Goal: Information Seeking & Learning: Learn about a topic

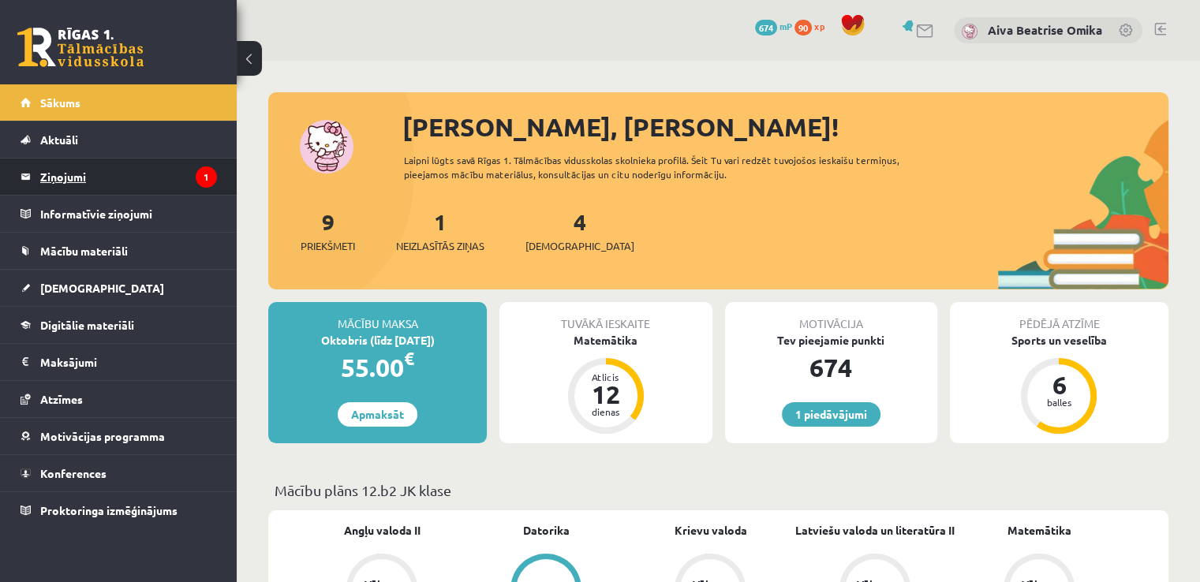
click at [125, 181] on legend "Ziņojumi 1" at bounding box center [128, 177] width 177 height 36
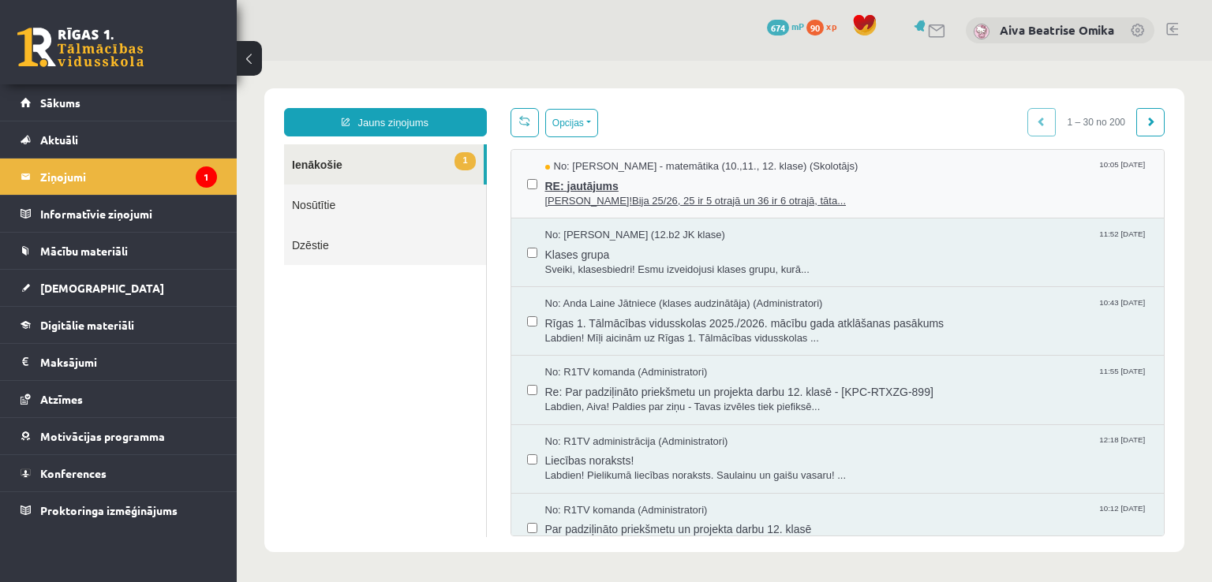
click at [846, 200] on span "[PERSON_NAME]!Bija 25/26, 25 ir 5 otrajā un 36 ir 6 otrajā, tāta..." at bounding box center [846, 201] width 603 height 15
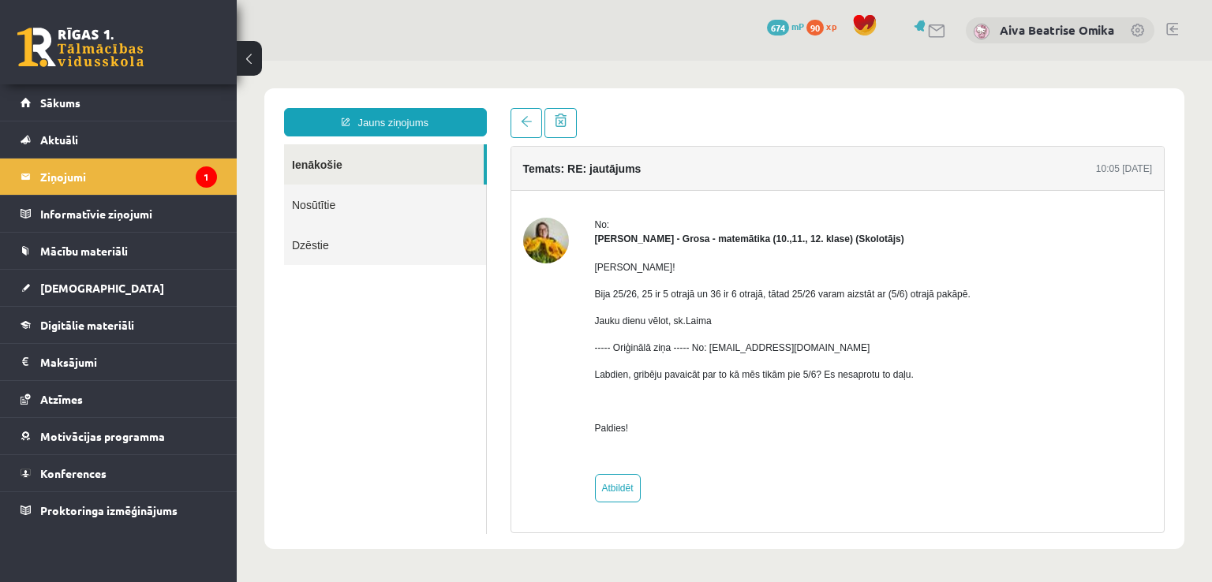
click at [61, 81] on div "1 Dāvanas 674 mP 90 xp" at bounding box center [118, 42] width 237 height 84
click at [71, 95] on span "Sākums" at bounding box center [60, 102] width 40 height 14
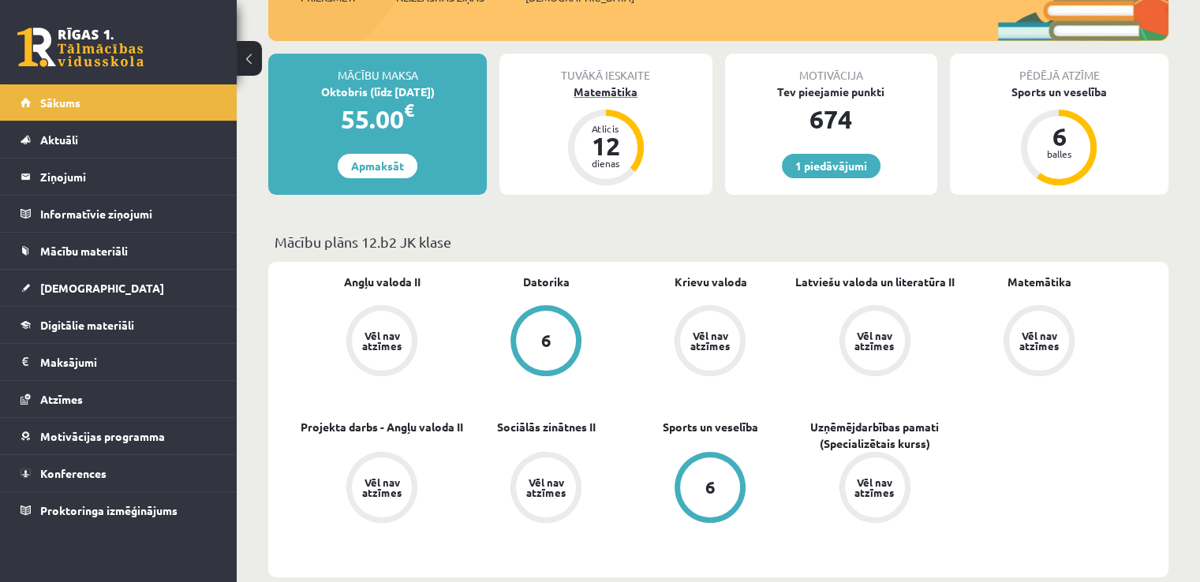
scroll to position [158, 0]
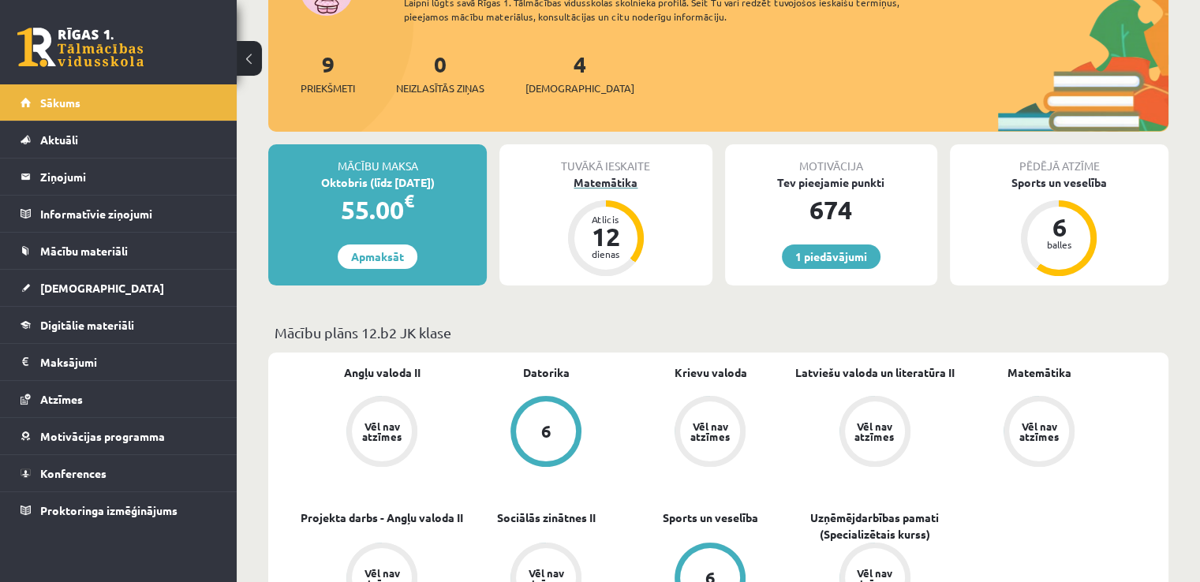
click at [603, 180] on div "Matemātika" at bounding box center [605, 182] width 212 height 17
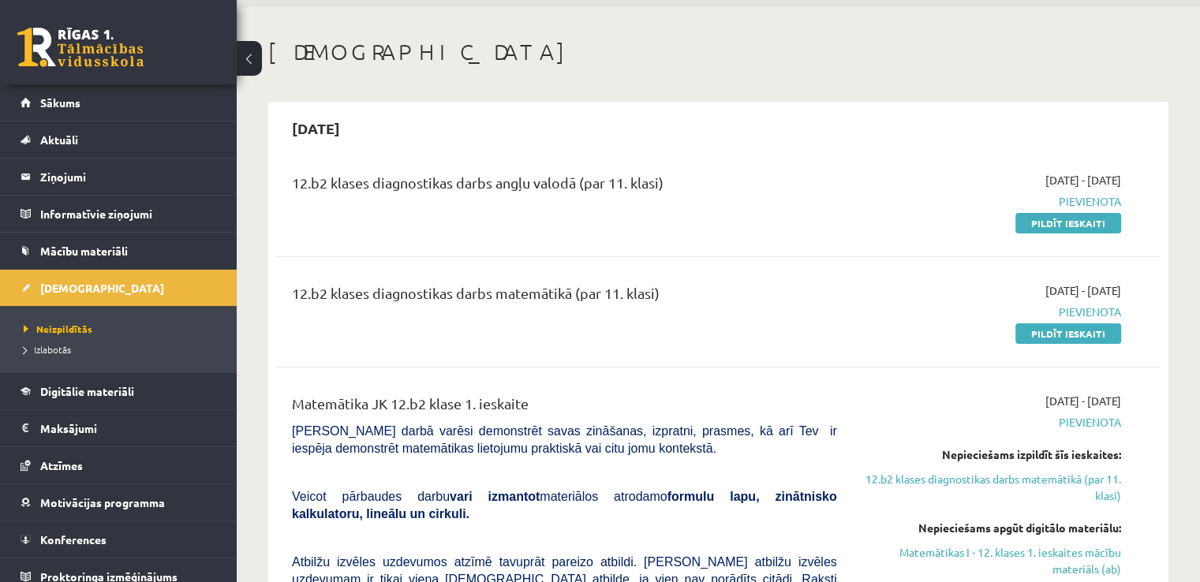
scroll to position [79, 0]
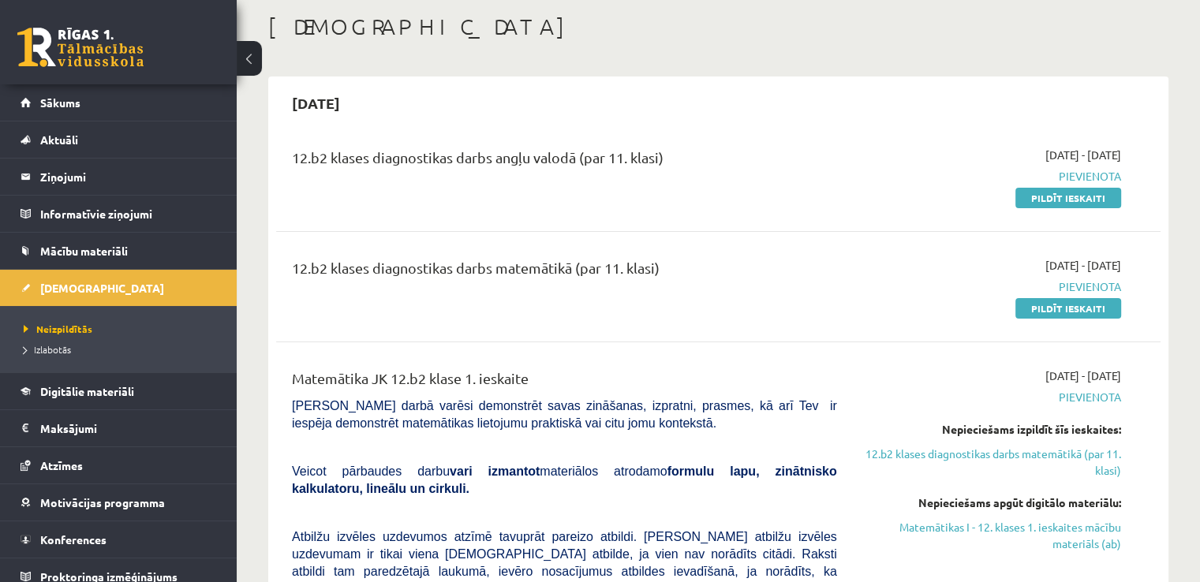
drag, startPoint x: 1117, startPoint y: 193, endPoint x: 670, endPoint y: 81, distance: 461.1
click at [1117, 193] on link "Pildīt ieskaiti" at bounding box center [1068, 198] width 106 height 21
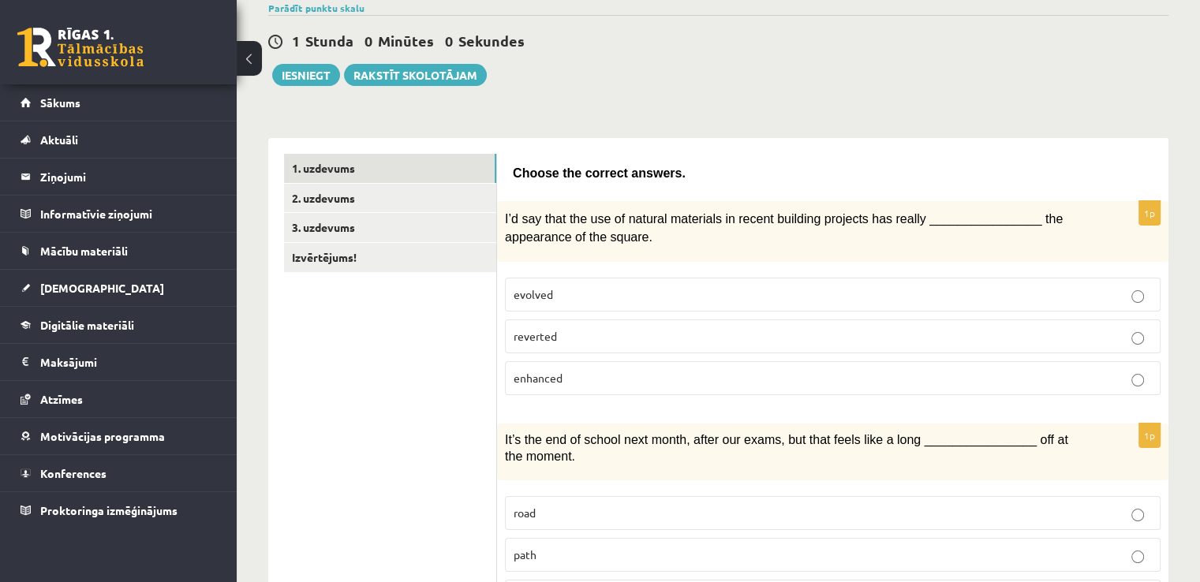
scroll to position [158, 0]
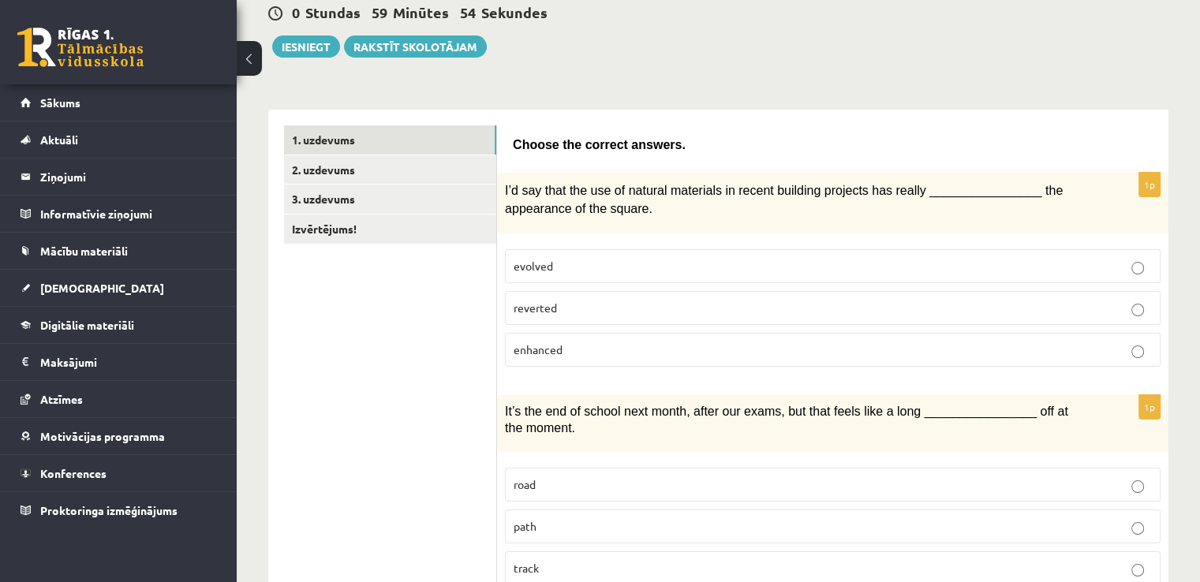
click at [694, 267] on p "evolved" at bounding box center [833, 266] width 638 height 17
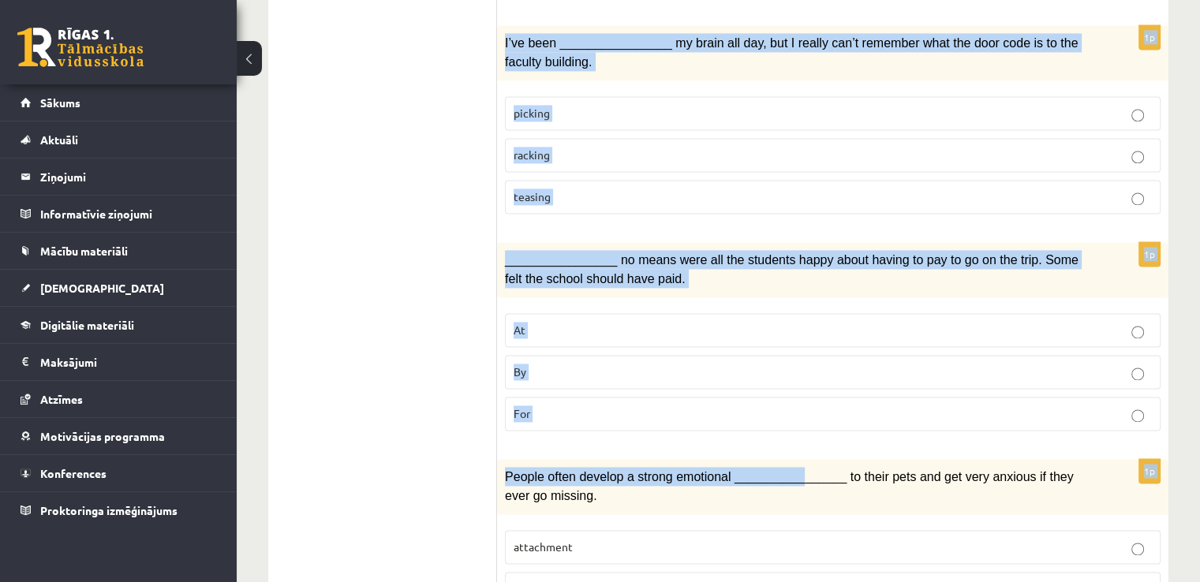
scroll to position [2401, 0]
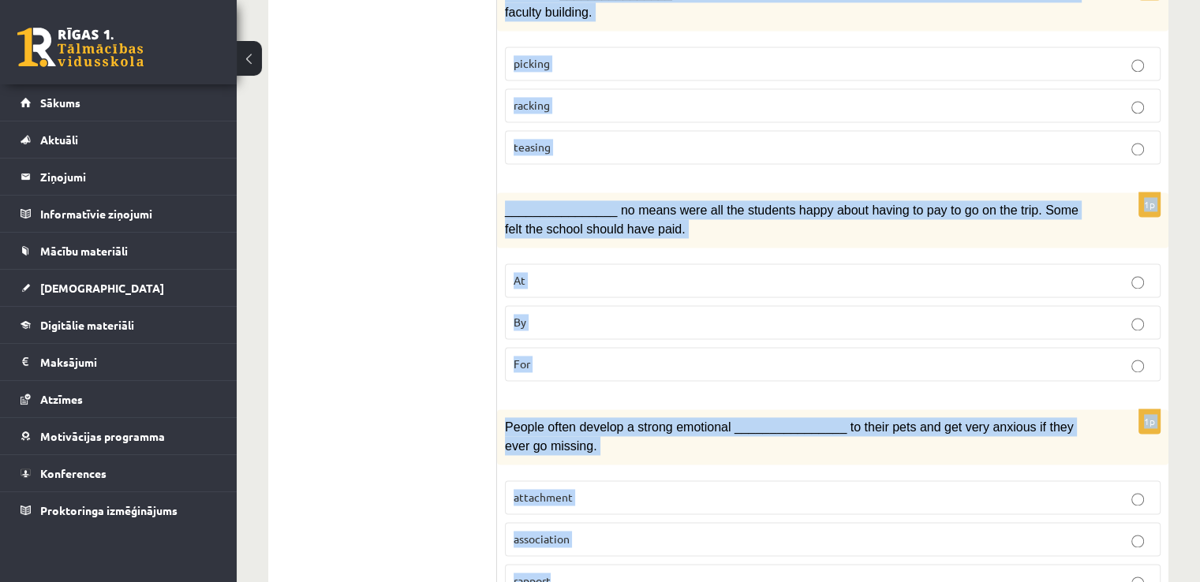
drag, startPoint x: 499, startPoint y: 132, endPoint x: 914, endPoint y: 589, distance: 618.2
copy form "Choose the correct answers. 1p I’d say that the use of natural materials in rec…"
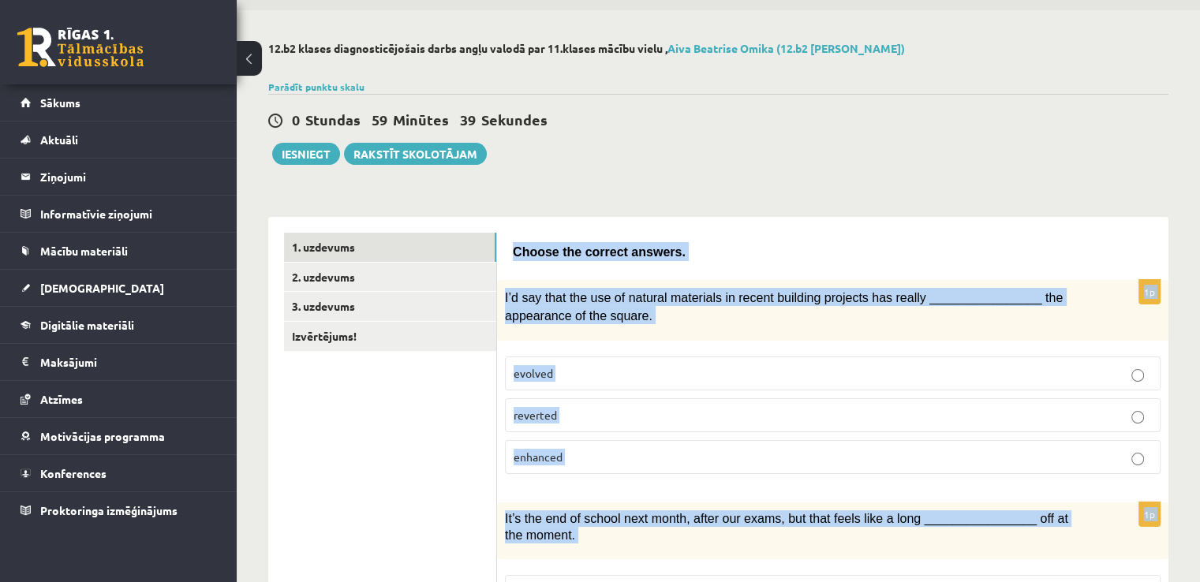
scroll to position [0, 0]
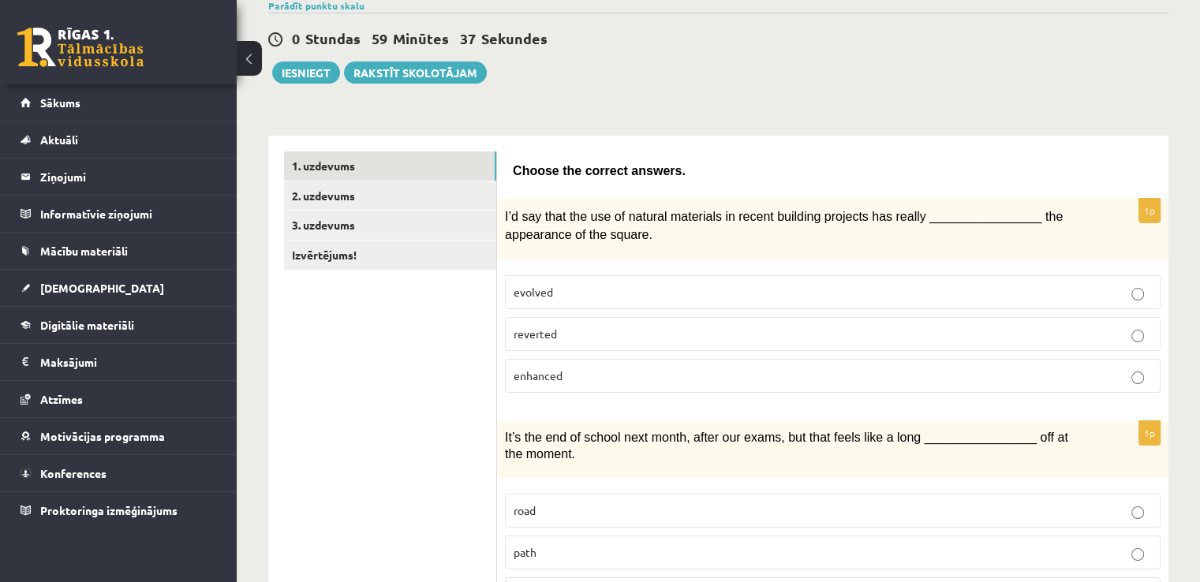
scroll to position [158, 0]
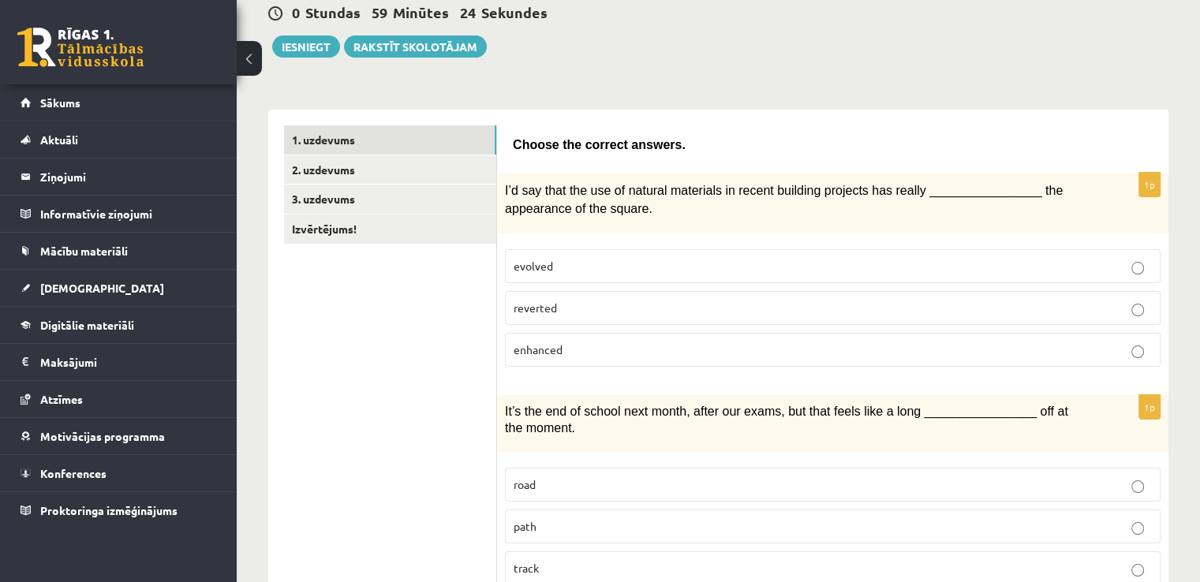
click at [561, 360] on label "enhanced" at bounding box center [833, 350] width 656 height 34
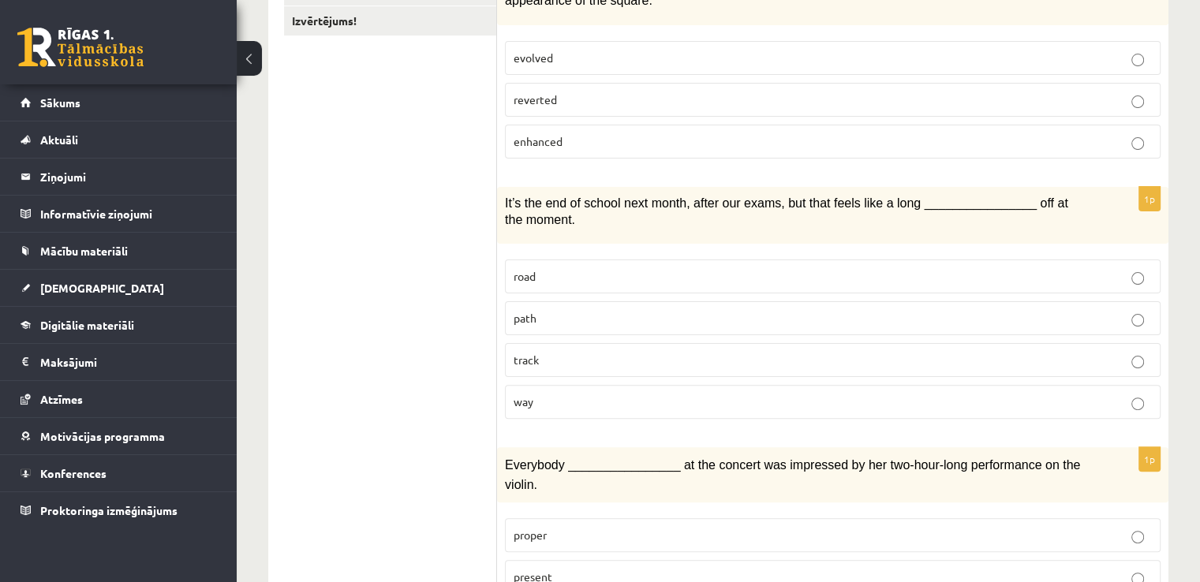
scroll to position [394, 0]
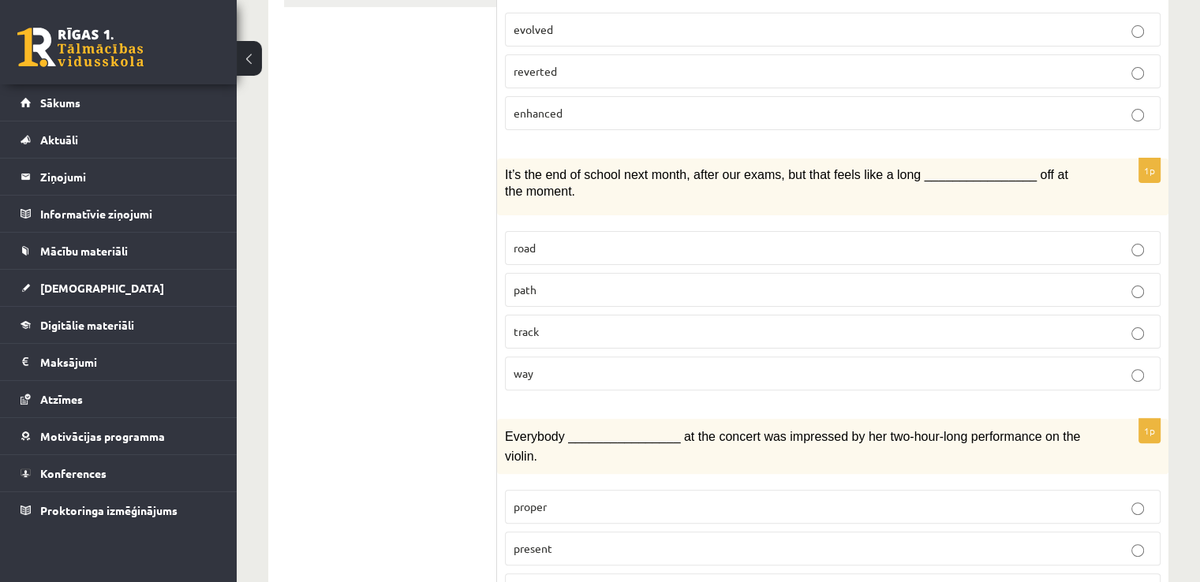
click at [543, 373] on p "way" at bounding box center [833, 373] width 638 height 17
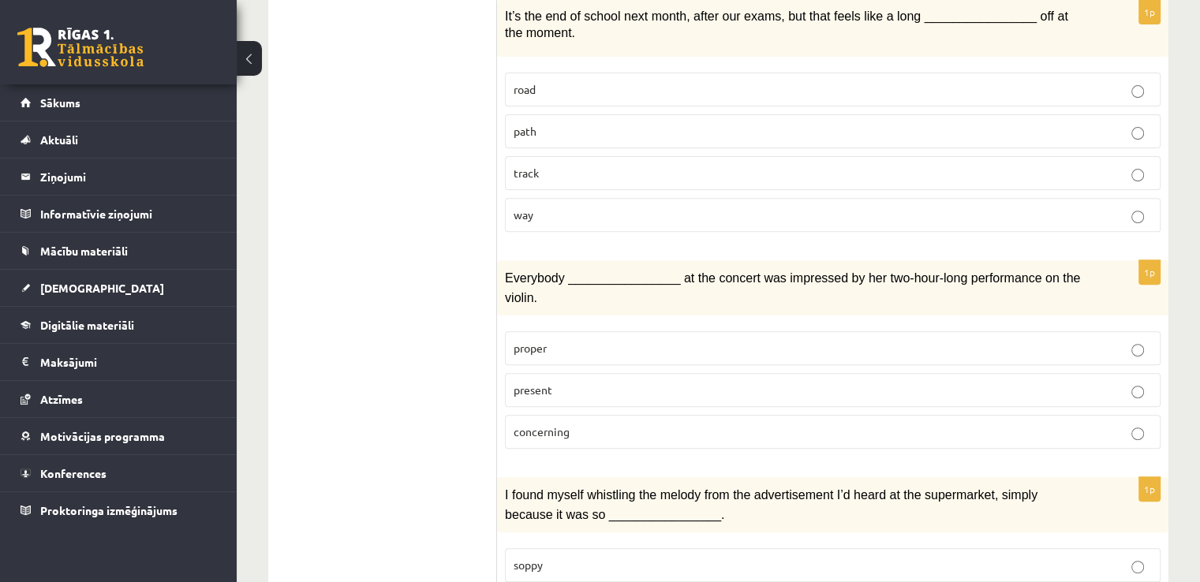
scroll to position [710, 0]
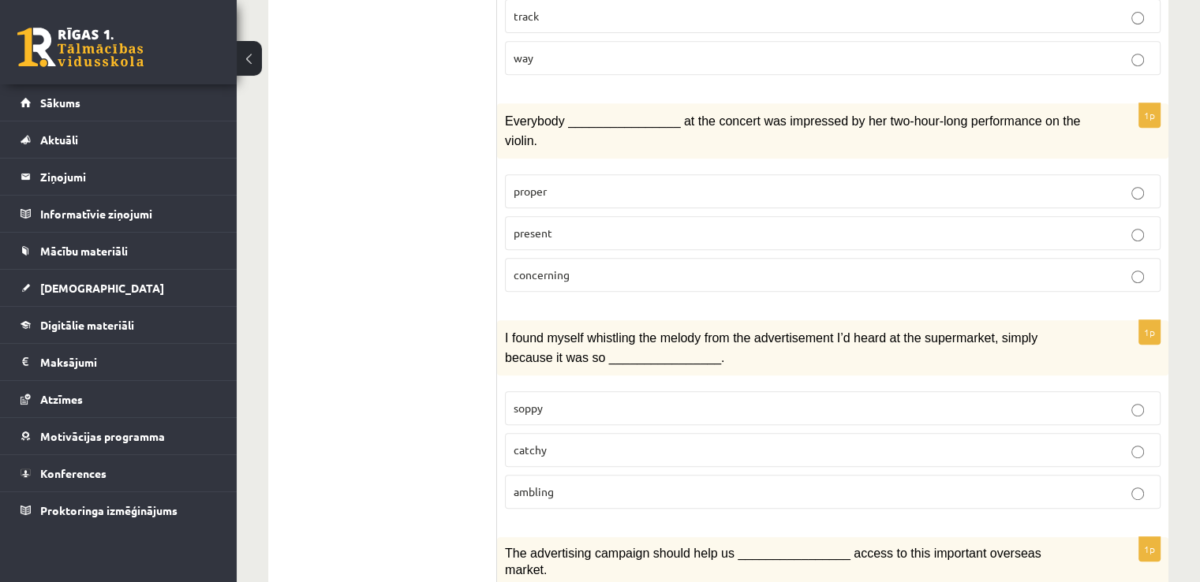
click at [527, 226] on span "present" at bounding box center [533, 233] width 39 height 14
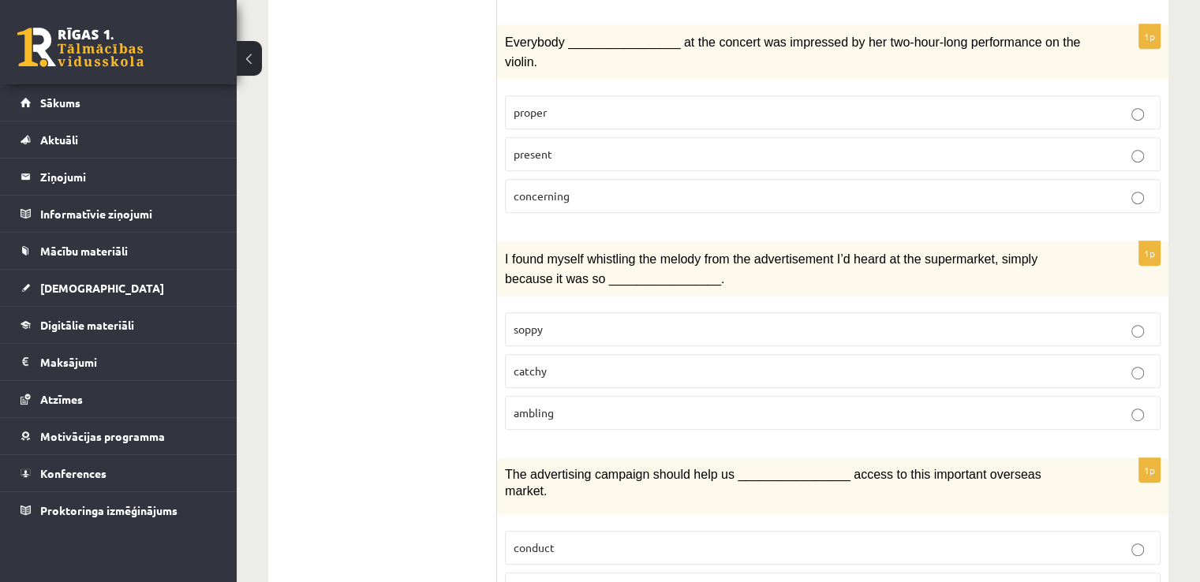
scroll to position [868, 0]
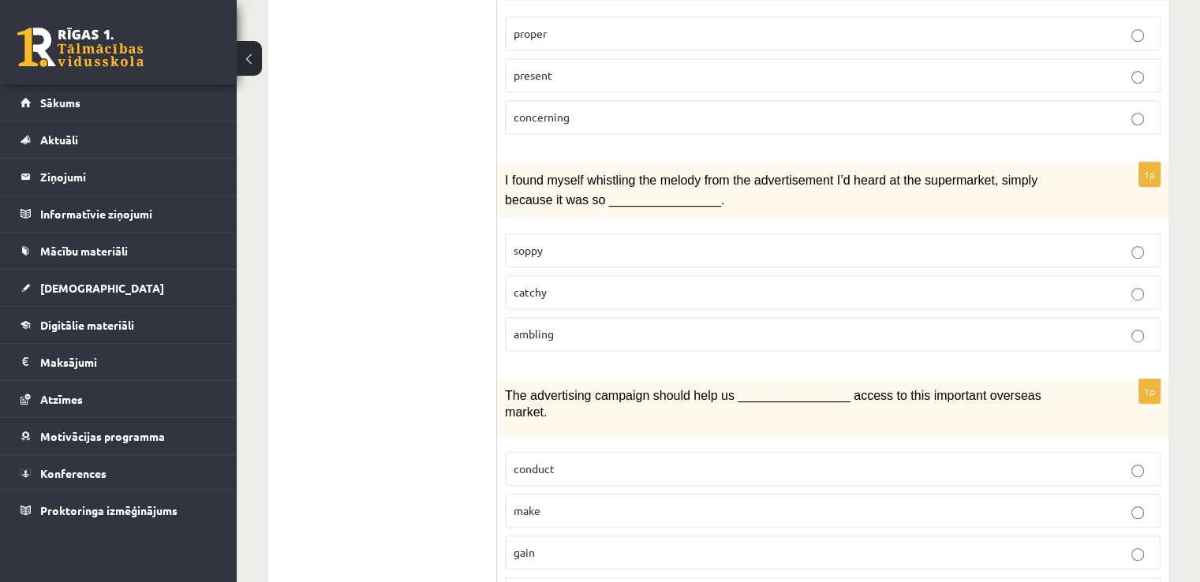
click at [517, 285] on span "catchy" at bounding box center [530, 292] width 33 height 14
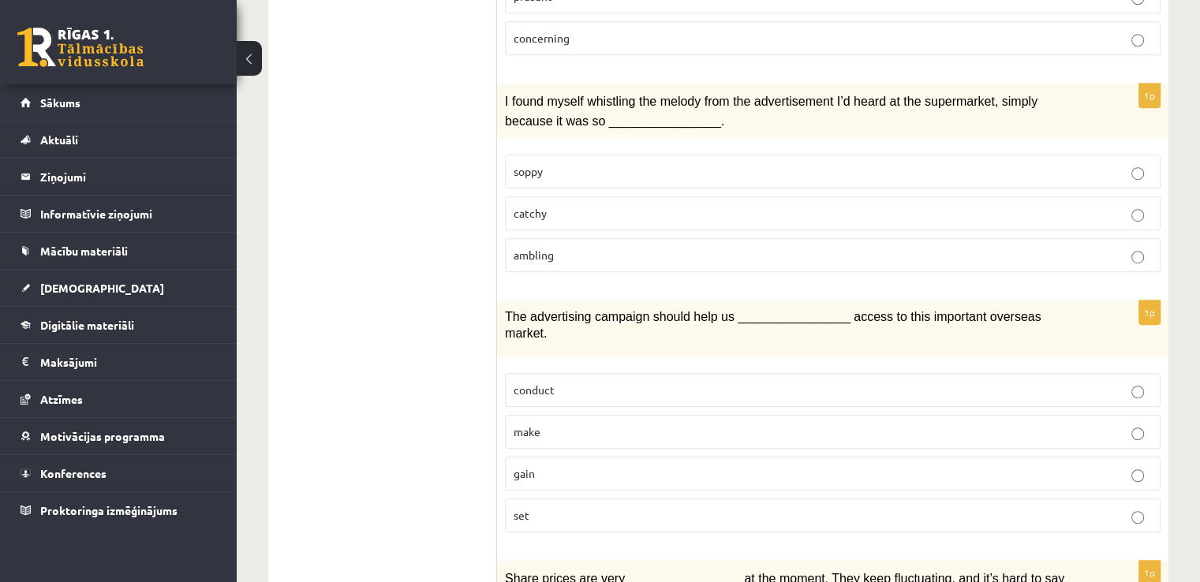
scroll to position [1026, 0]
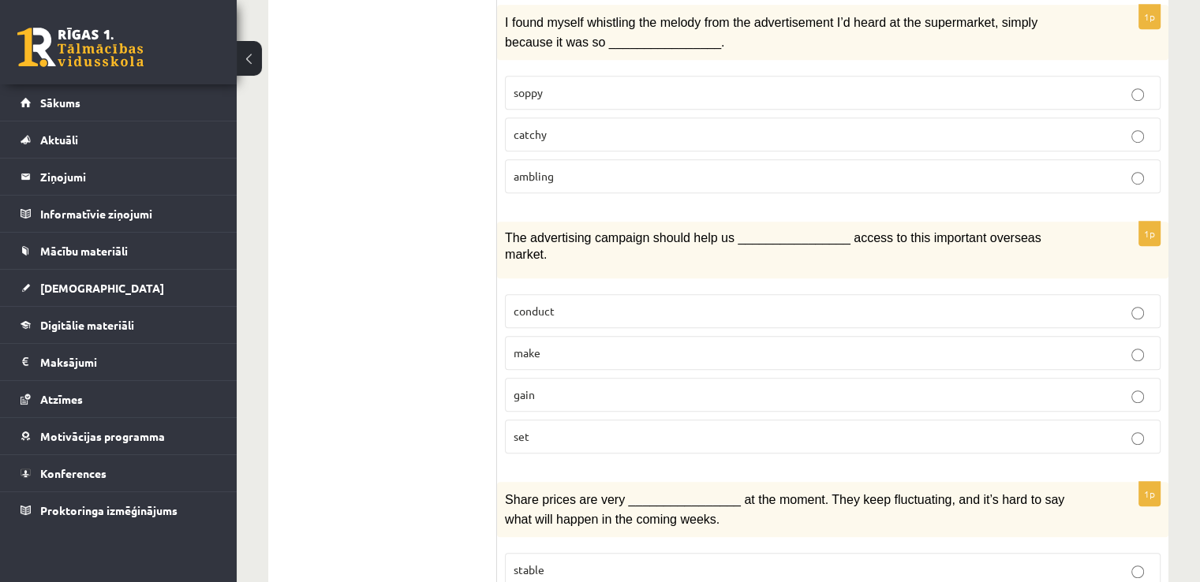
click at [565, 387] on p "gain" at bounding box center [833, 395] width 638 height 17
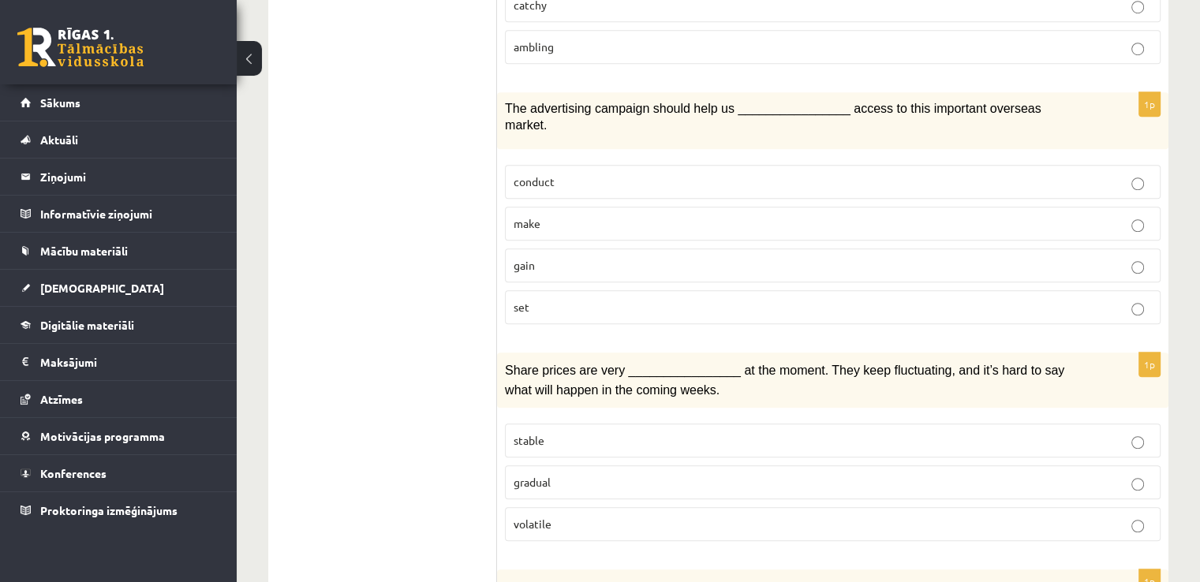
scroll to position [1183, 0]
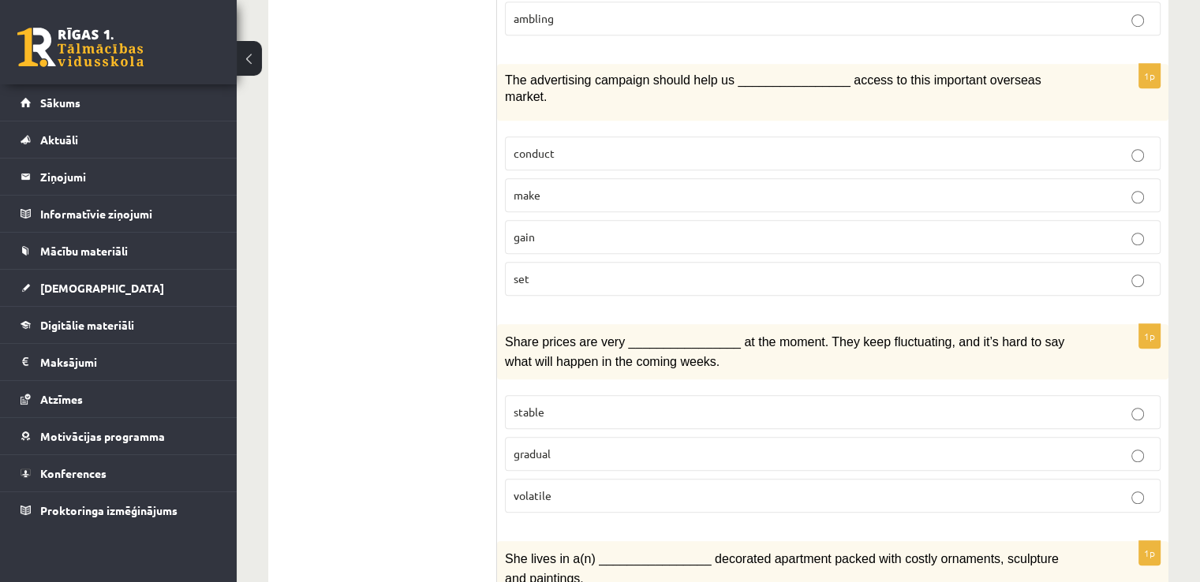
click at [542, 447] on span "gradual" at bounding box center [532, 454] width 37 height 14
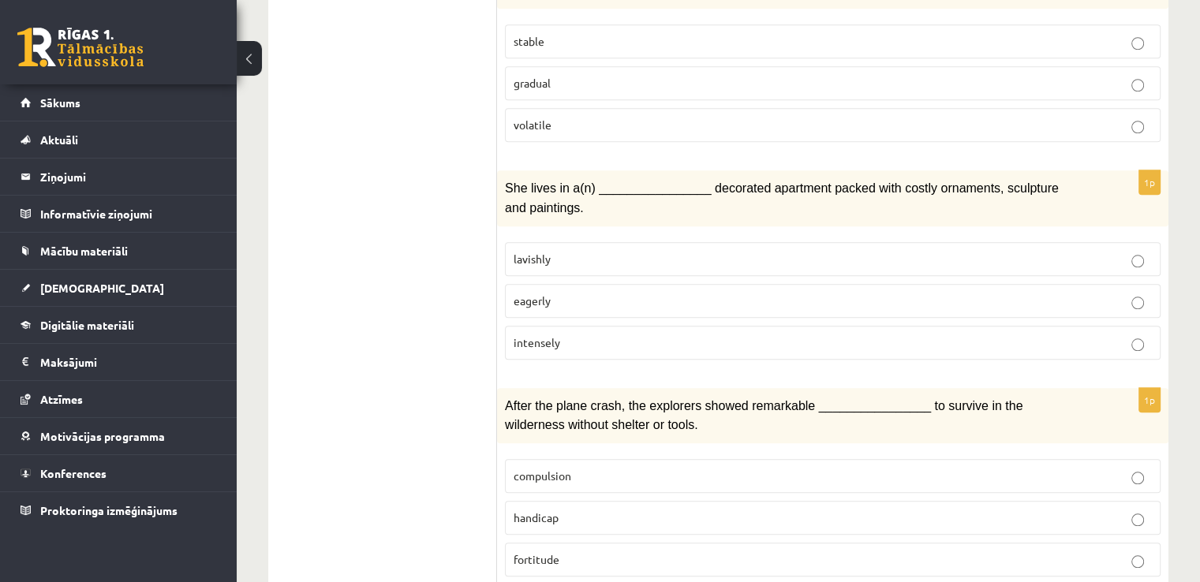
scroll to position [1578, 0]
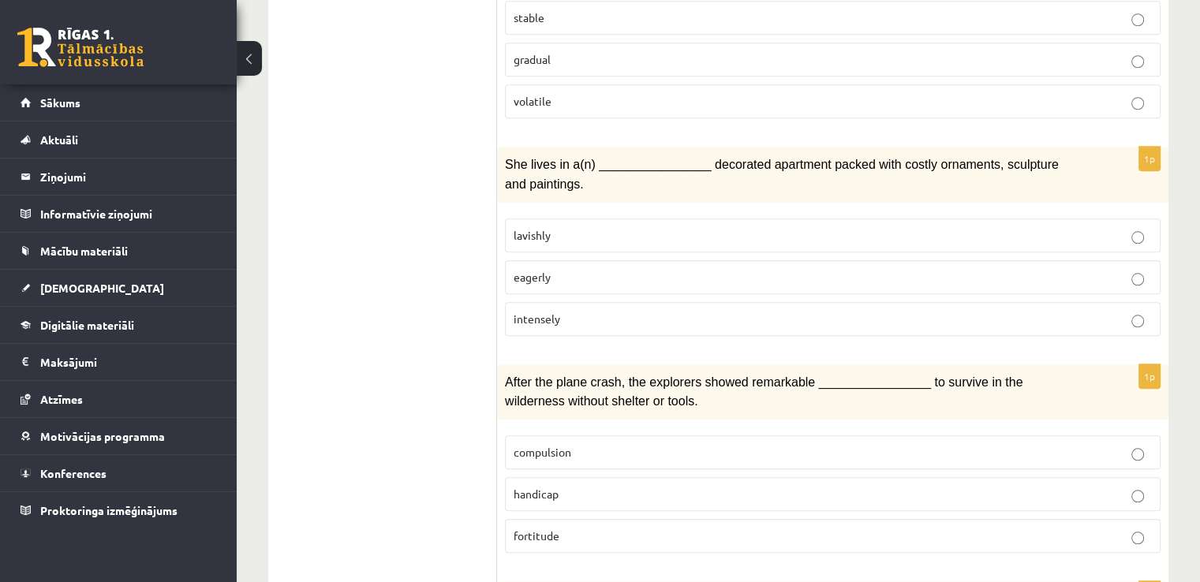
click at [557, 227] on p "lavishly" at bounding box center [833, 235] width 638 height 17
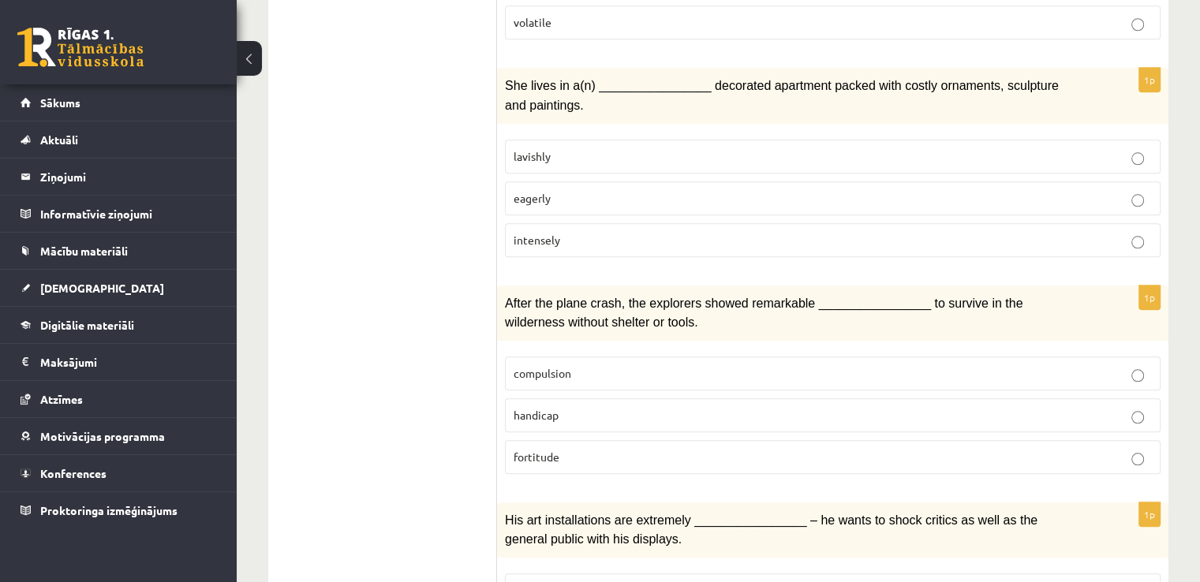
click at [555, 366] on span "compulsion" at bounding box center [543, 373] width 58 height 14
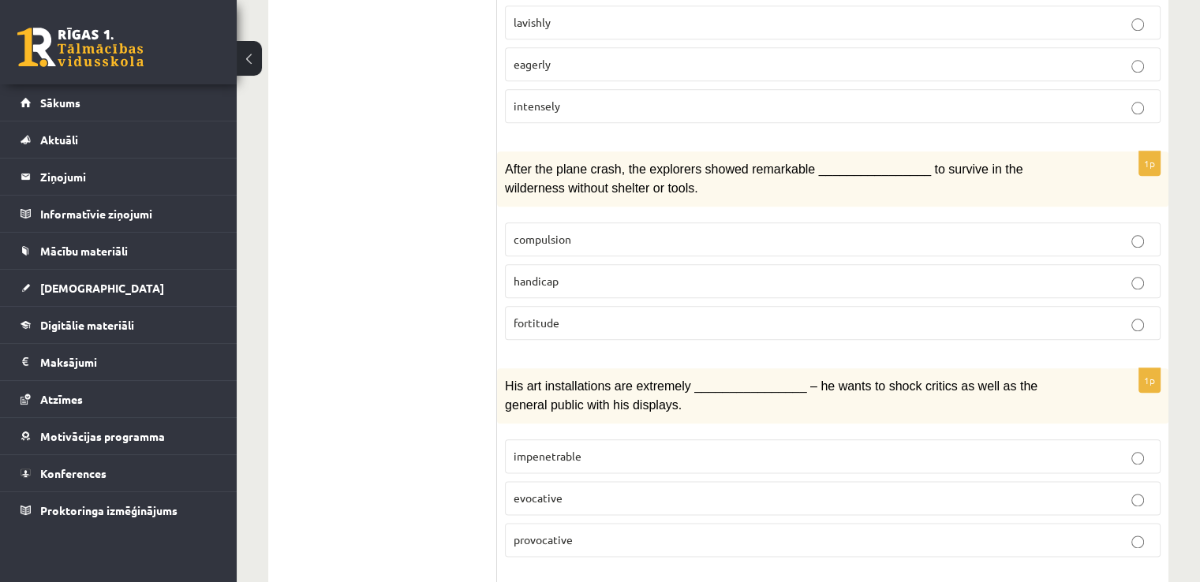
scroll to position [1814, 0]
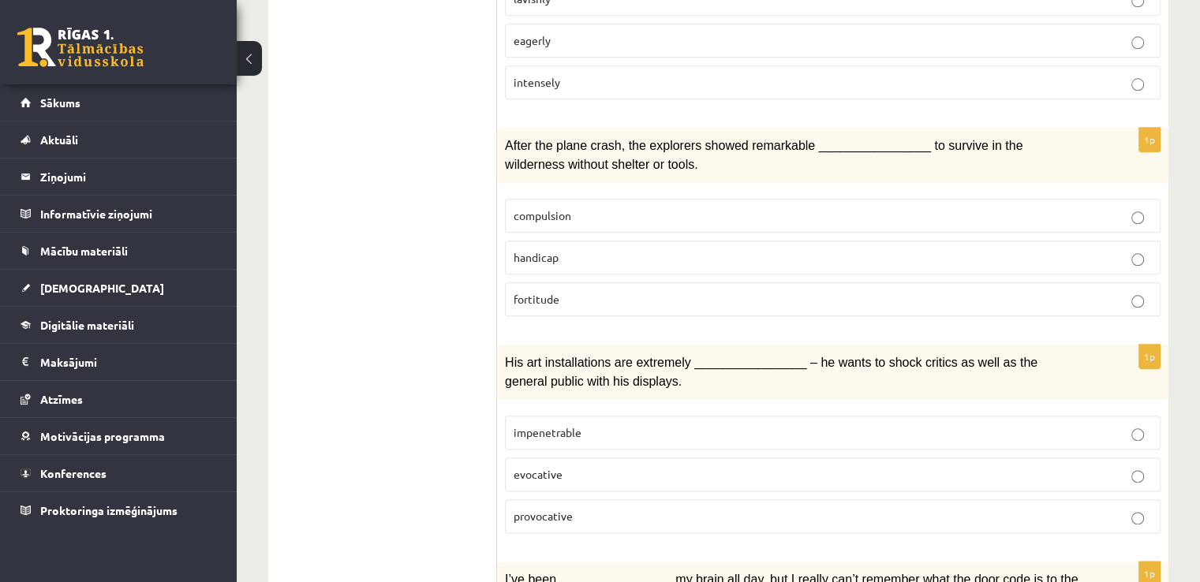
click at [524, 292] on span "fortitude" at bounding box center [537, 299] width 46 height 14
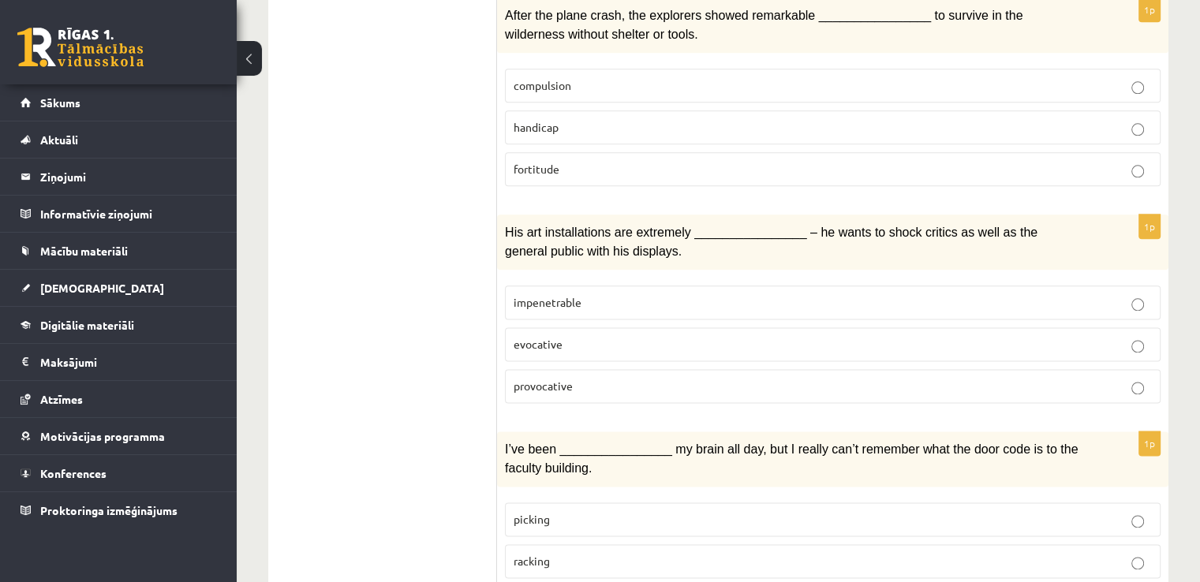
scroll to position [1972, 0]
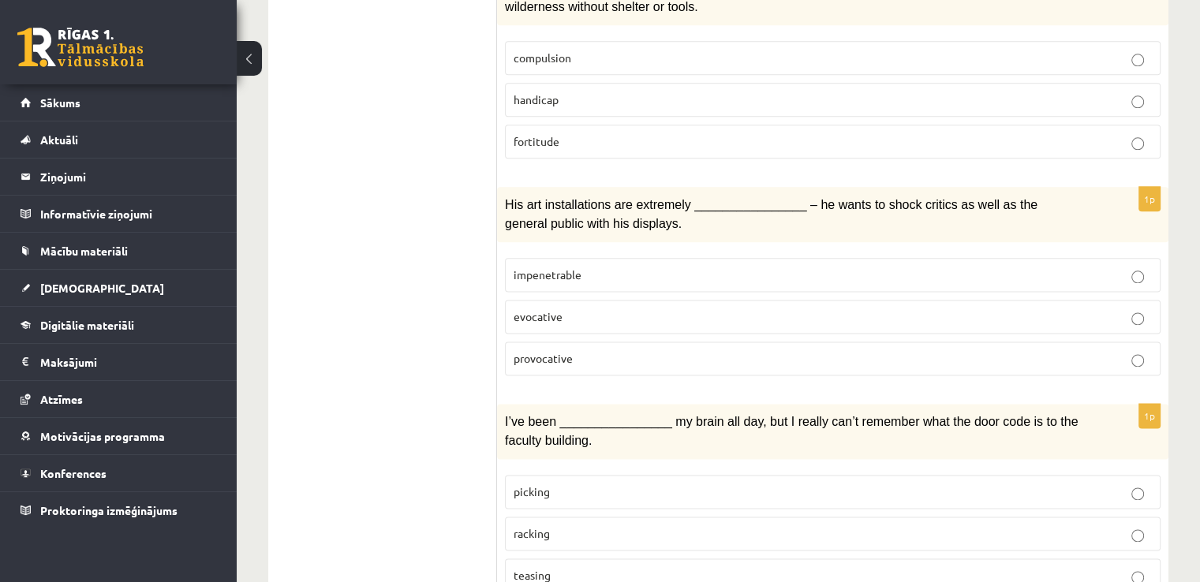
click at [556, 351] on span "provocative" at bounding box center [543, 358] width 59 height 14
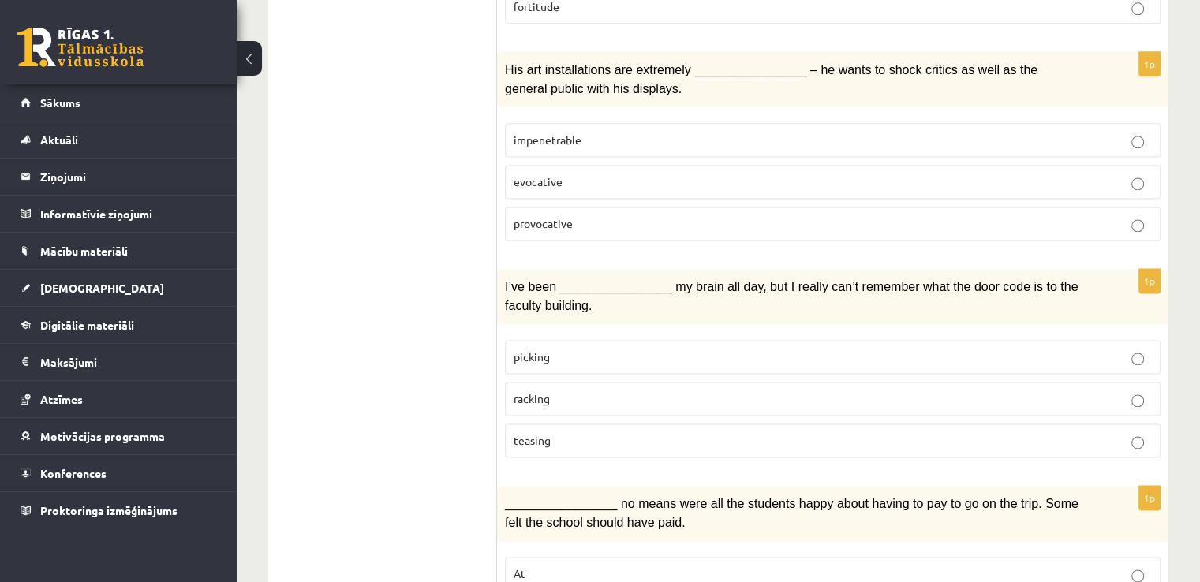
scroll to position [2130, 0]
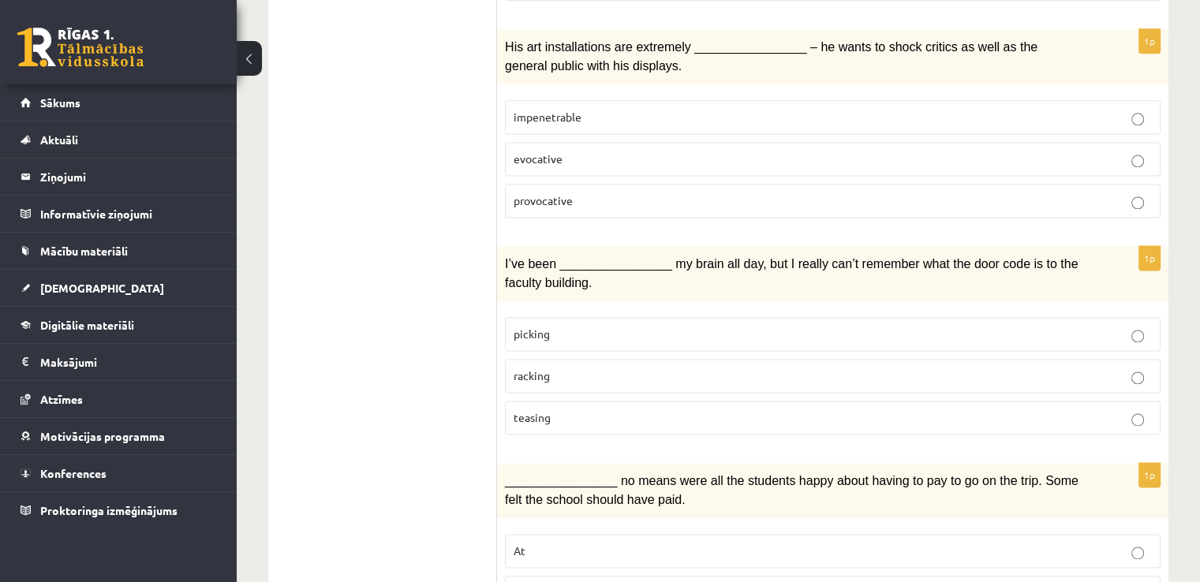
click at [555, 326] on p "picking" at bounding box center [833, 334] width 638 height 17
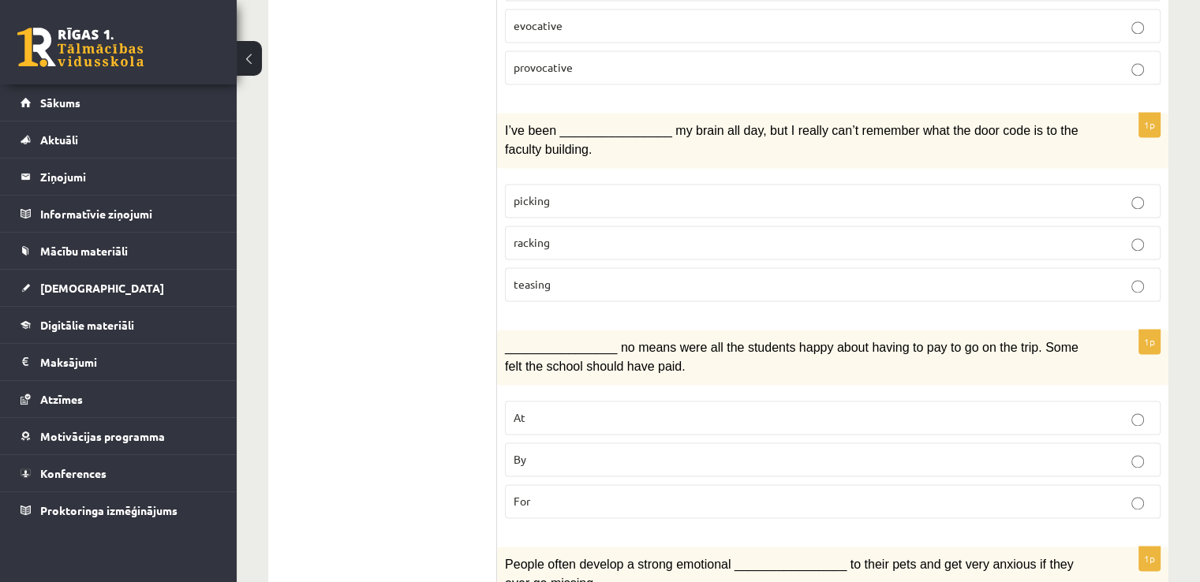
scroll to position [2288, 0]
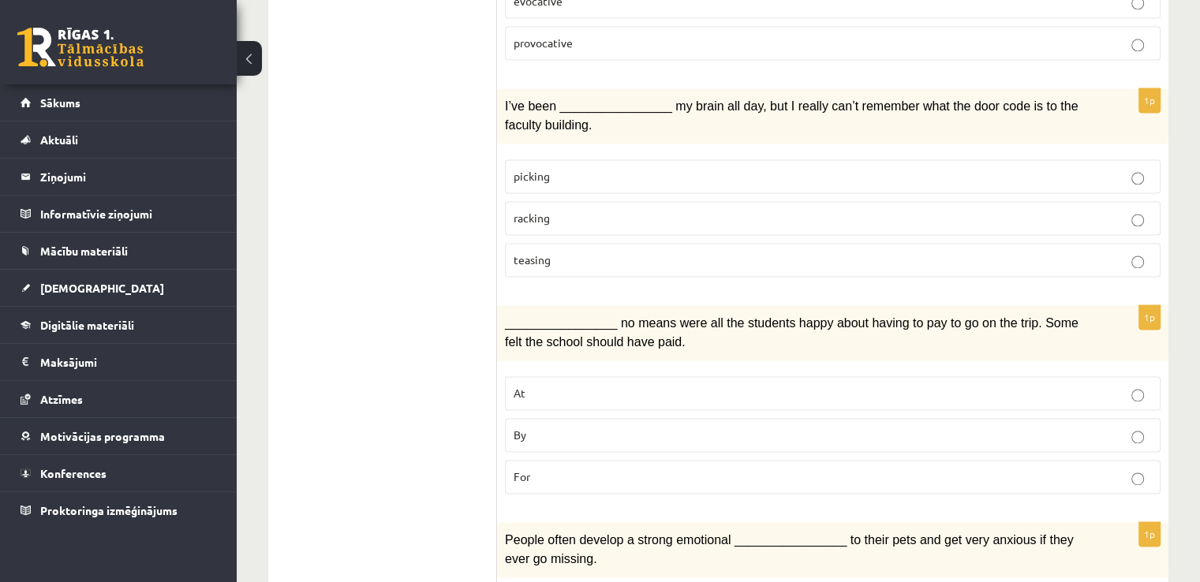
click at [562, 427] on p "By" at bounding box center [833, 435] width 638 height 17
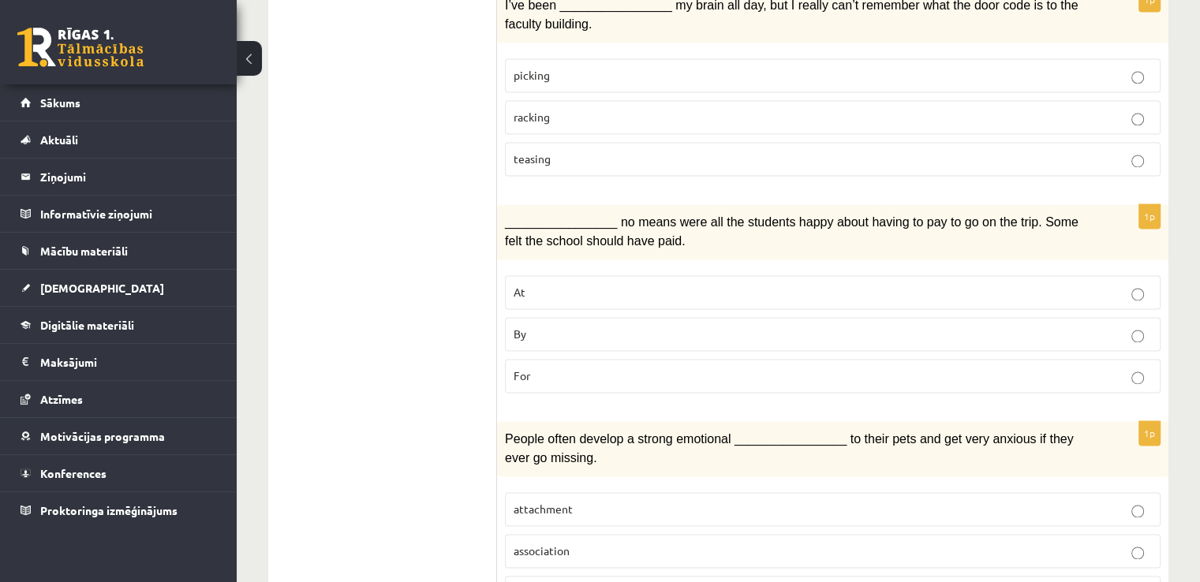
scroll to position [2401, 0]
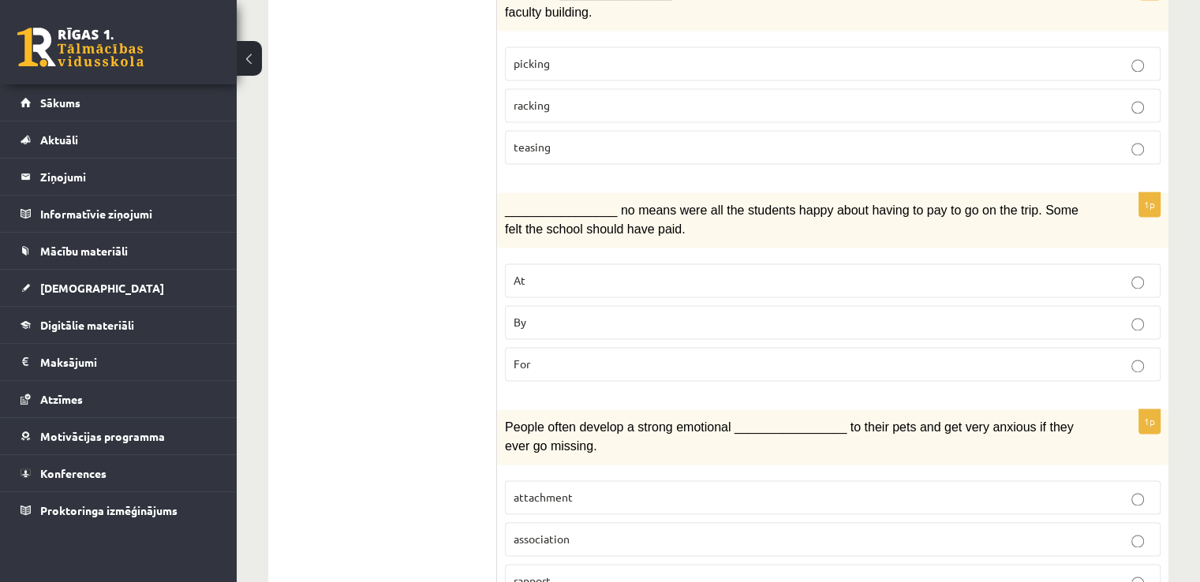
click at [593, 489] on p "attachment" at bounding box center [833, 497] width 638 height 17
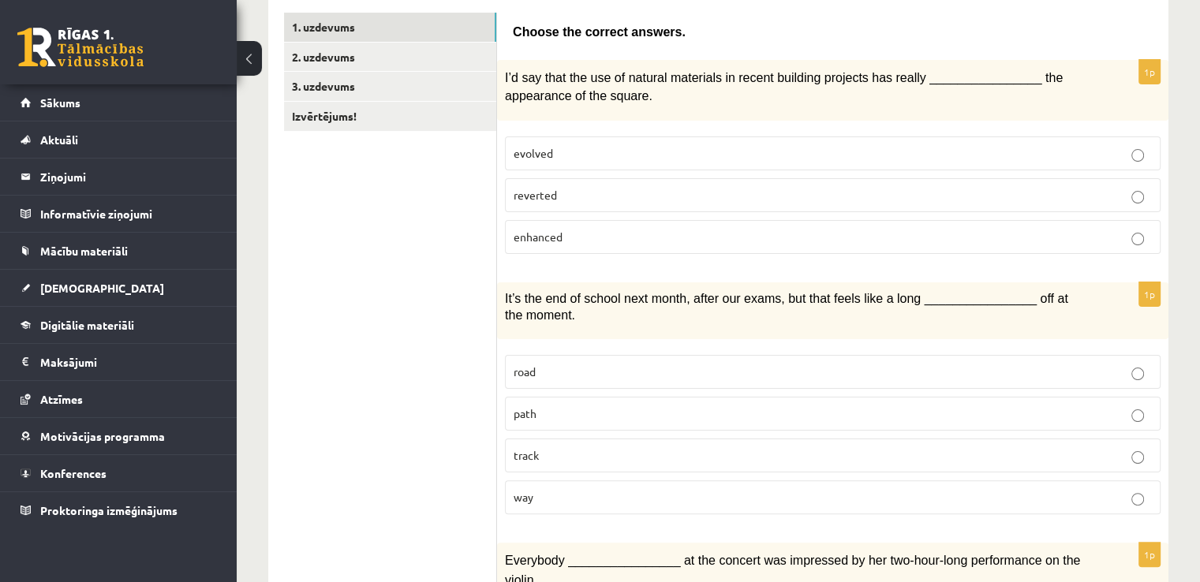
scroll to position [34, 0]
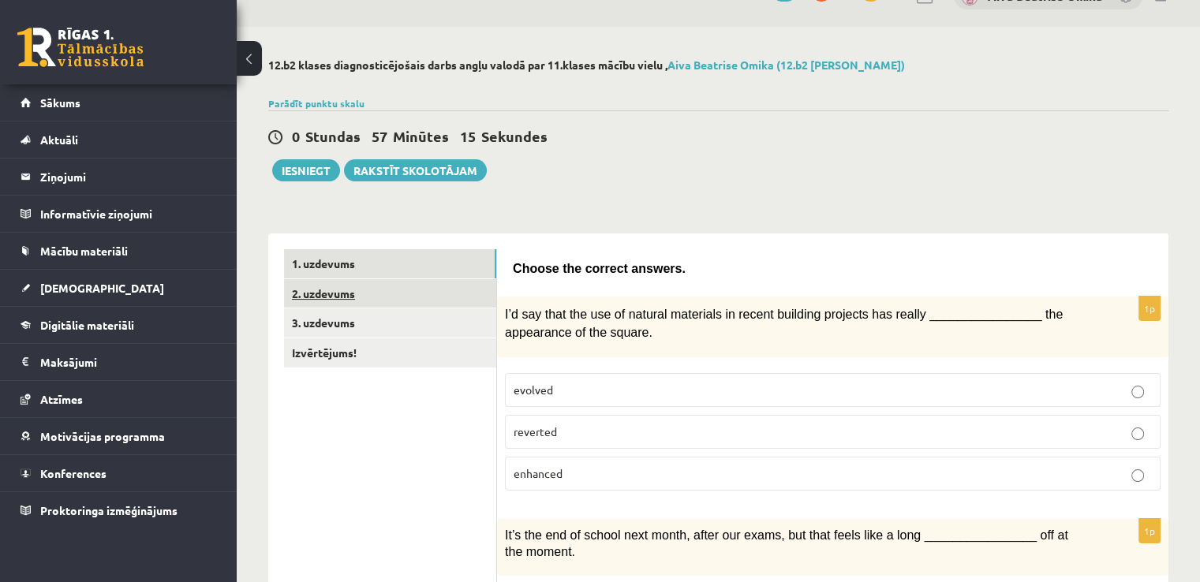
click at [362, 294] on link "2. uzdevums" at bounding box center [390, 293] width 212 height 29
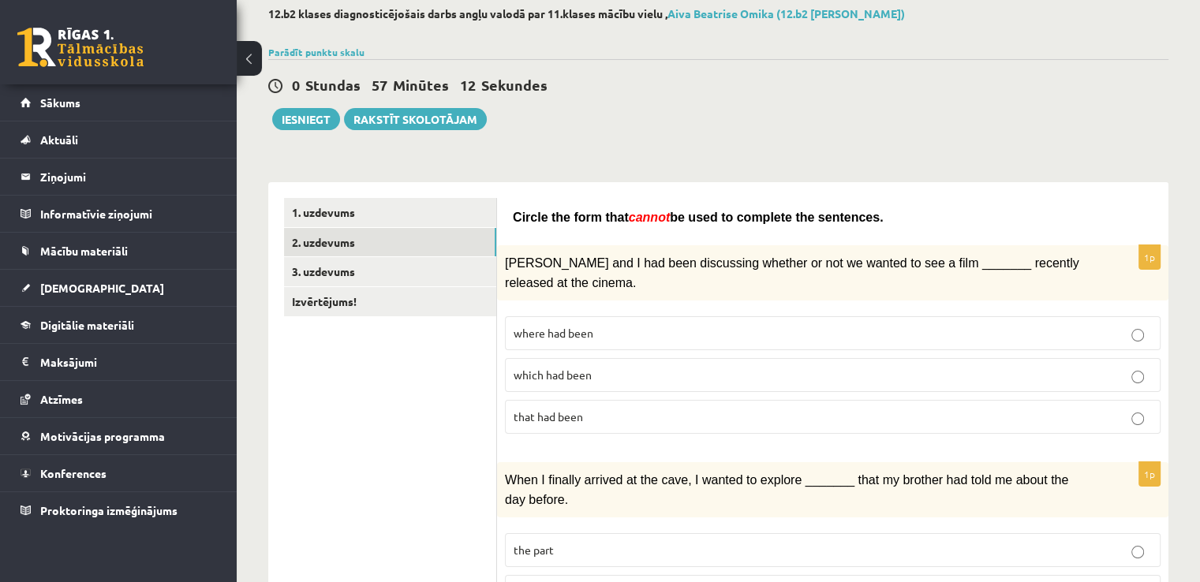
scroll to position [113, 0]
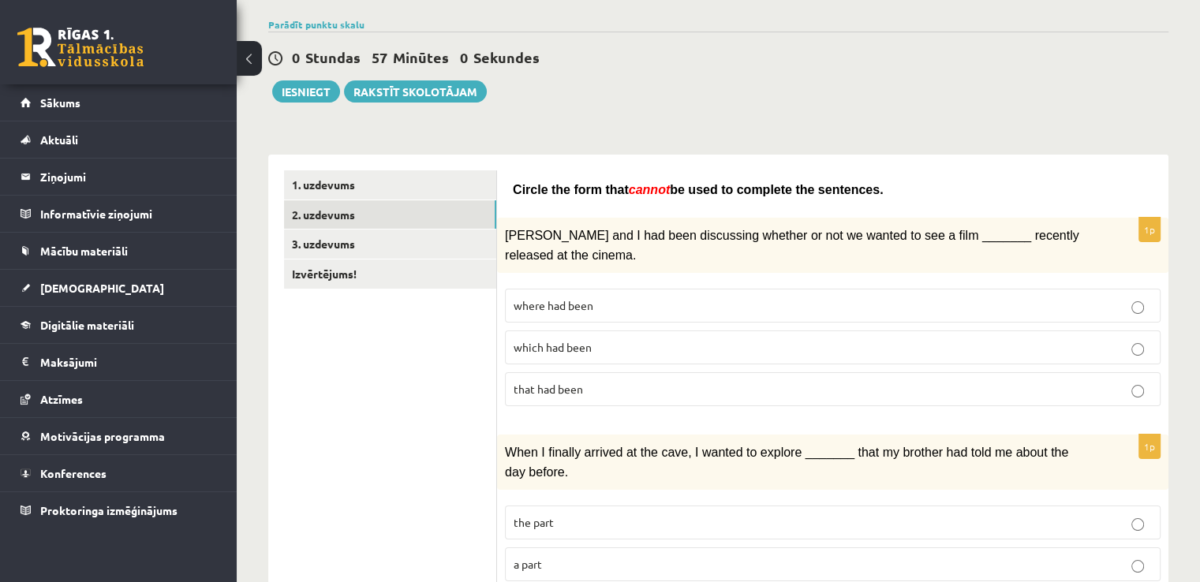
click at [554, 307] on p "where had been" at bounding box center [833, 305] width 638 height 17
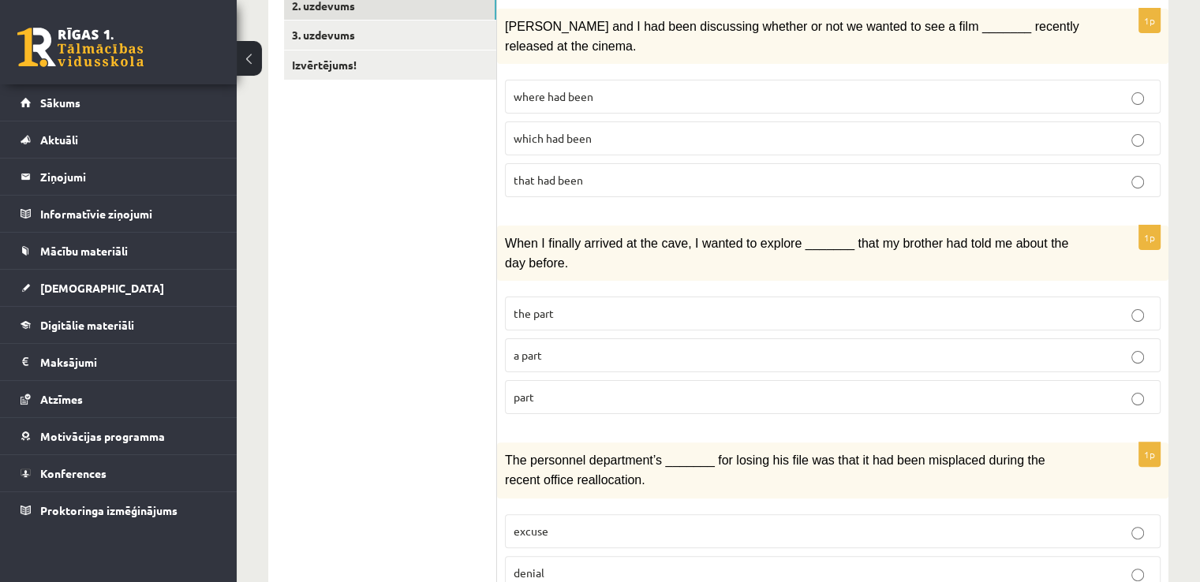
scroll to position [349, 0]
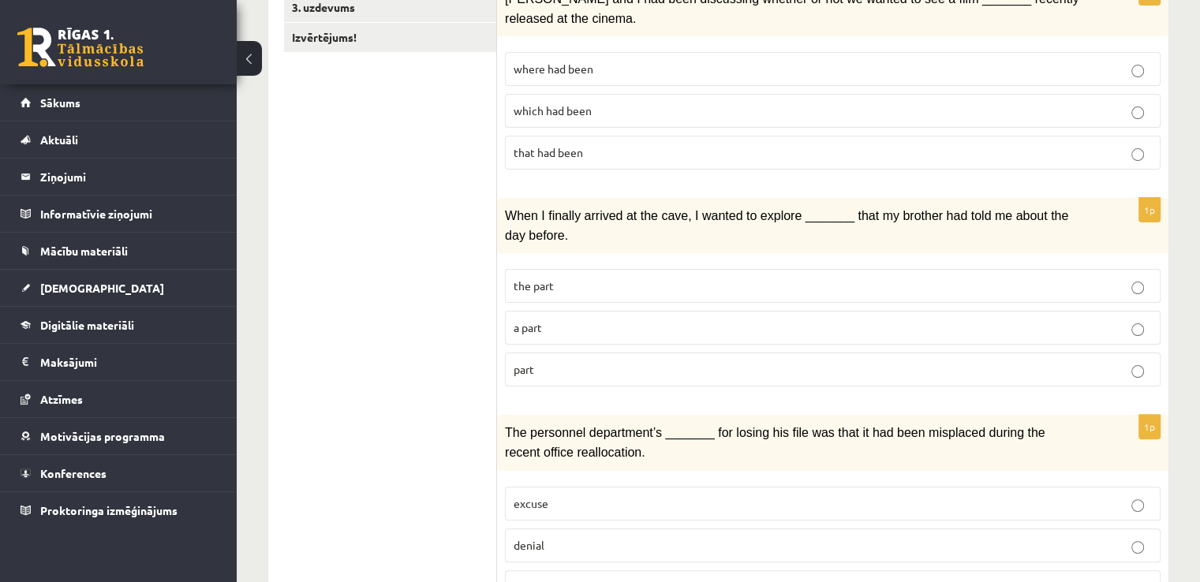
click at [527, 362] on span "part" at bounding box center [524, 369] width 21 height 14
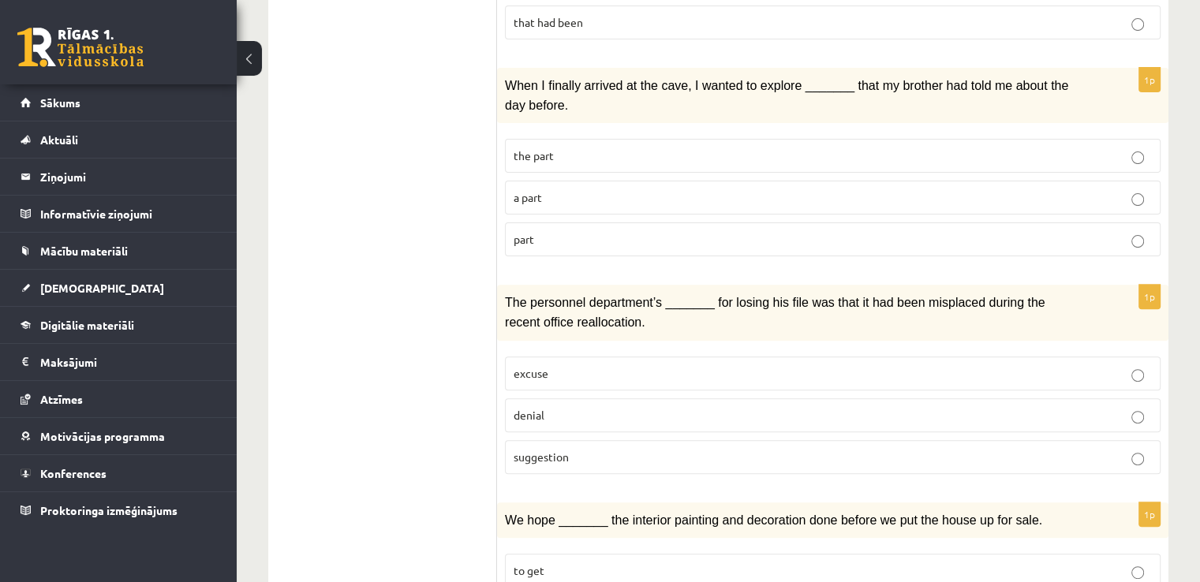
scroll to position [507, 0]
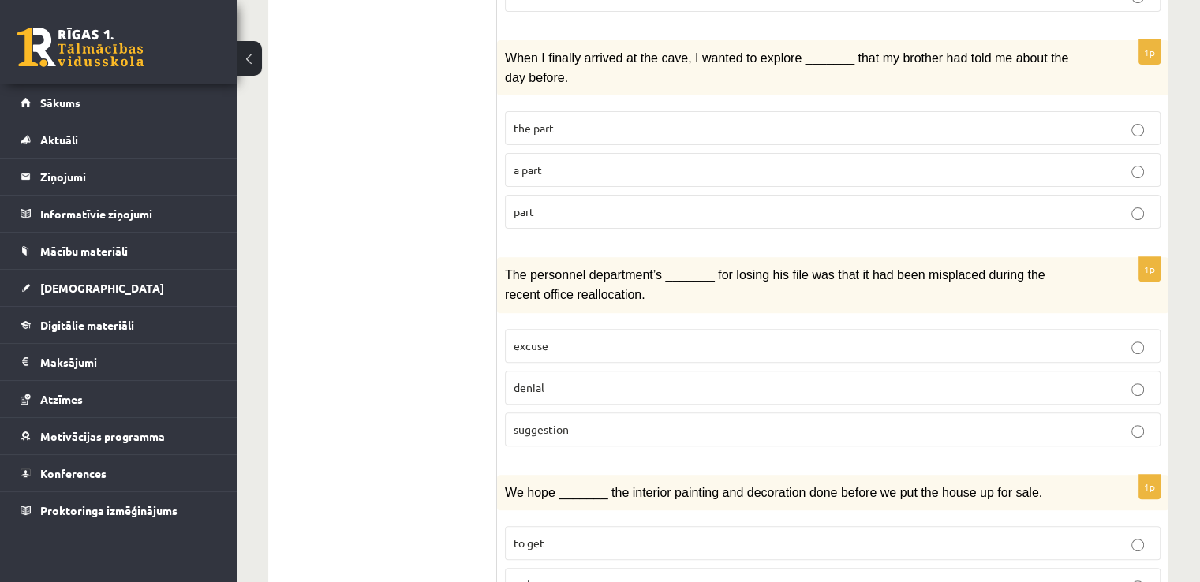
click at [562, 383] on label "denial" at bounding box center [833, 388] width 656 height 34
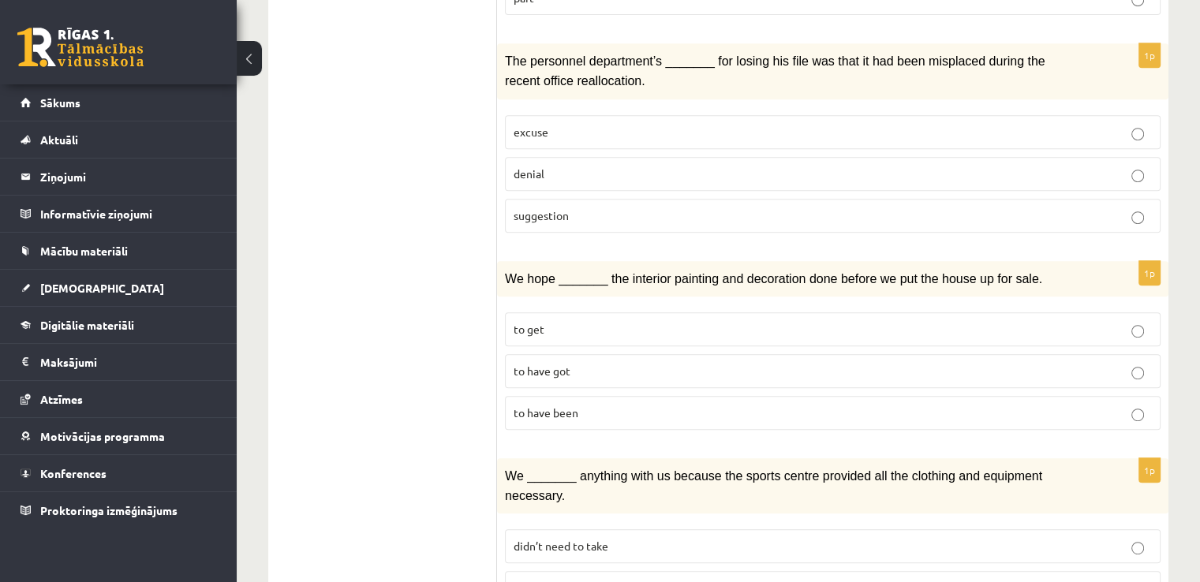
scroll to position [744, 0]
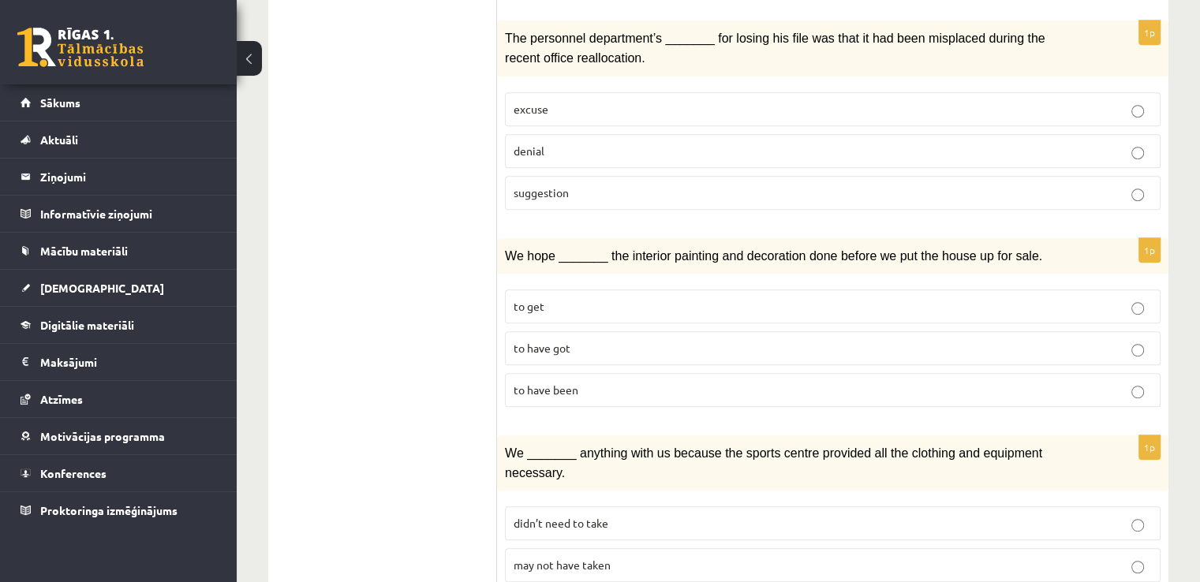
click at [577, 383] on span "to have been" at bounding box center [546, 390] width 65 height 14
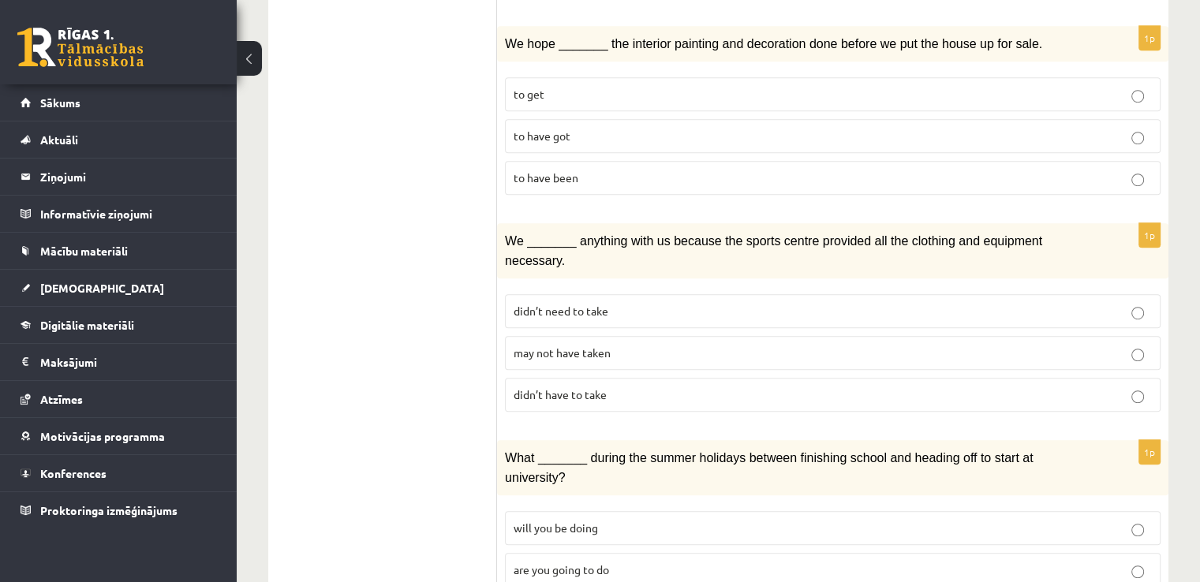
scroll to position [981, 0]
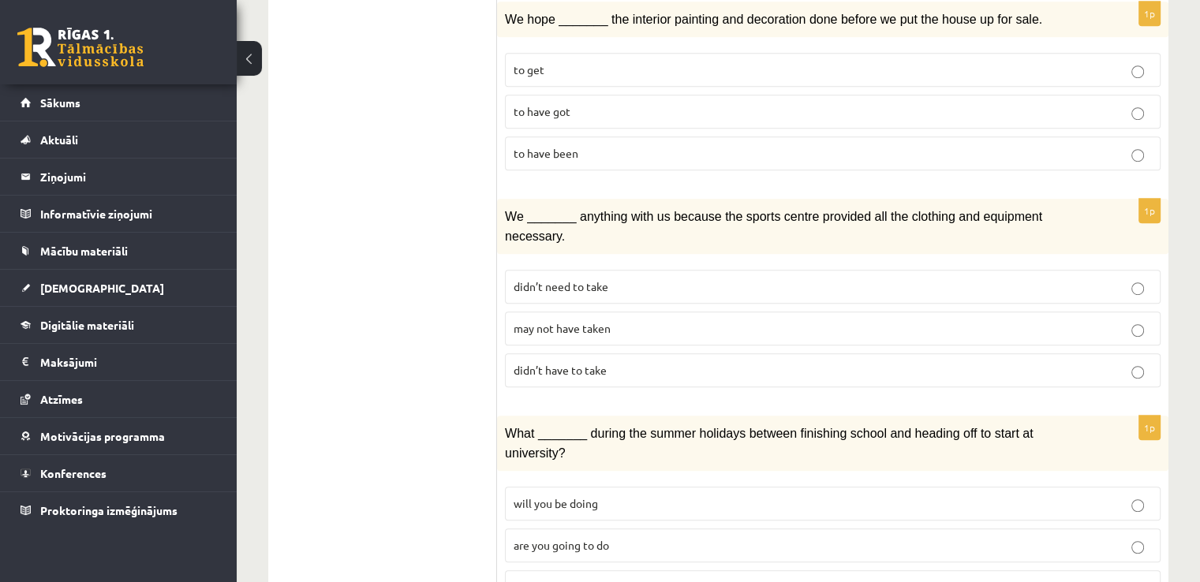
click at [587, 320] on p "may not have taken" at bounding box center [833, 328] width 638 height 17
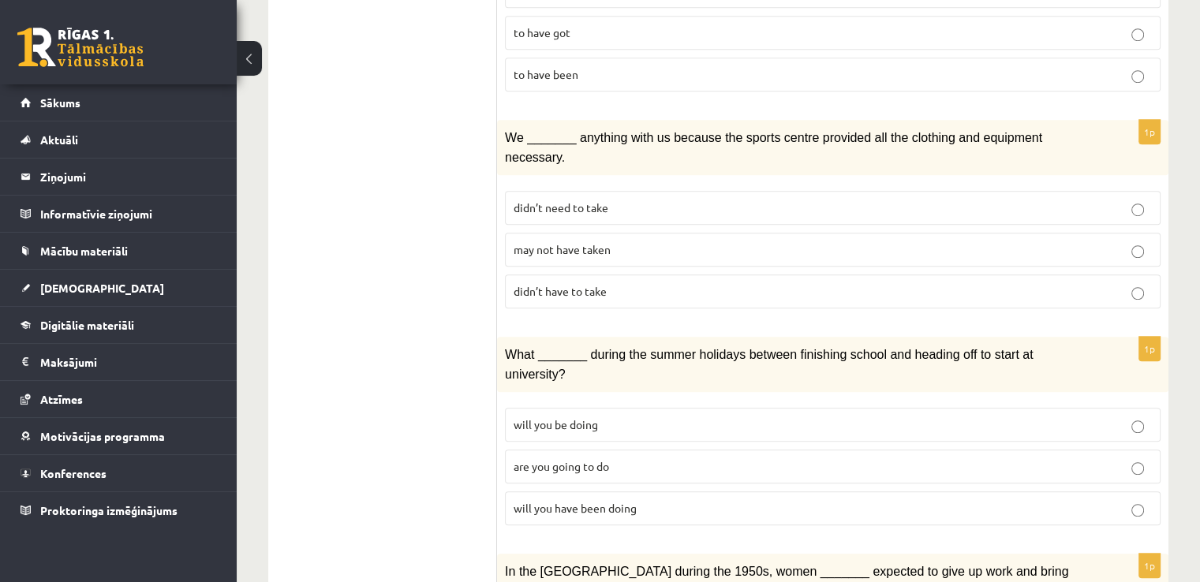
scroll to position [1138, 0]
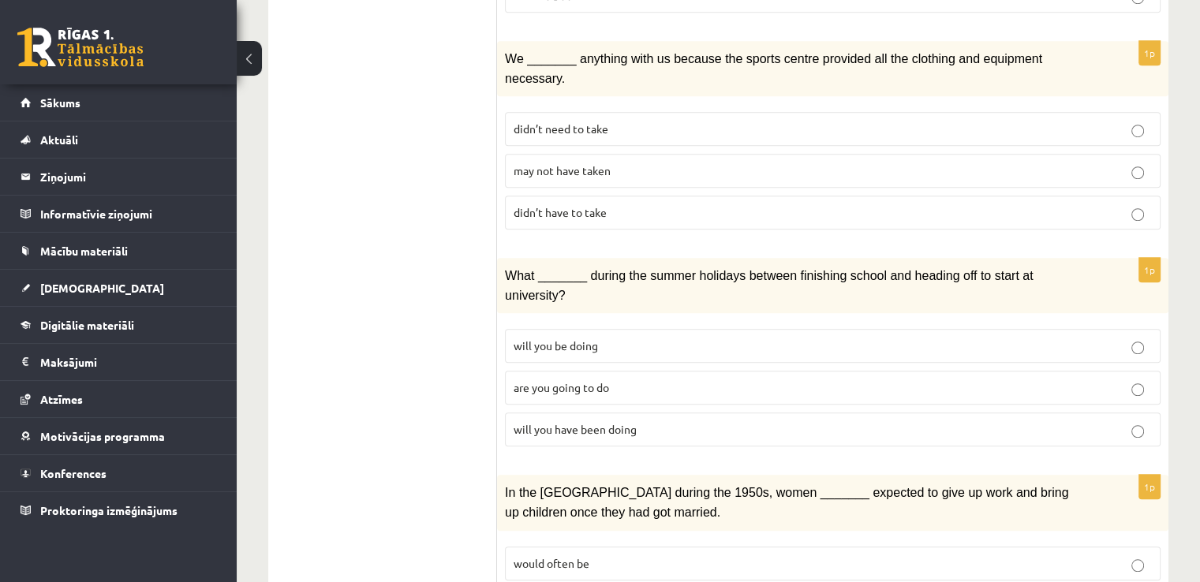
click at [637, 421] on p "will you have been doing" at bounding box center [833, 429] width 638 height 17
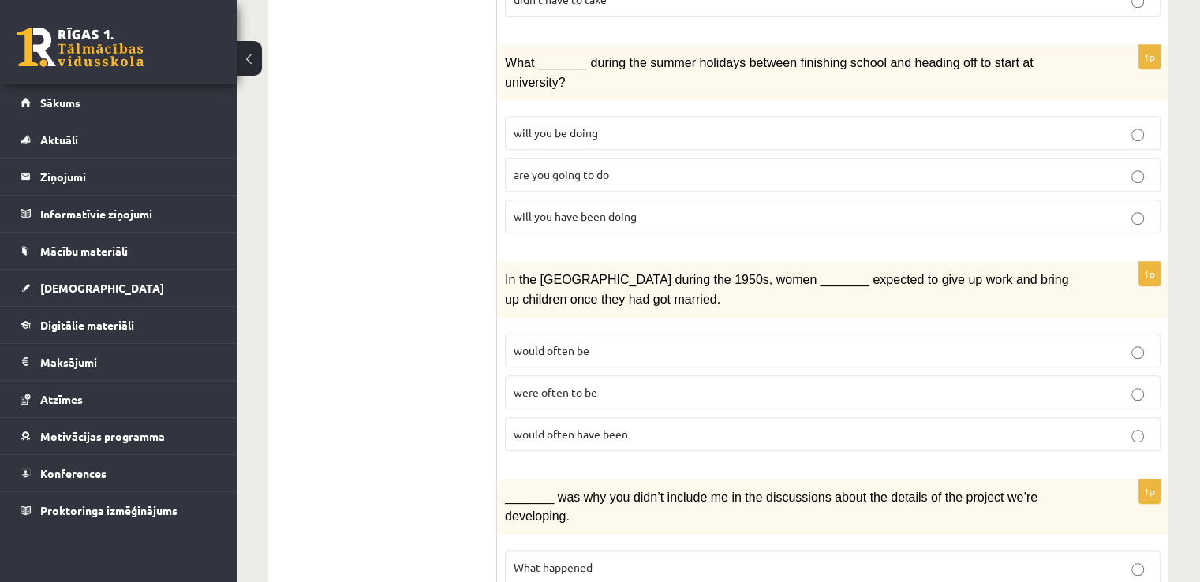
scroll to position [1375, 0]
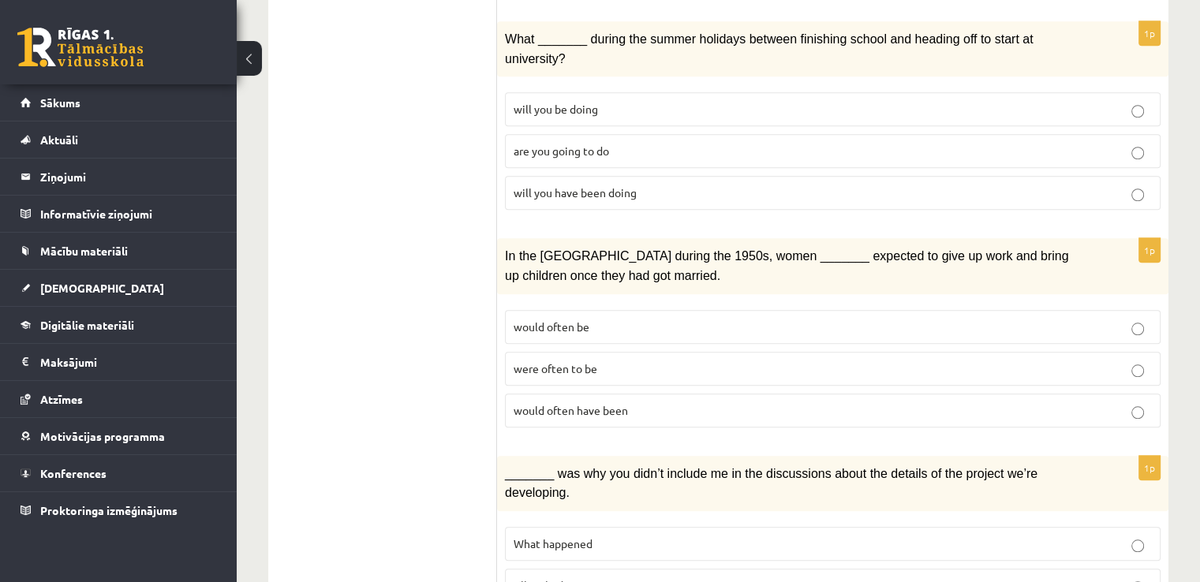
click at [615, 403] on span "would often have been" at bounding box center [571, 410] width 114 height 14
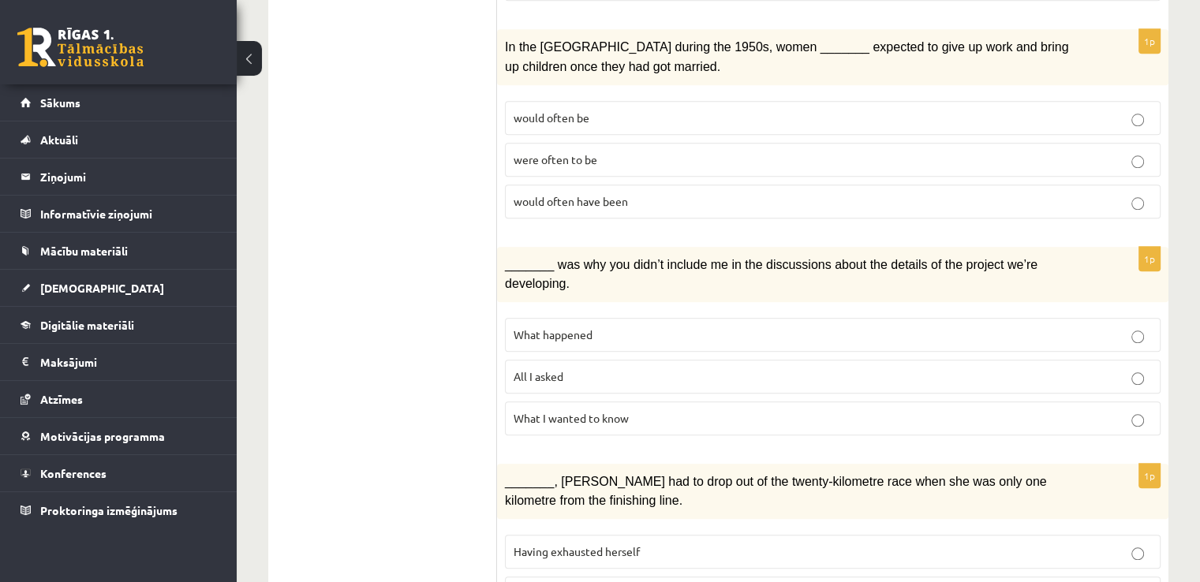
scroll to position [1612, 0]
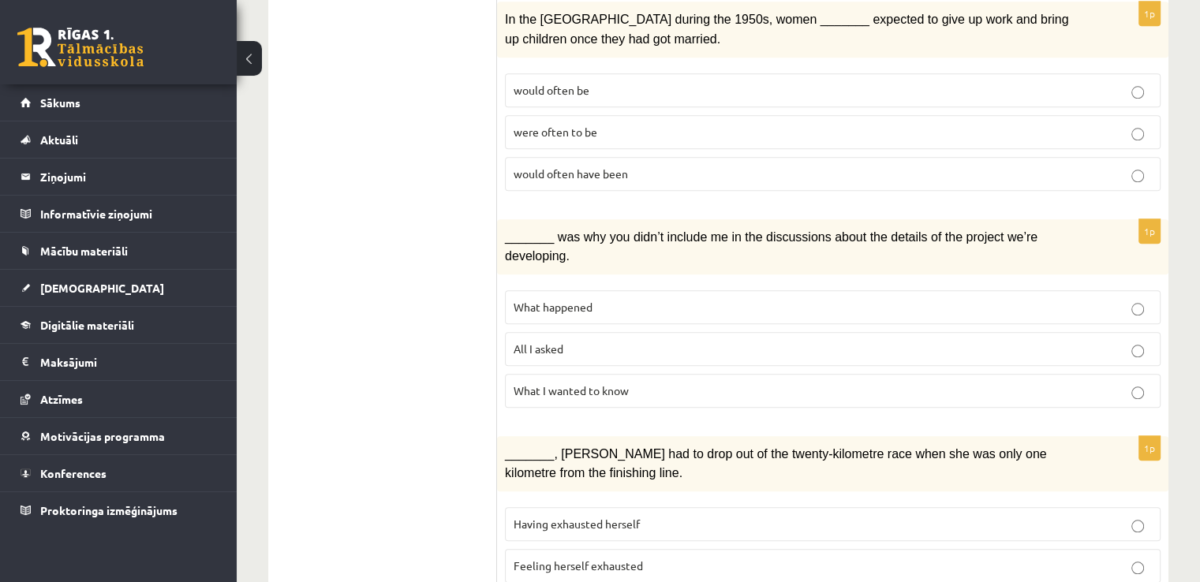
click at [540, 300] on span "What happened" at bounding box center [553, 307] width 79 height 14
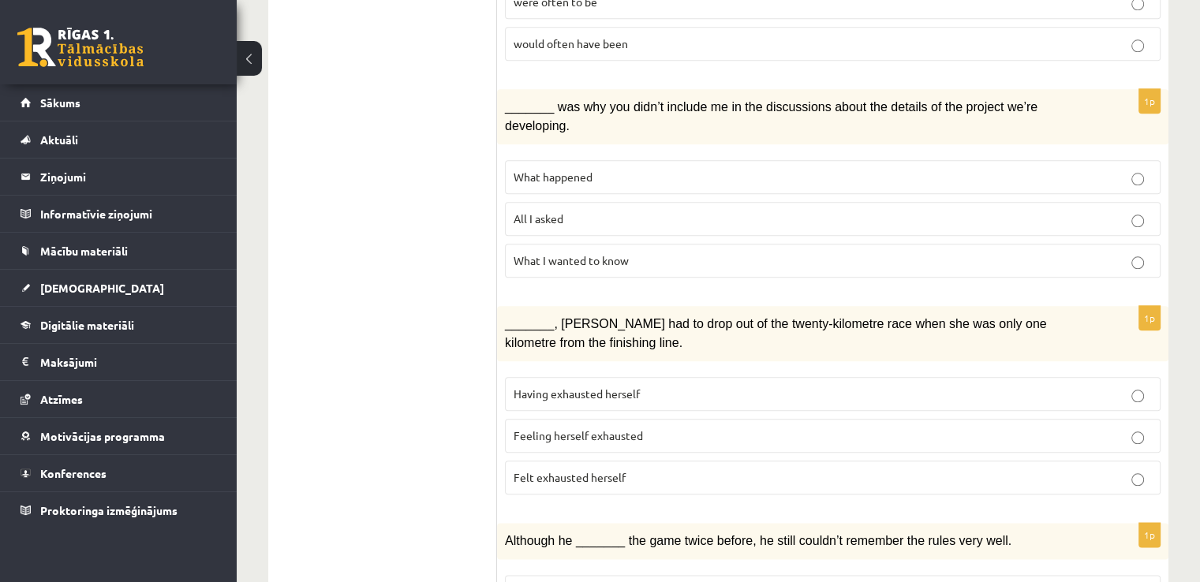
scroll to position [1769, 0]
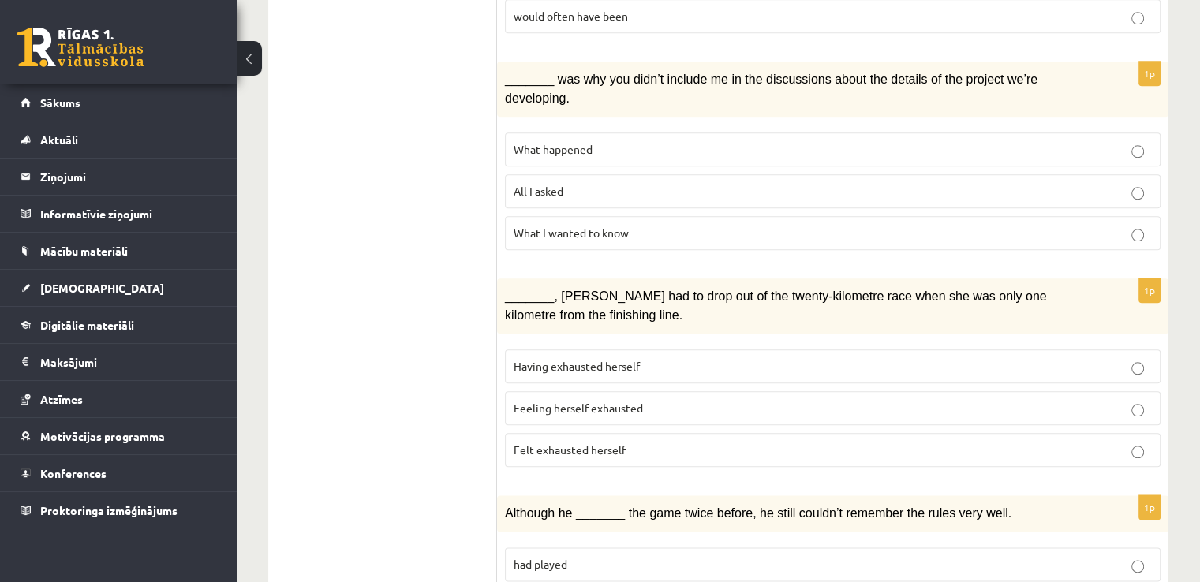
click at [563, 443] on span "Felt exhausted herself" at bounding box center [570, 450] width 112 height 14
click at [574, 443] on span "Felt exhausted herself" at bounding box center [570, 450] width 112 height 14
click at [546, 442] on p "Felt exhausted herself" at bounding box center [833, 450] width 638 height 17
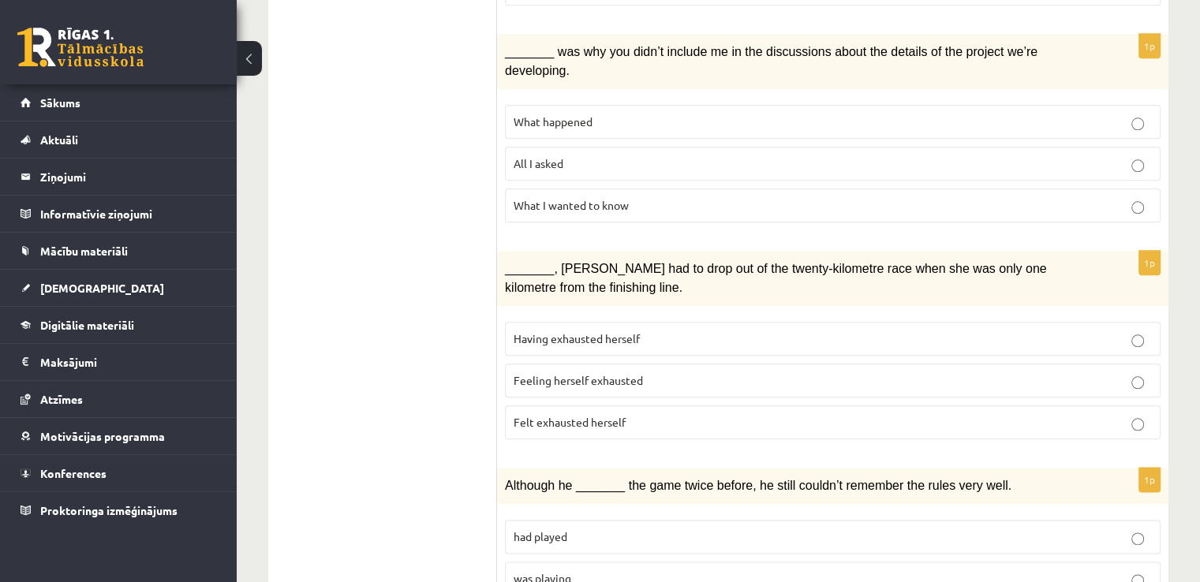
scroll to position [1820, 0]
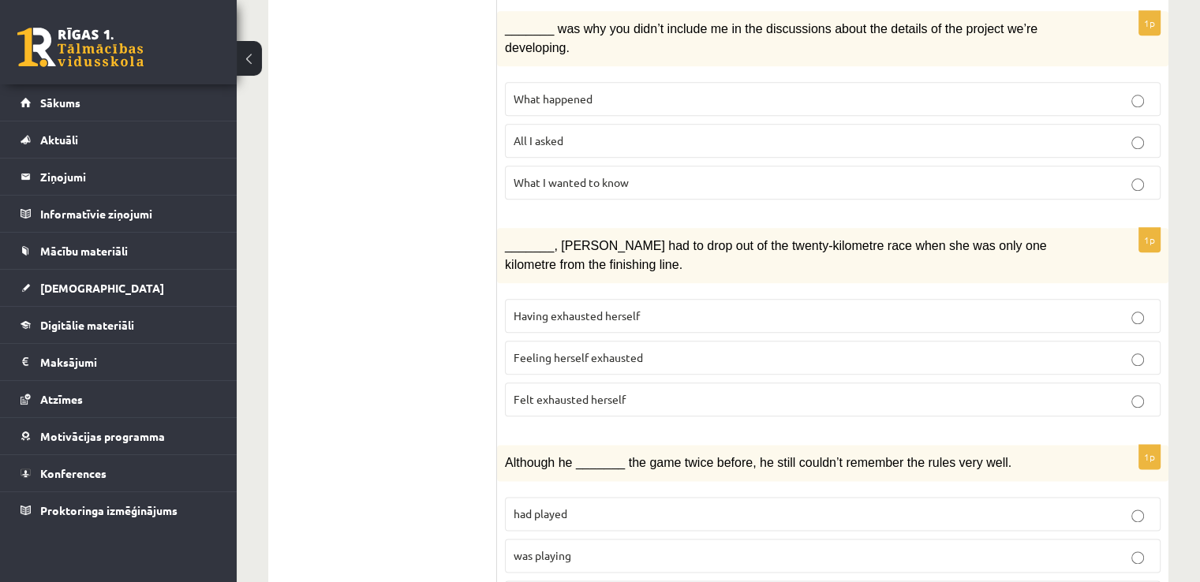
click at [611, 547] on p "was playing" at bounding box center [833, 555] width 638 height 17
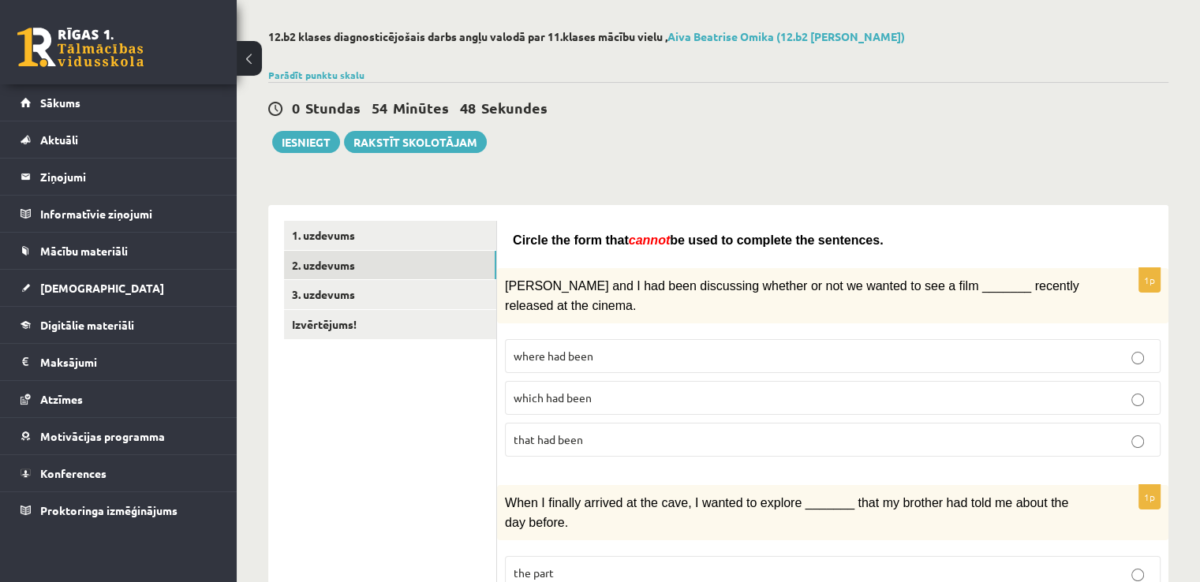
scroll to position [0, 0]
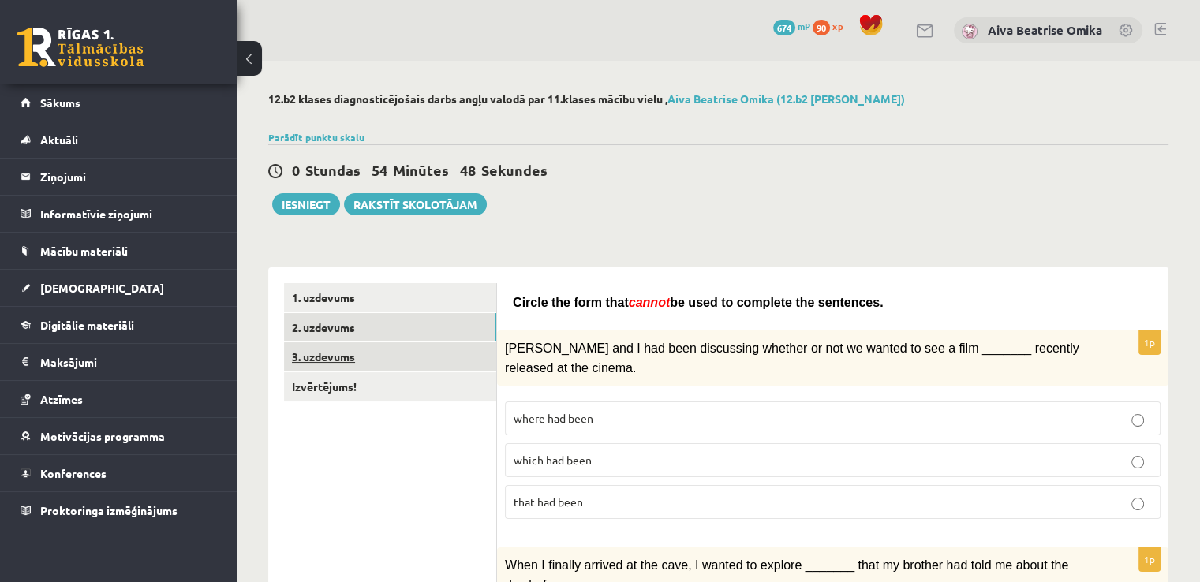
click at [385, 349] on link "3. uzdevums" at bounding box center [390, 356] width 212 height 29
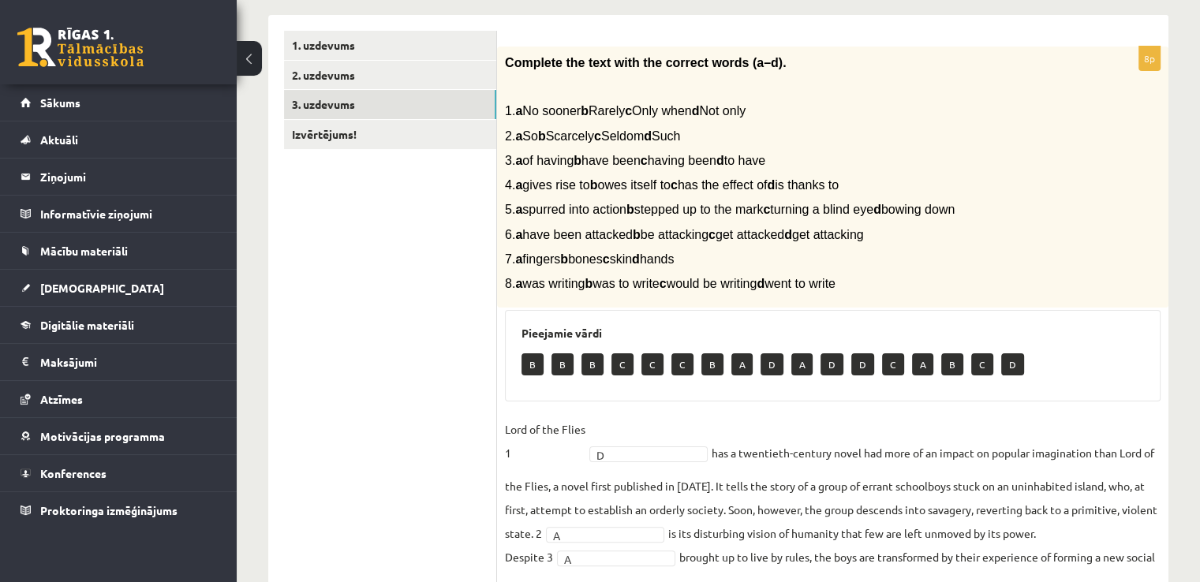
scroll to position [197, 0]
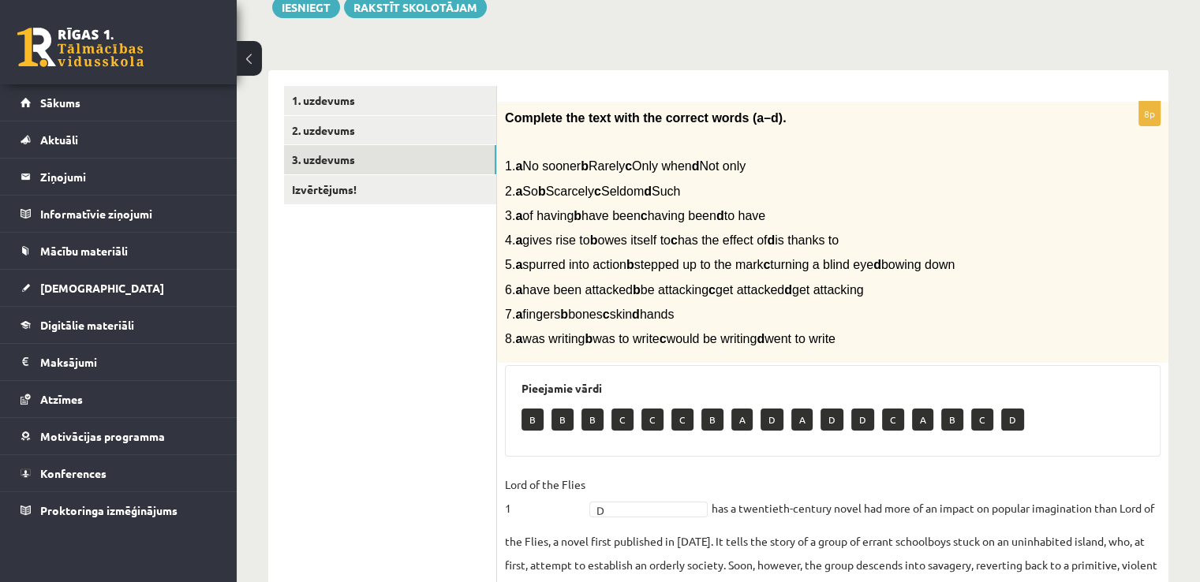
drag, startPoint x: 525, startPoint y: 42, endPoint x: 1039, endPoint y: 235, distance: 549.5
click at [1039, 235] on p "4. a gives rise to b owes itself to c has the effect of d is thanks to" at bounding box center [793, 240] width 577 height 17
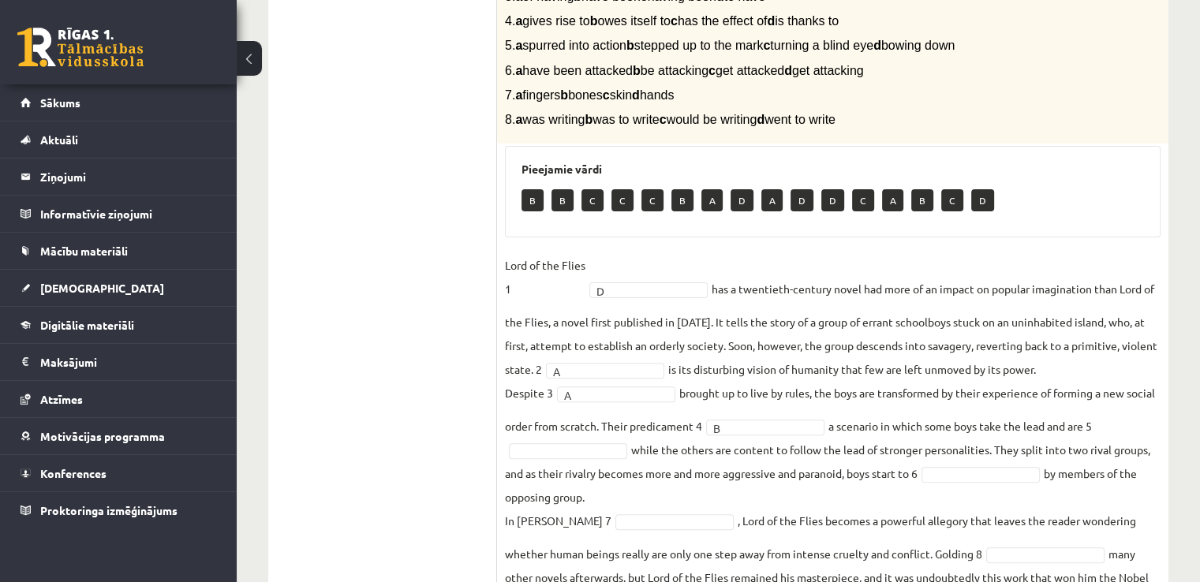
scroll to position [502, 0]
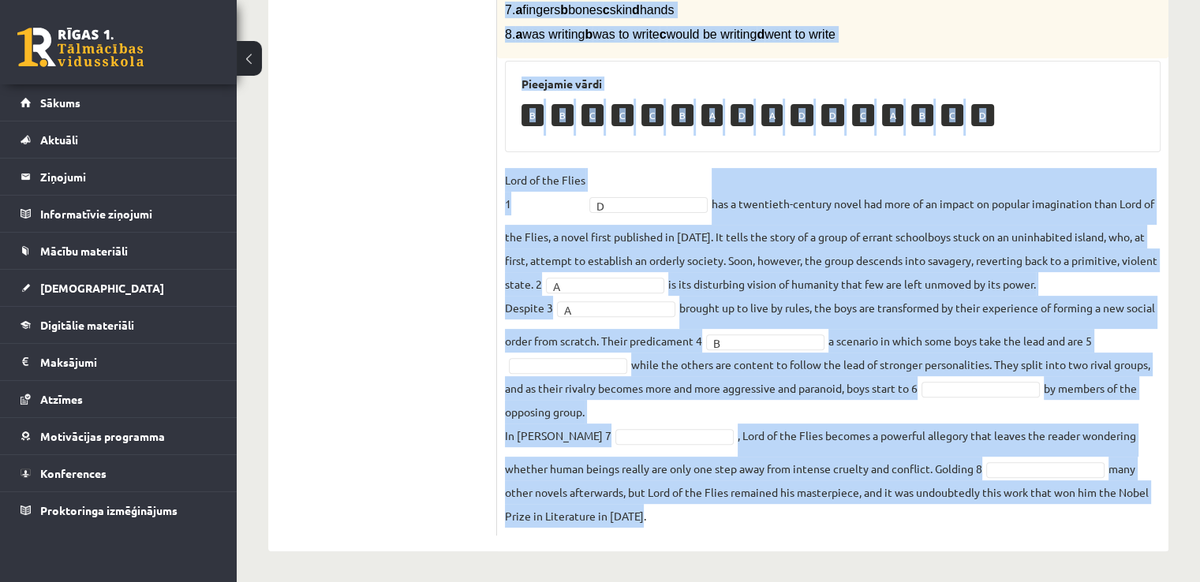
drag, startPoint x: 504, startPoint y: 45, endPoint x: 1197, endPoint y: 608, distance: 892.8
copy div "Complete the text with the correct words (a–d). 1. a No sooner b Rarely c Only …"
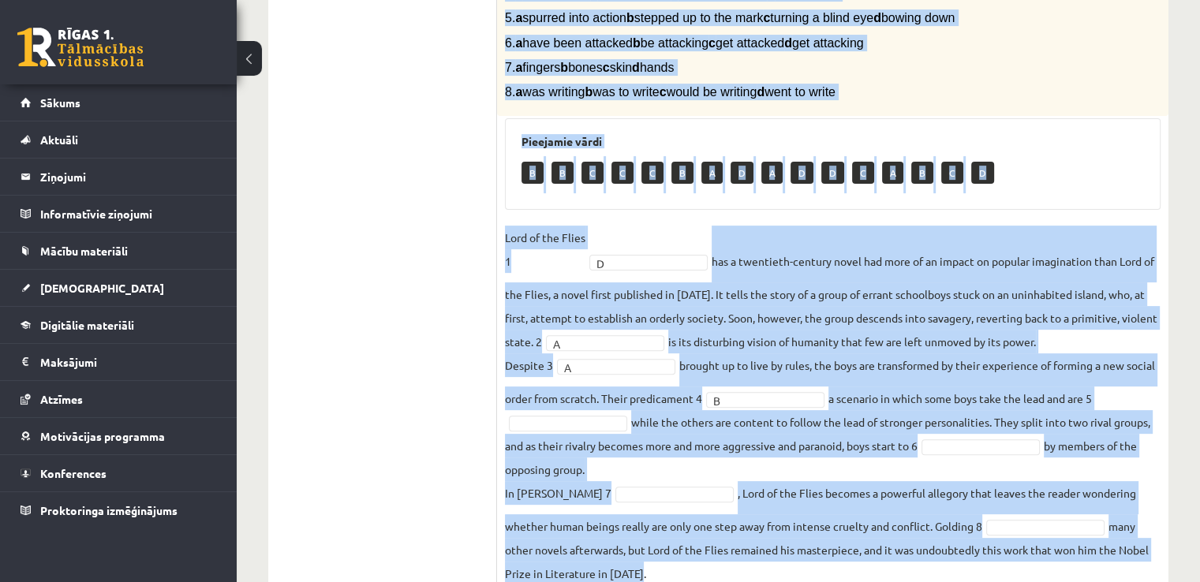
scroll to position [265, 0]
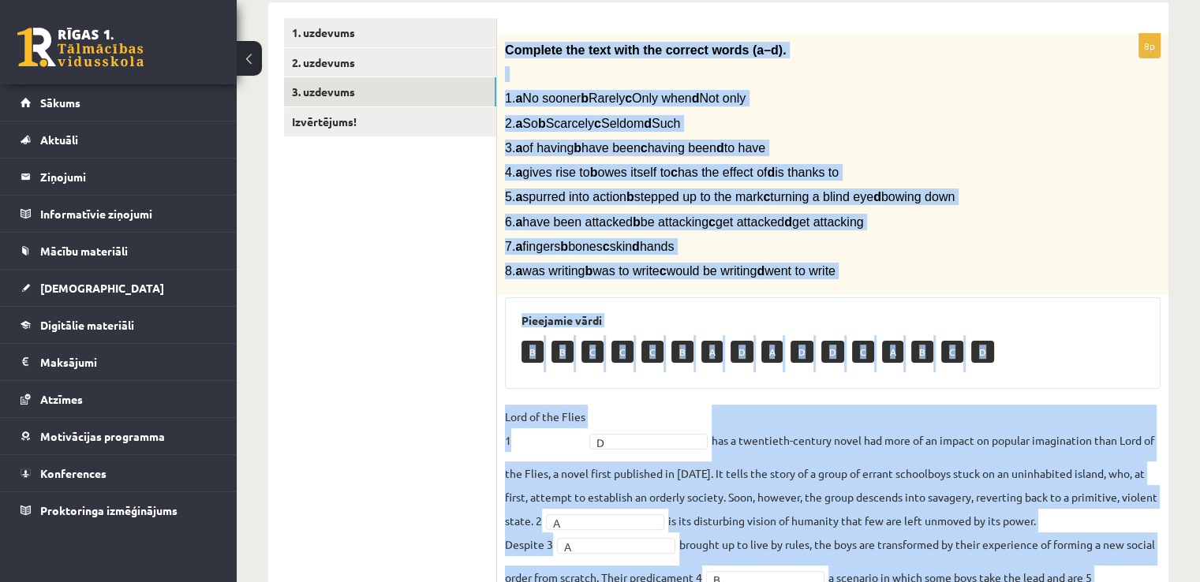
click at [1021, 297] on div "Pieejamie vārdi B B C C C B A D A D D C A B C D" at bounding box center [833, 343] width 656 height 92
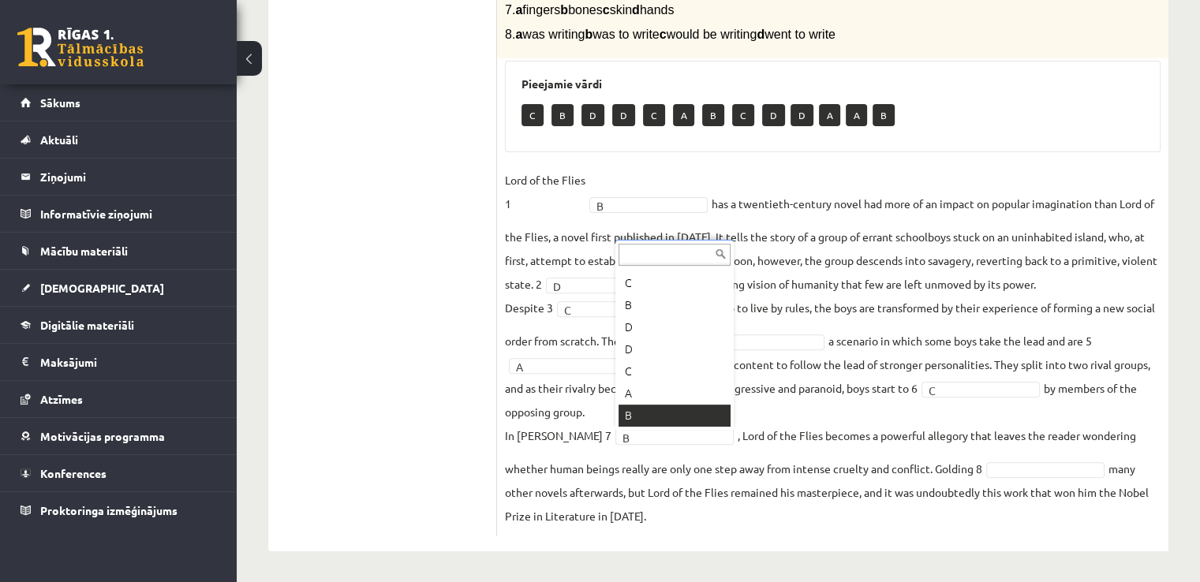
scroll to position [19, 0]
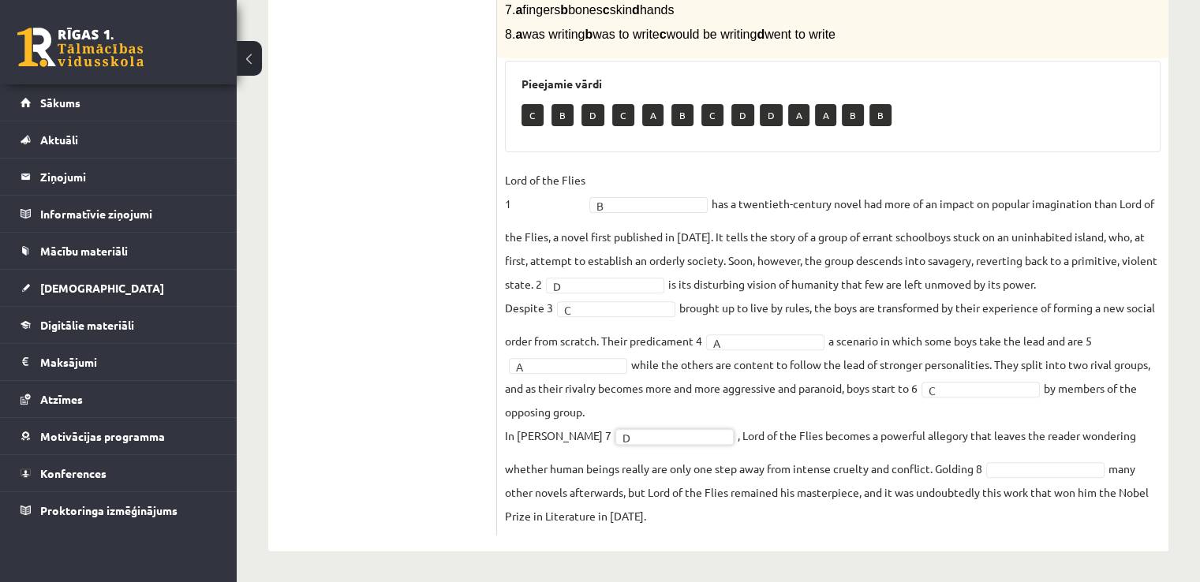
click at [1030, 456] on fieldset "Lord of the Flies 1 B * has a twentieth-century novel had more of an impact on …" at bounding box center [833, 348] width 656 height 360
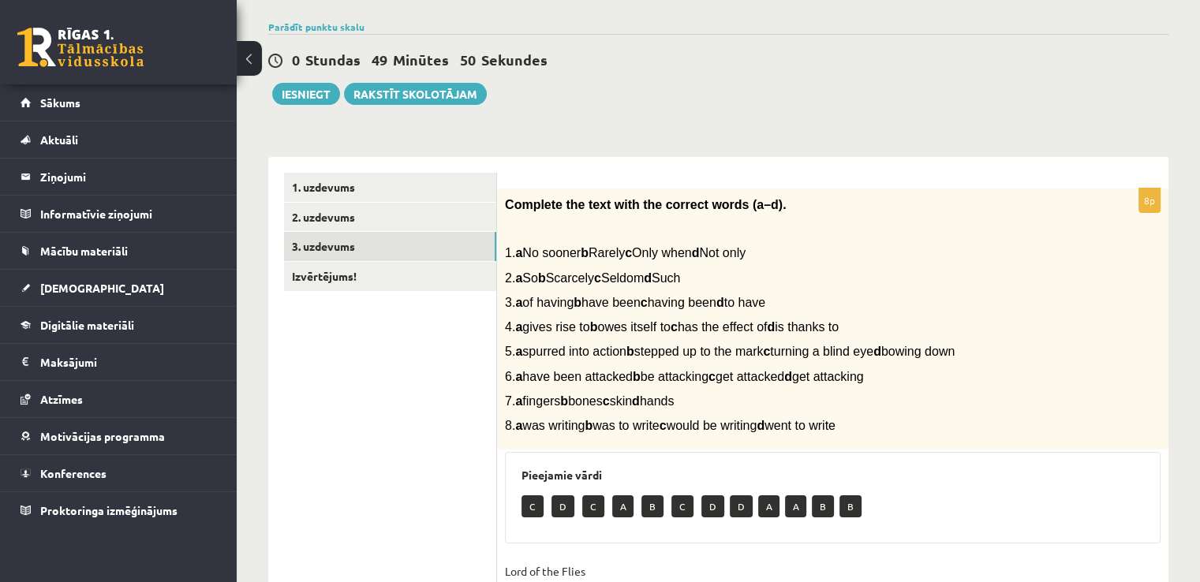
scroll to position [28, 0]
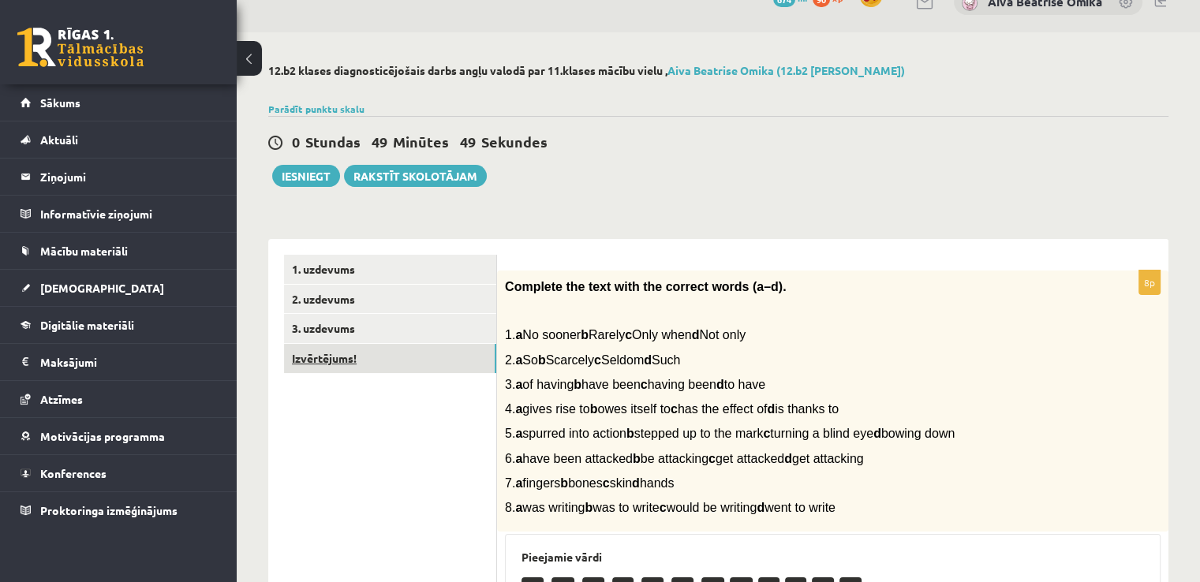
click at [390, 358] on link "Izvērtējums!" at bounding box center [390, 358] width 212 height 29
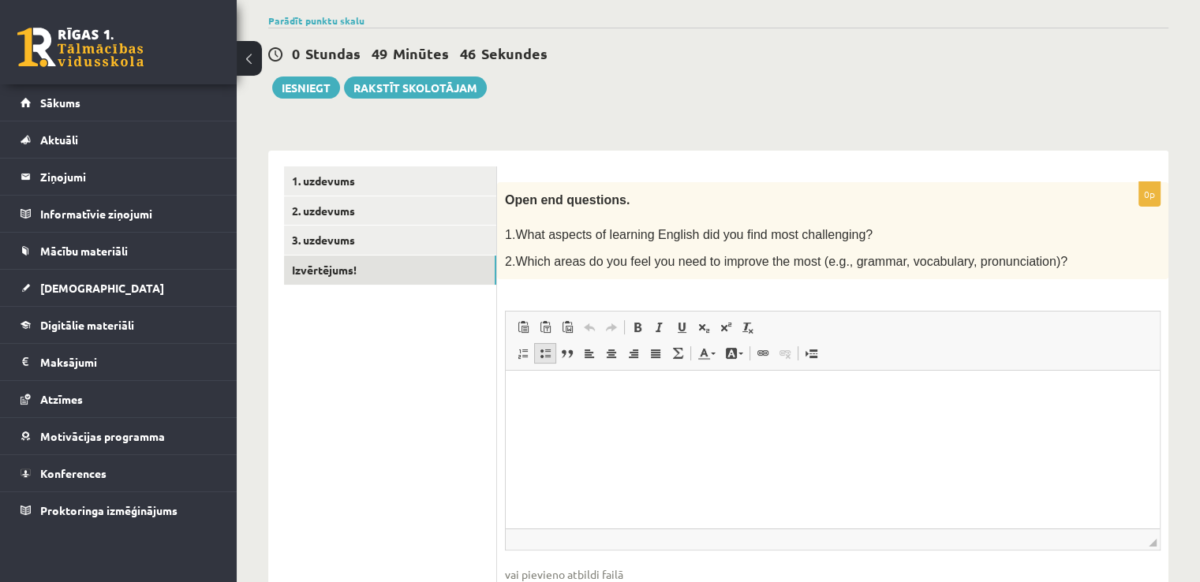
scroll to position [140, 0]
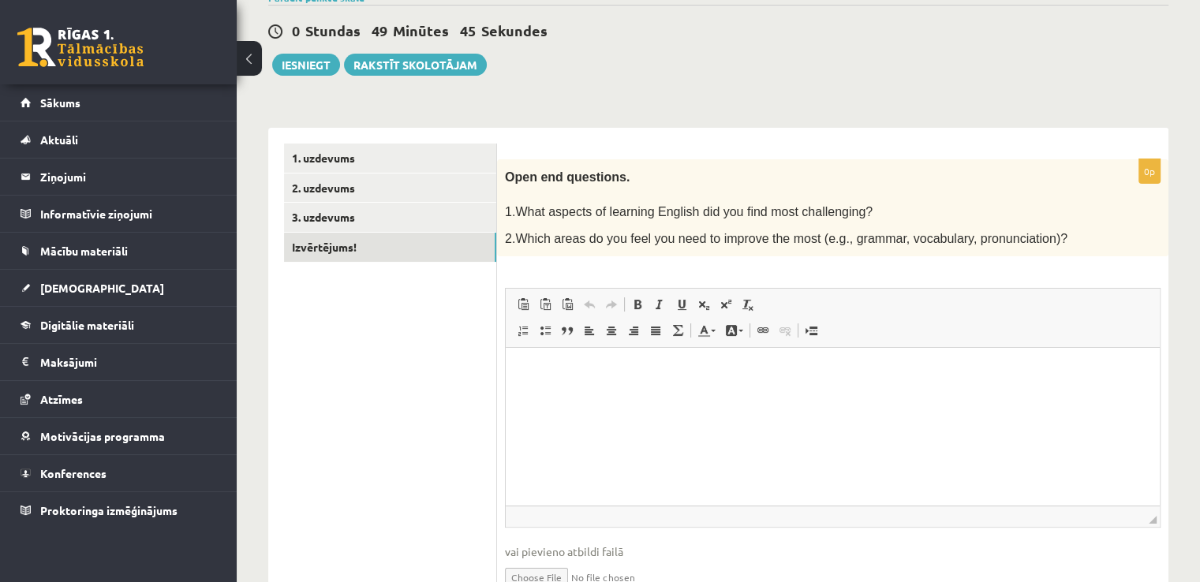
click at [616, 375] on p "Editor, wiswyg-editor-user-answer-47024896898300" at bounding box center [832, 372] width 622 height 17
click at [618, 362] on html at bounding box center [833, 372] width 654 height 48
click at [618, 353] on html at bounding box center [833, 372] width 654 height 48
click at [612, 353] on html at bounding box center [833, 372] width 654 height 48
click at [551, 364] on p "**********" at bounding box center [832, 372] width 623 height 17
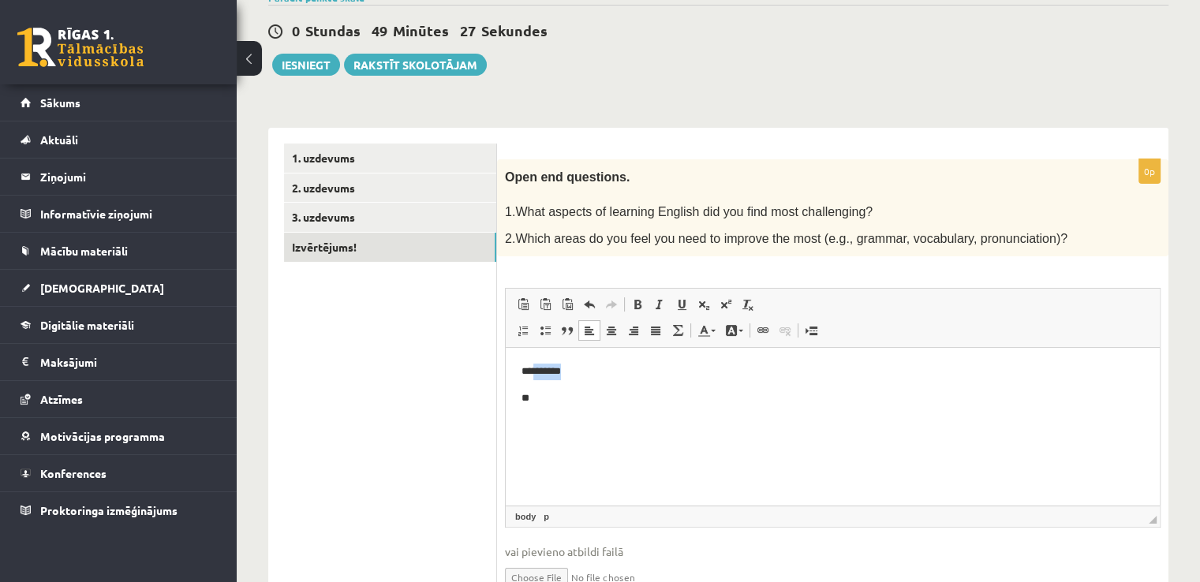
click at [551, 364] on p "**********" at bounding box center [832, 372] width 623 height 17
click at [647, 422] on html "**********" at bounding box center [833, 385] width 654 height 74
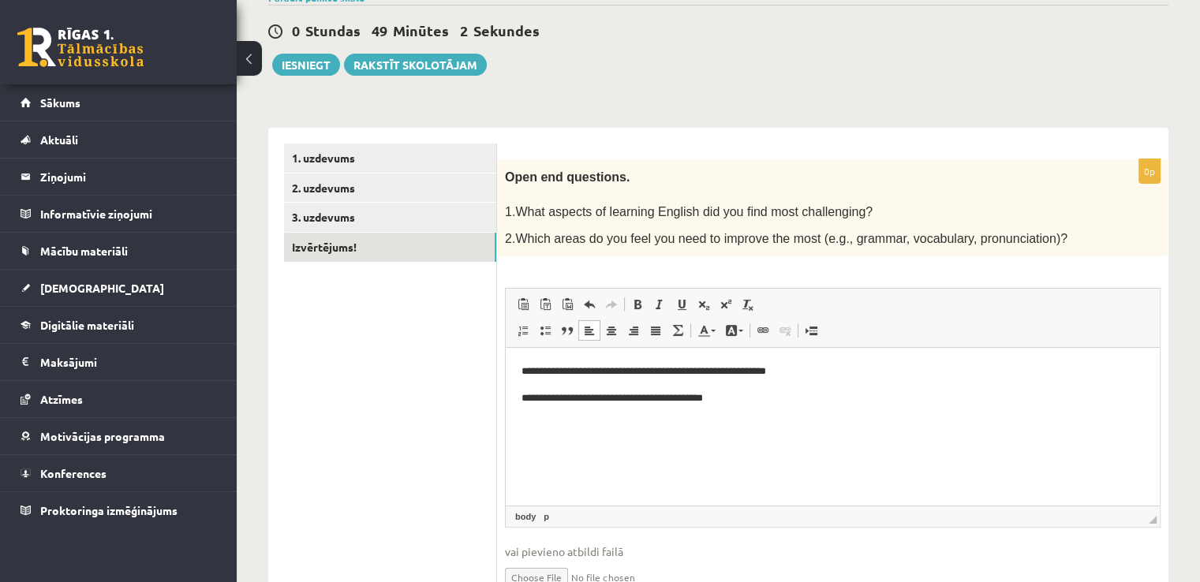
click at [442, 352] on ul "1. uzdevums 2. uzdevums 3. uzdevums Izvērtējums!" at bounding box center [390, 380] width 213 height 473
click at [321, 68] on button "Iesniegt" at bounding box center [306, 65] width 68 height 22
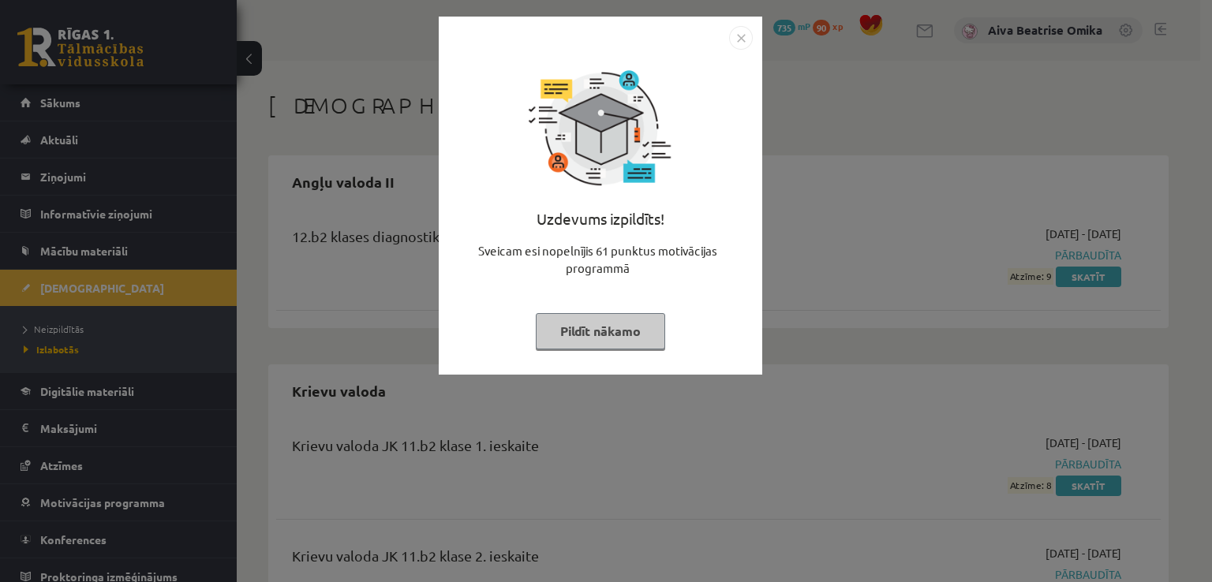
click at [615, 324] on button "Pildīt nākamo" at bounding box center [600, 331] width 129 height 36
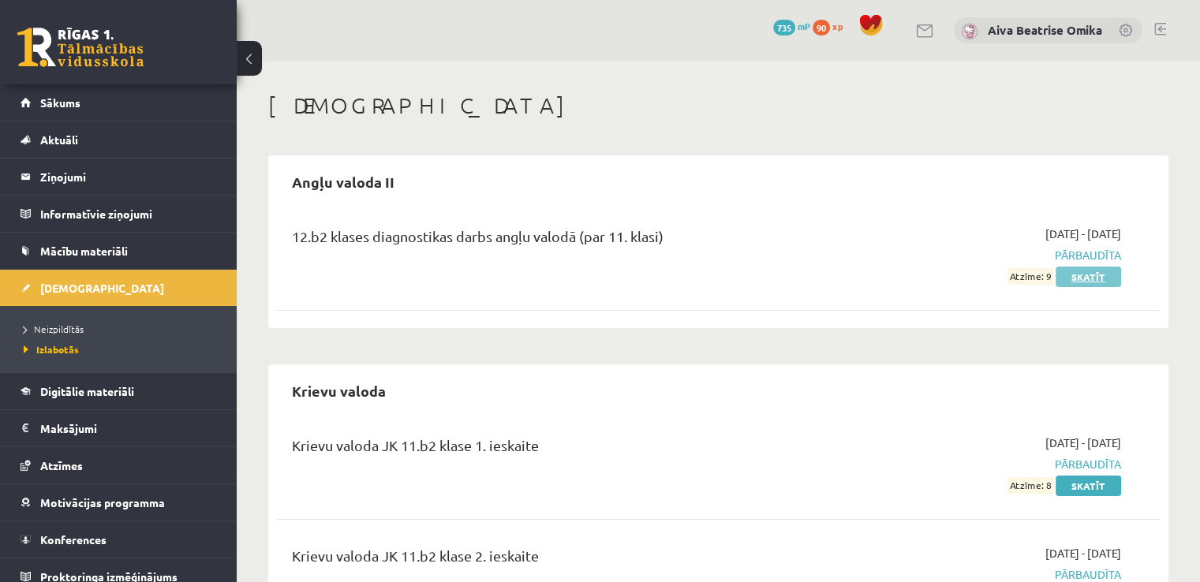
click at [1091, 276] on link "Skatīt" at bounding box center [1088, 277] width 65 height 21
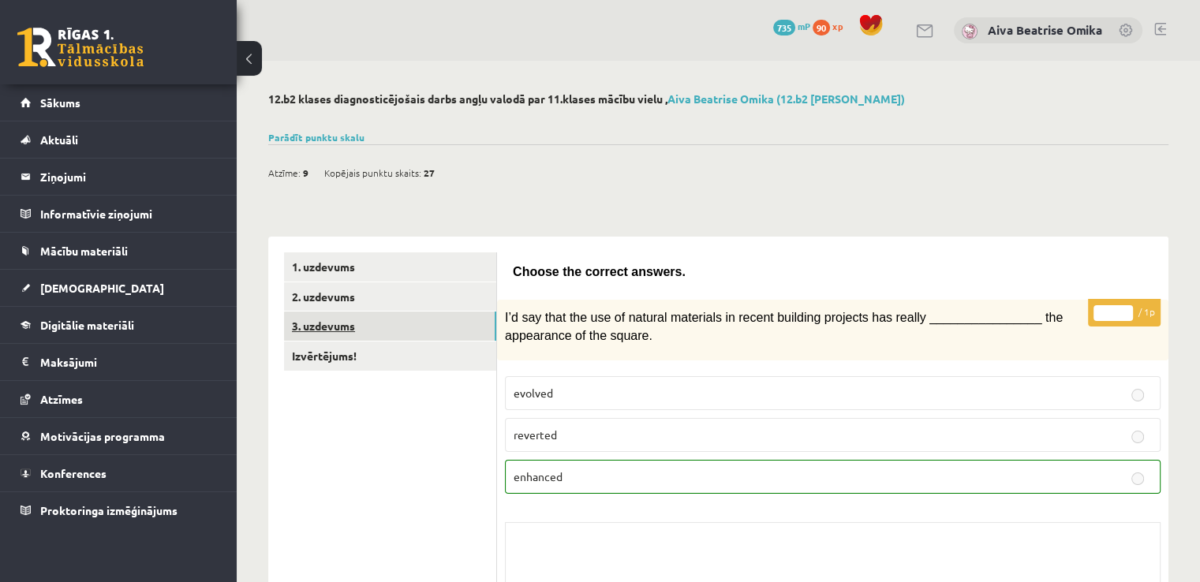
click at [453, 320] on link "3. uzdevums" at bounding box center [390, 326] width 212 height 29
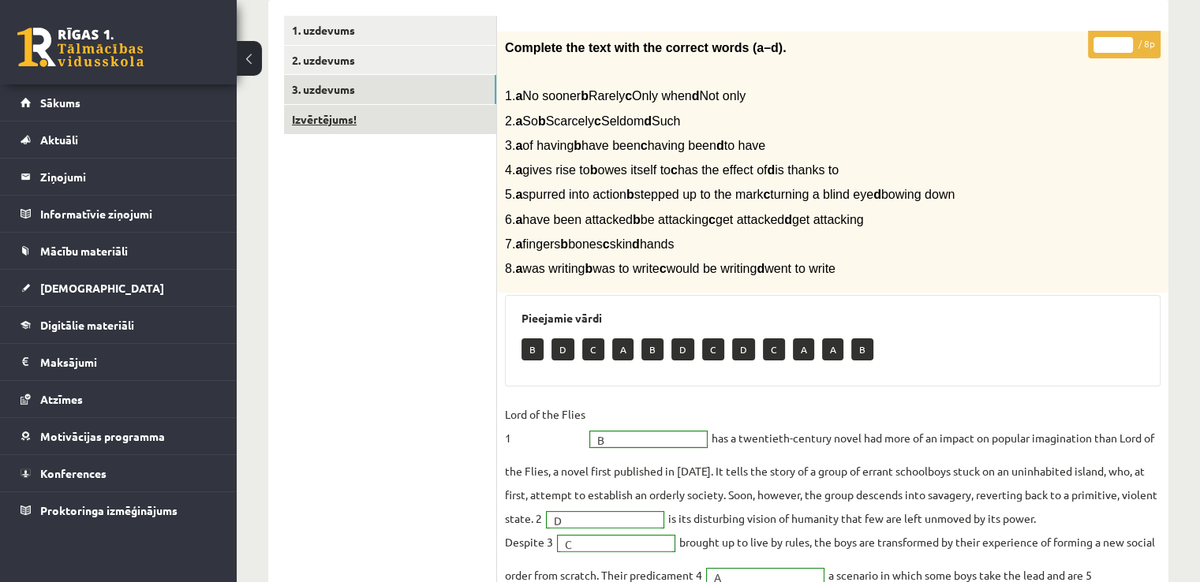
click at [385, 114] on link "Izvērtējums!" at bounding box center [390, 119] width 212 height 29
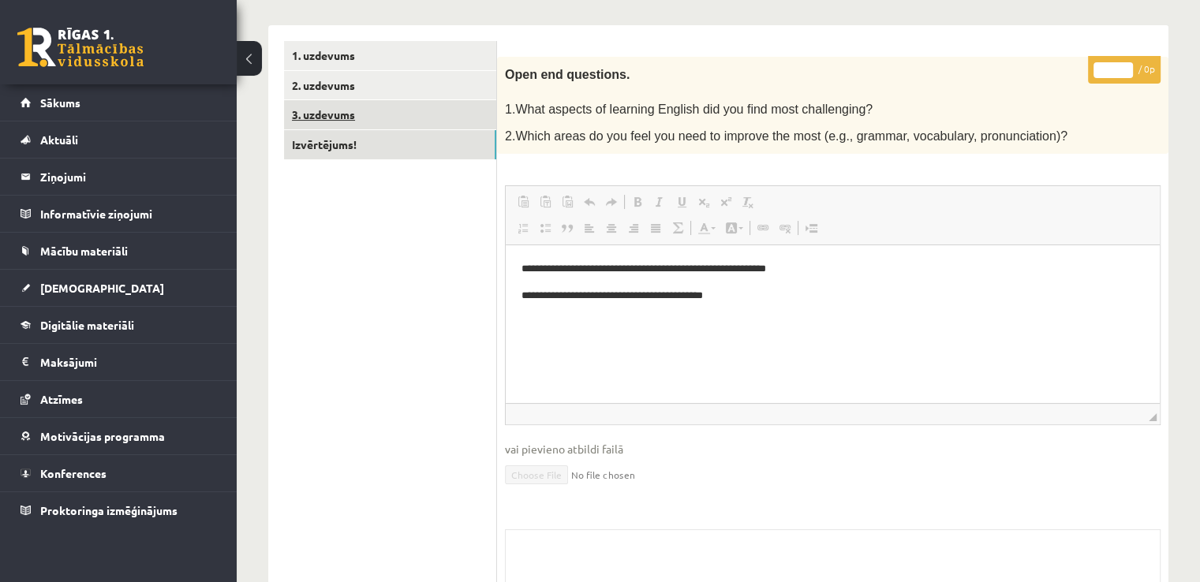
click at [346, 114] on link "3. uzdevums" at bounding box center [390, 114] width 212 height 29
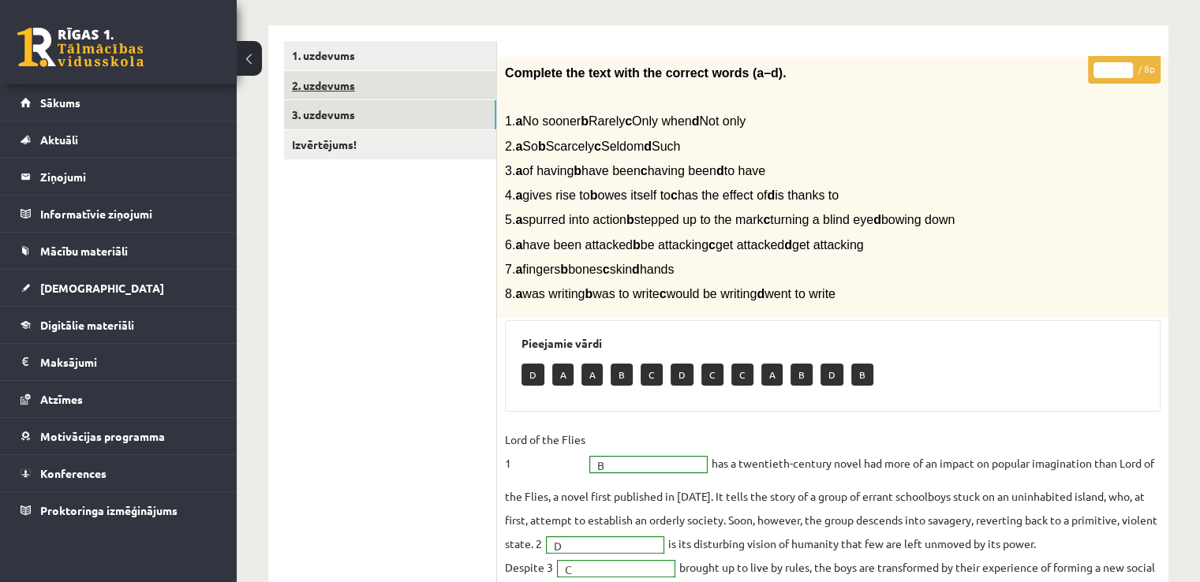
click at [346, 94] on link "2. uzdevums" at bounding box center [390, 85] width 212 height 29
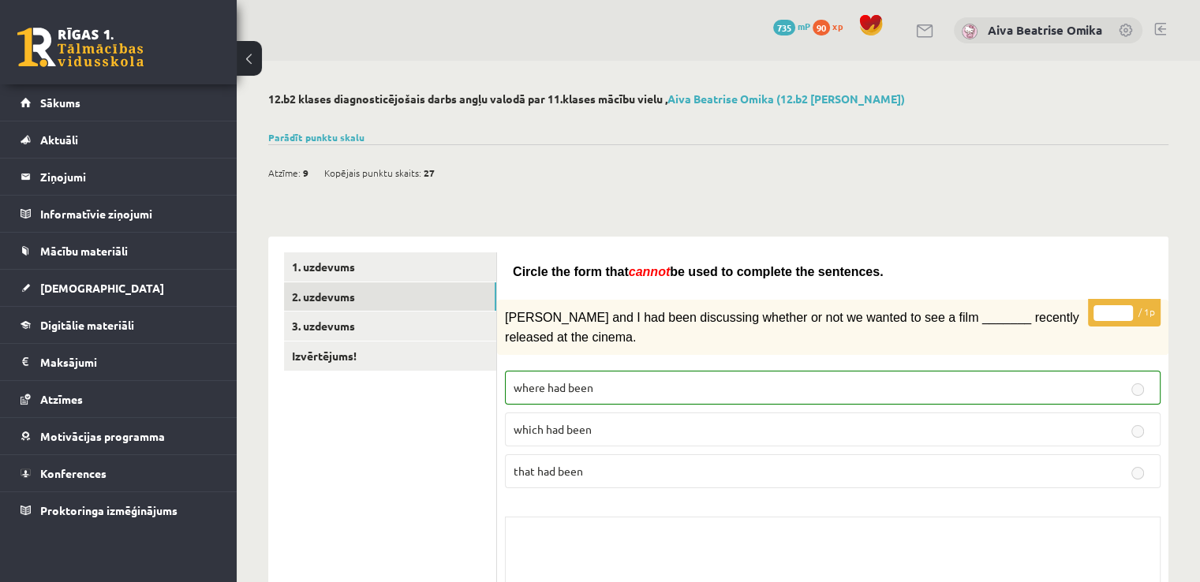
click at [299, 144] on div "Parādīt punktu skalu Atzīme No Līdz 1 0 5 2 6 8 3 9 11 4 12 14 5 15 17 6 18 20 …" at bounding box center [718, 137] width 900 height 14
click at [297, 141] on link "Parādīt punktu skalu" at bounding box center [316, 137] width 96 height 13
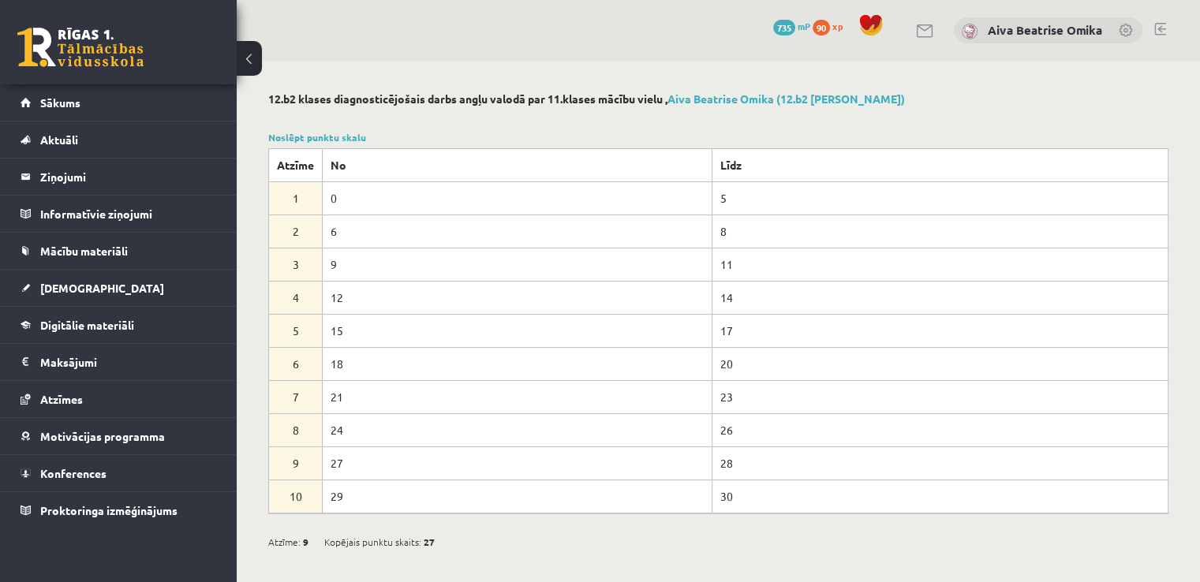
click at [305, 151] on th "Atzīme" at bounding box center [296, 164] width 54 height 33
click at [313, 136] on link "Noslēpt punktu skalu" at bounding box center [317, 137] width 98 height 13
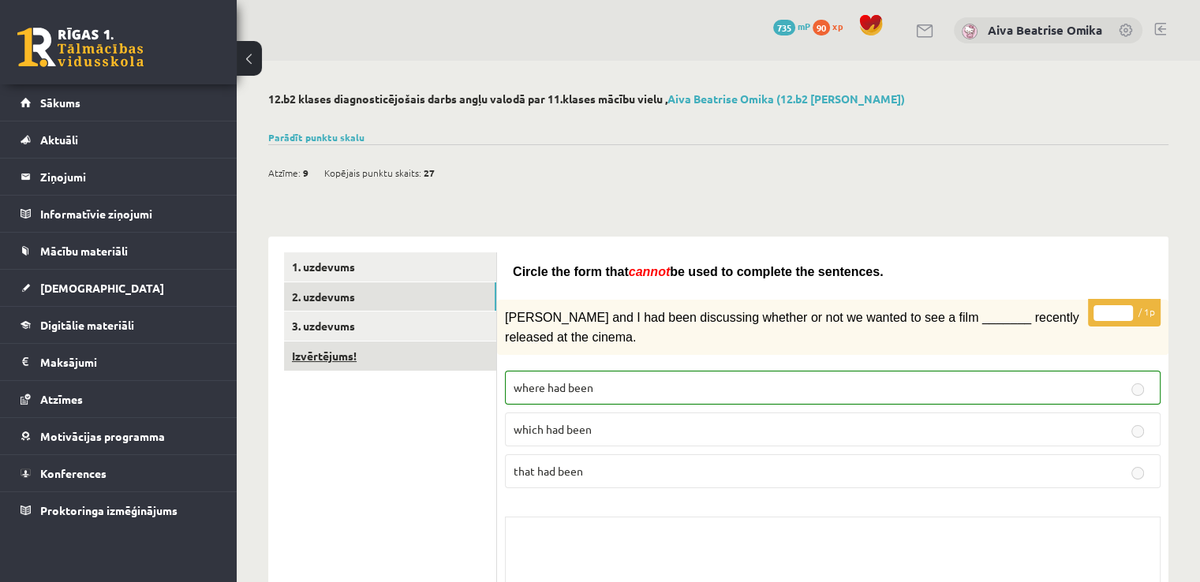
click at [409, 350] on link "Izvērtējums!" at bounding box center [390, 356] width 212 height 29
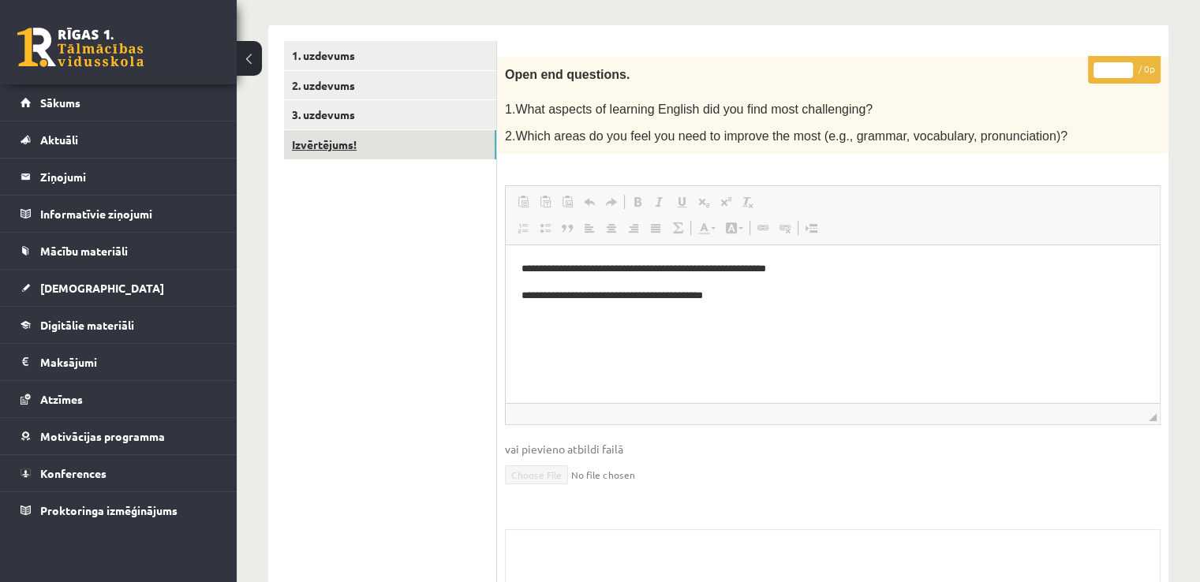
click at [372, 137] on link "Izvērtējums!" at bounding box center [390, 144] width 212 height 29
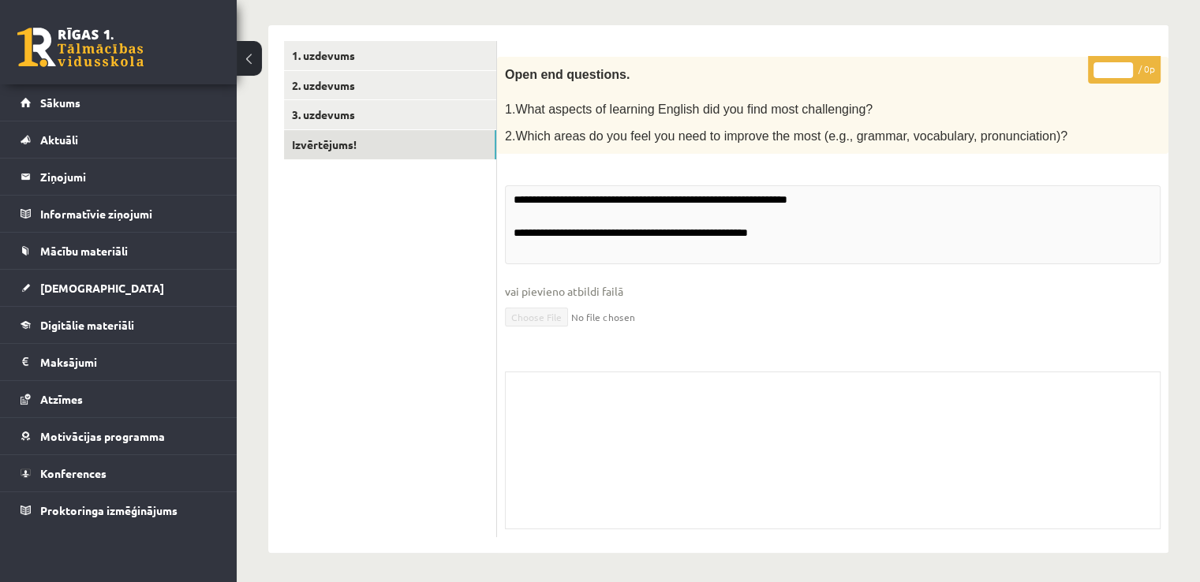
click at [369, 129] on ul "1. uzdevums 2. uzdevums 3. uzdevums Izvērtējums!" at bounding box center [390, 289] width 213 height 497
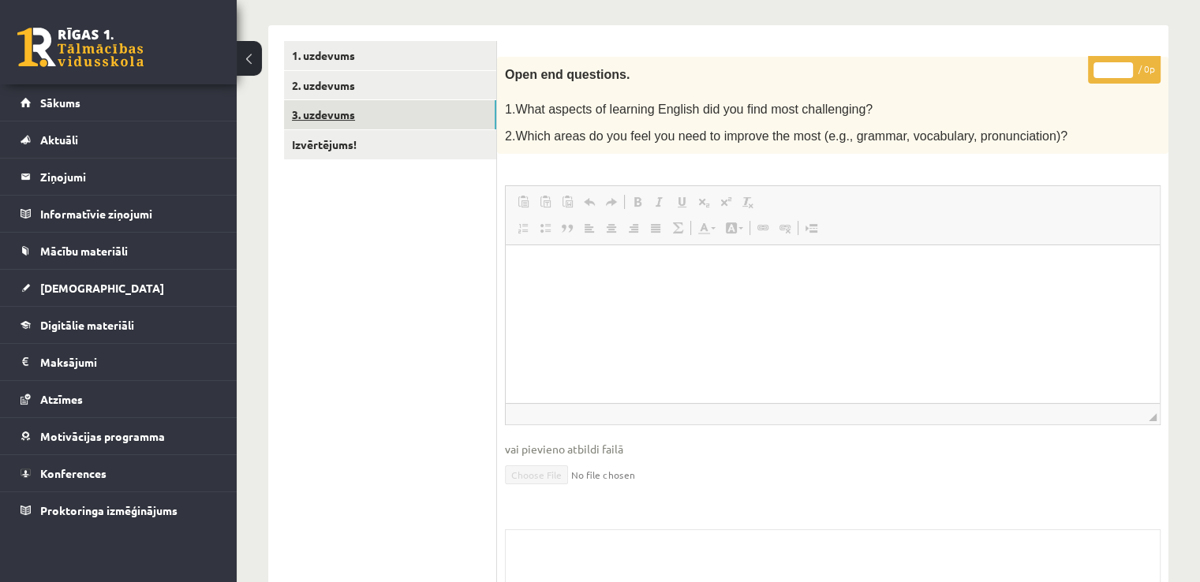
click at [366, 124] on link "3. uzdevums" at bounding box center [390, 114] width 212 height 29
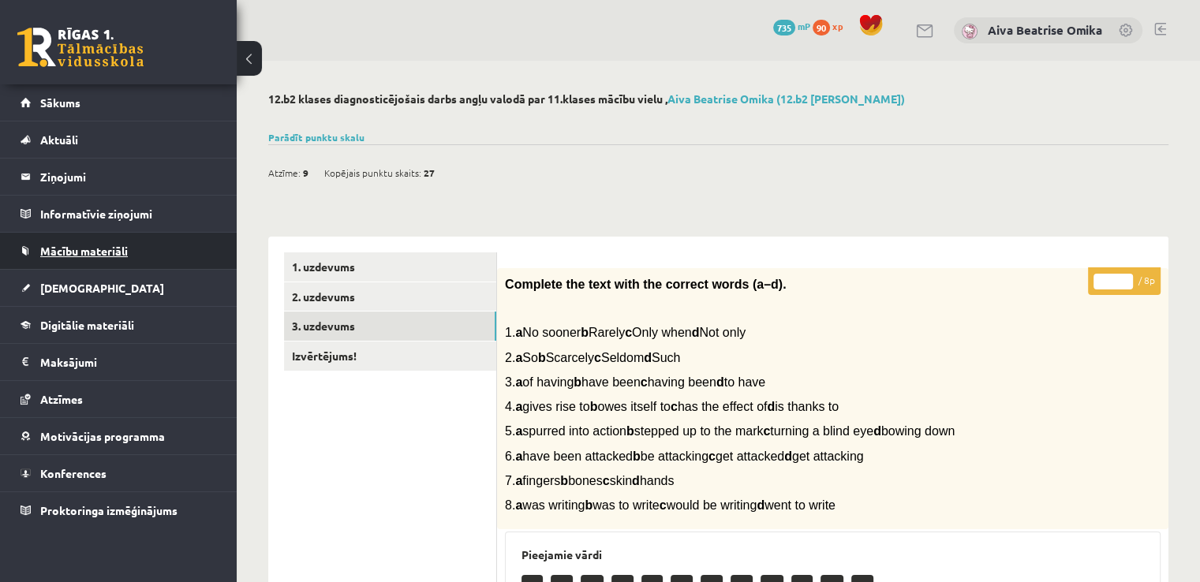
click at [127, 256] on span "Mācību materiāli" at bounding box center [84, 251] width 88 height 14
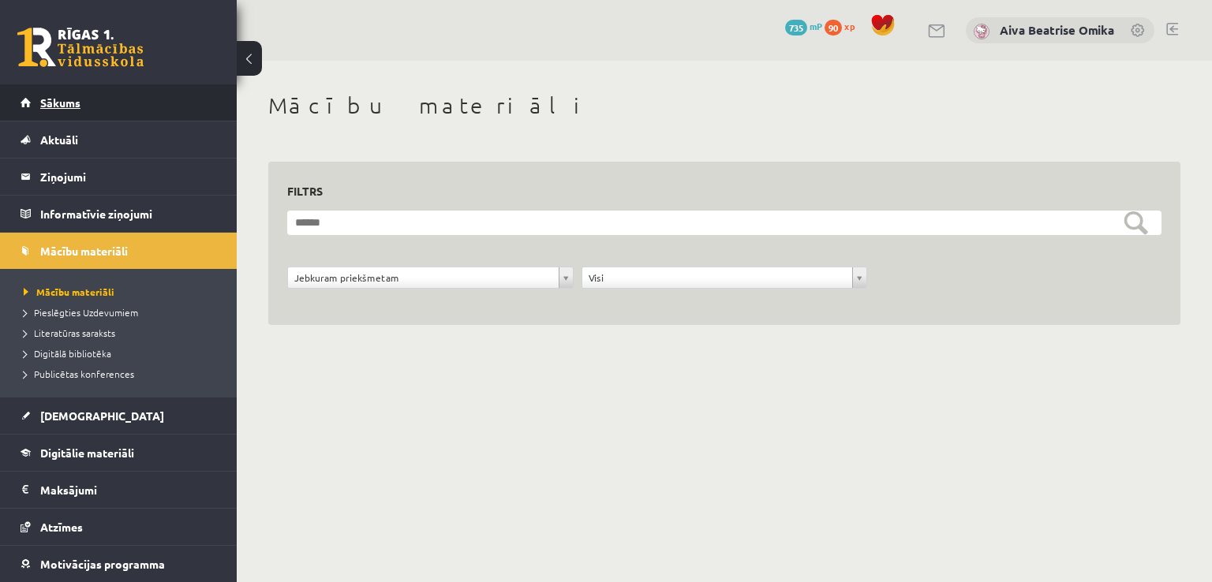
click at [69, 99] on span "Sākums" at bounding box center [60, 102] width 40 height 14
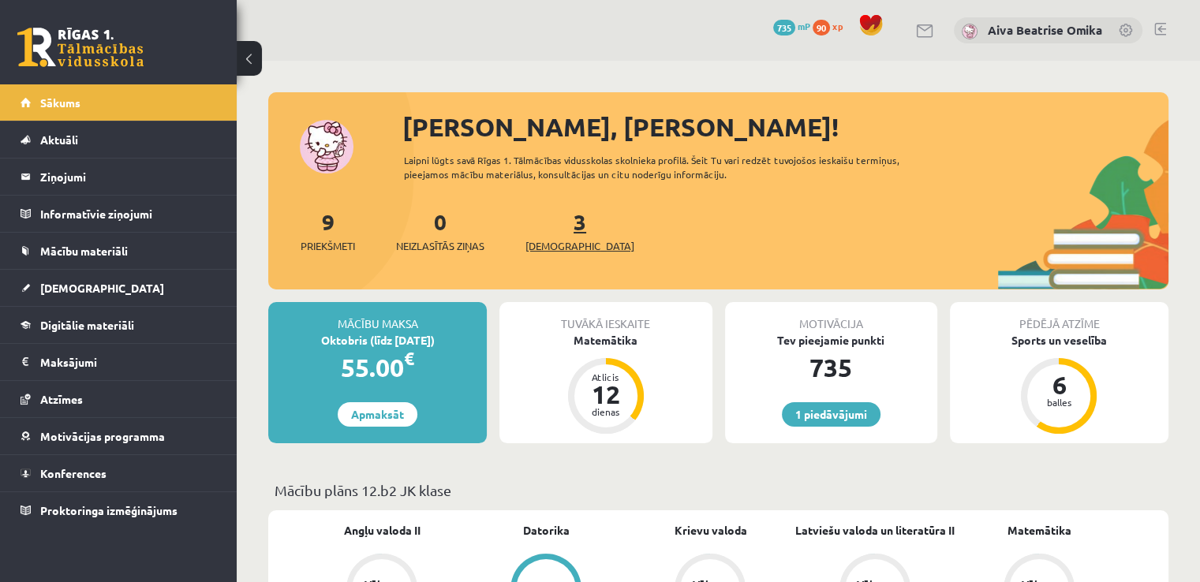
click at [555, 217] on link "3 Ieskaites" at bounding box center [579, 230] width 109 height 47
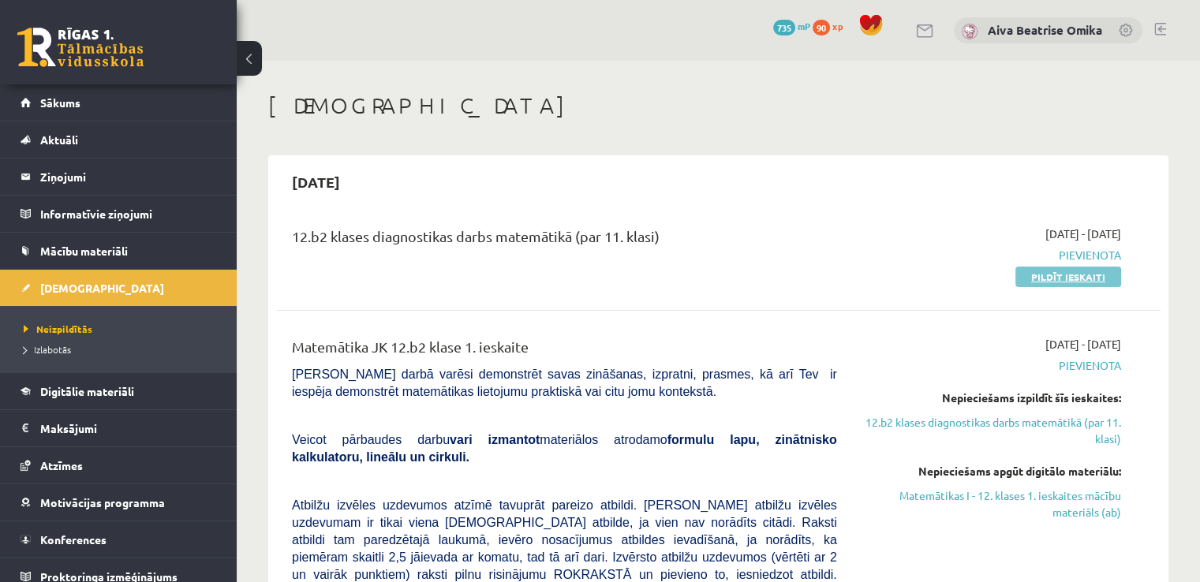
click at [1089, 280] on link "Pildīt ieskaiti" at bounding box center [1068, 277] width 106 height 21
click at [1111, 277] on link "Pildīt ieskaiti" at bounding box center [1068, 277] width 106 height 21
drag, startPoint x: 1074, startPoint y: 504, endPoint x: 675, endPoint y: 88, distance: 576.9
click at [1074, 503] on link "Matemātikas I - 12. klases 1. ieskaites mācību materiāls (ab)" at bounding box center [991, 504] width 260 height 33
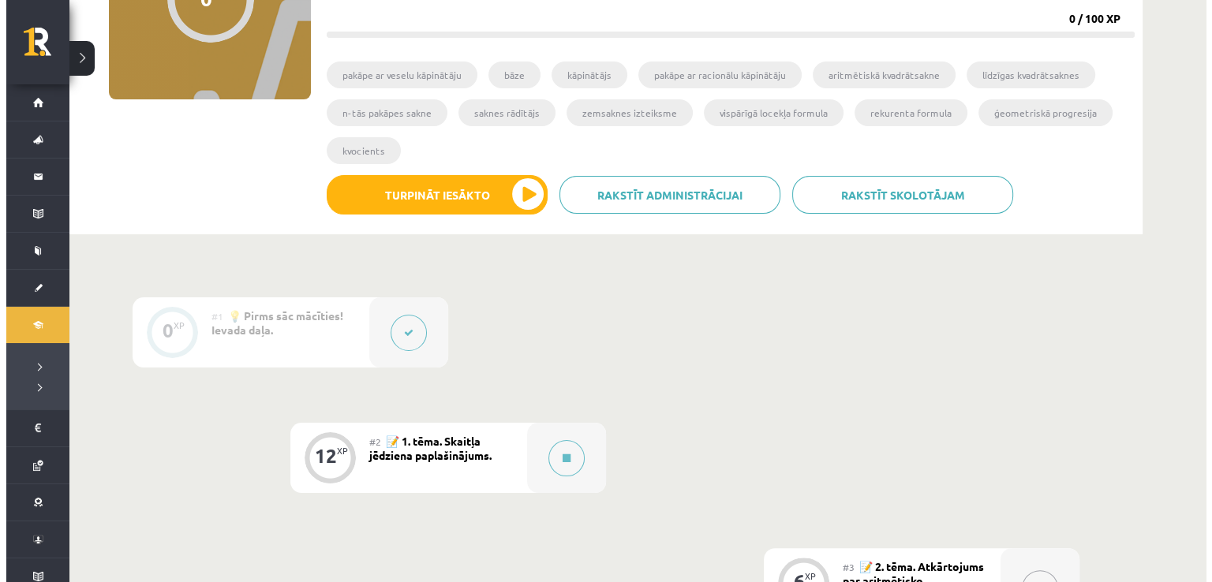
scroll to position [316, 0]
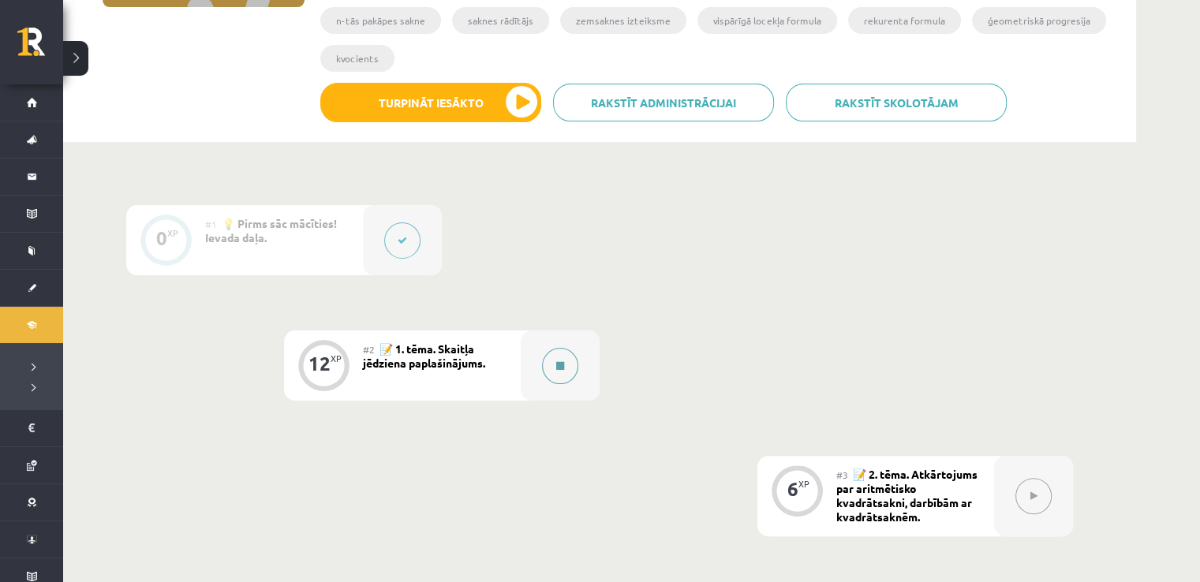
click at [523, 341] on div at bounding box center [560, 366] width 79 height 70
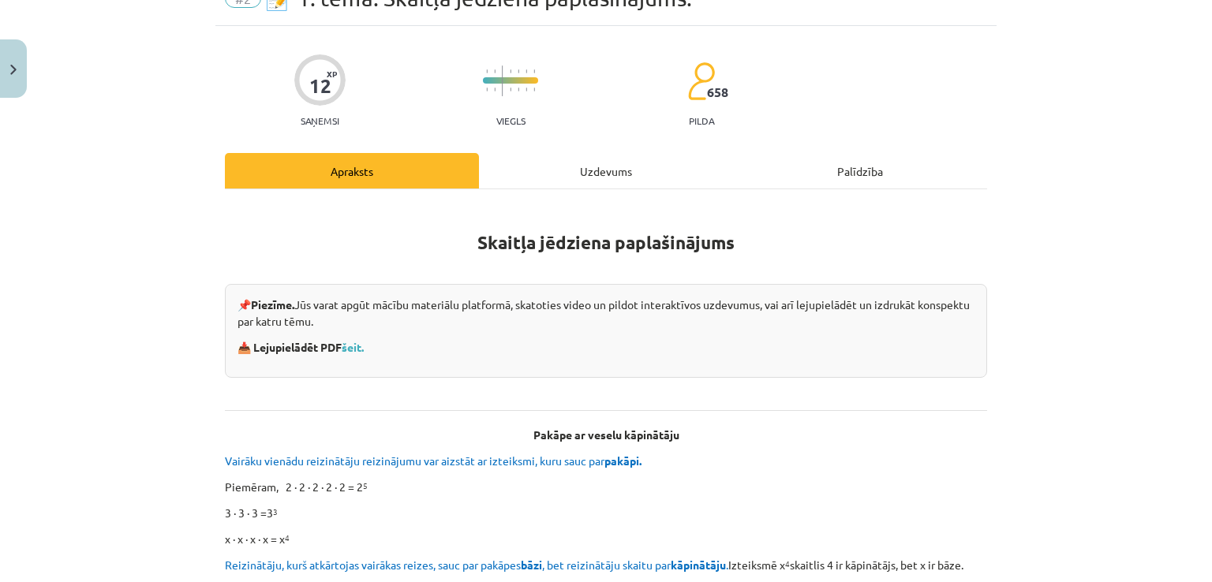
click at [605, 204] on h1 "Skaitļa jēdziena paplašinājums" at bounding box center [606, 229] width 762 height 50
click at [587, 172] on div "Uzdevums" at bounding box center [606, 170] width 254 height 35
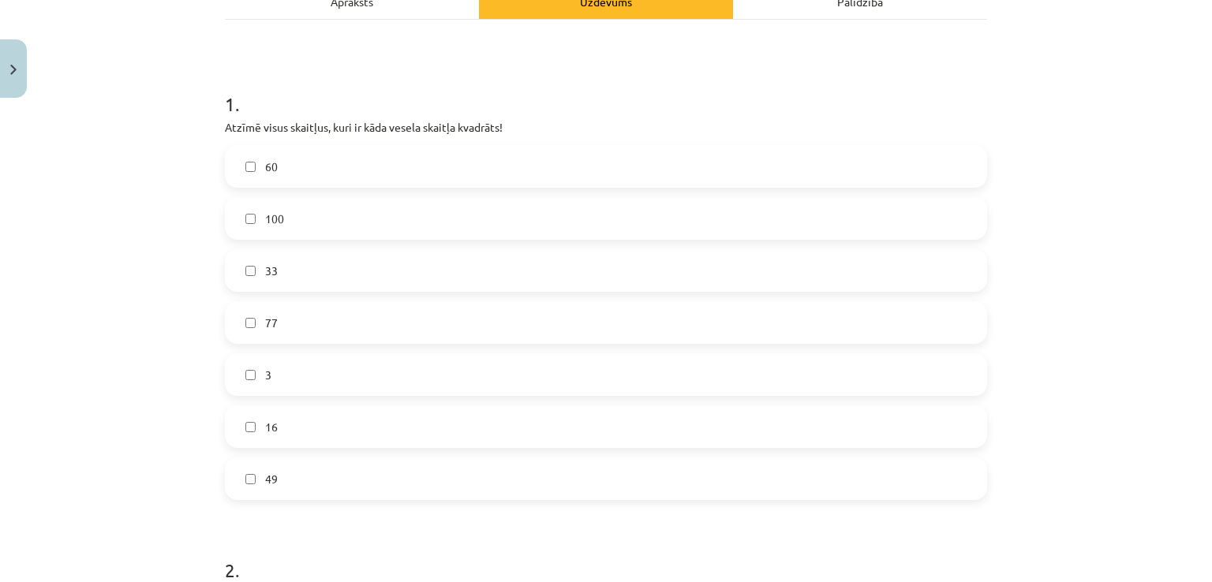
scroll to position [276, 0]
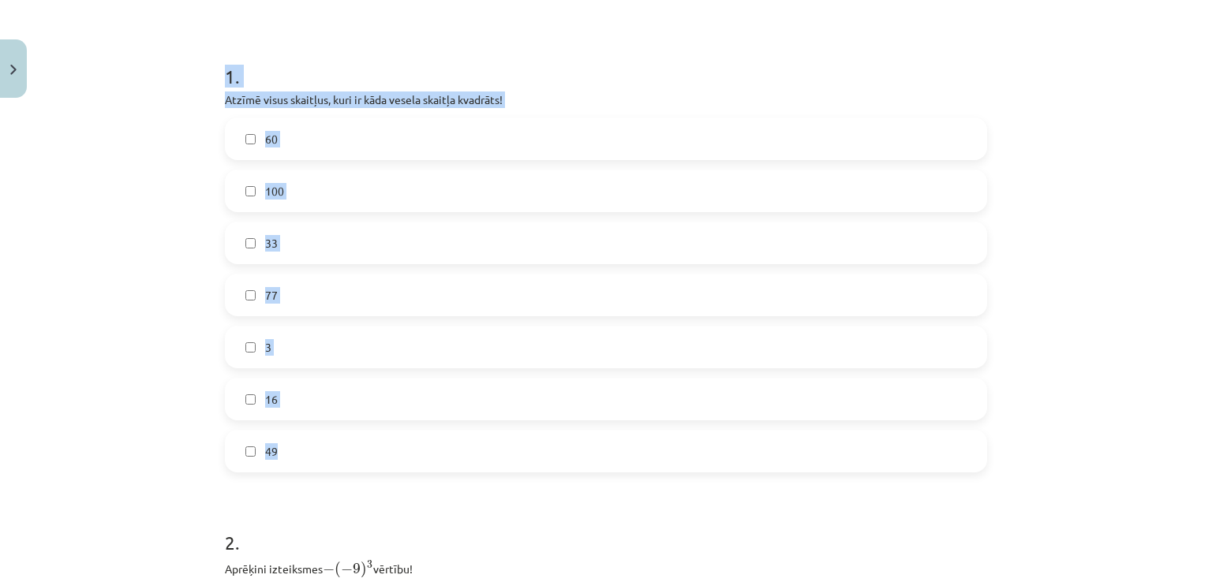
drag, startPoint x: 209, startPoint y: 70, endPoint x: 802, endPoint y: 470, distance: 714.8
click at [802, 470] on div "12 XP Saņemsi Viegls 658 pilda Apraksts Uzdevums Palīdzība 1 . Atzīmē visus ska…" at bounding box center [605, 513] width 781 height 1369
copy div "1 . Atzīmē visus skaitļus, kuri ir kāda vesela skaitļa kvadrāts! 60 100 33 77 3…"
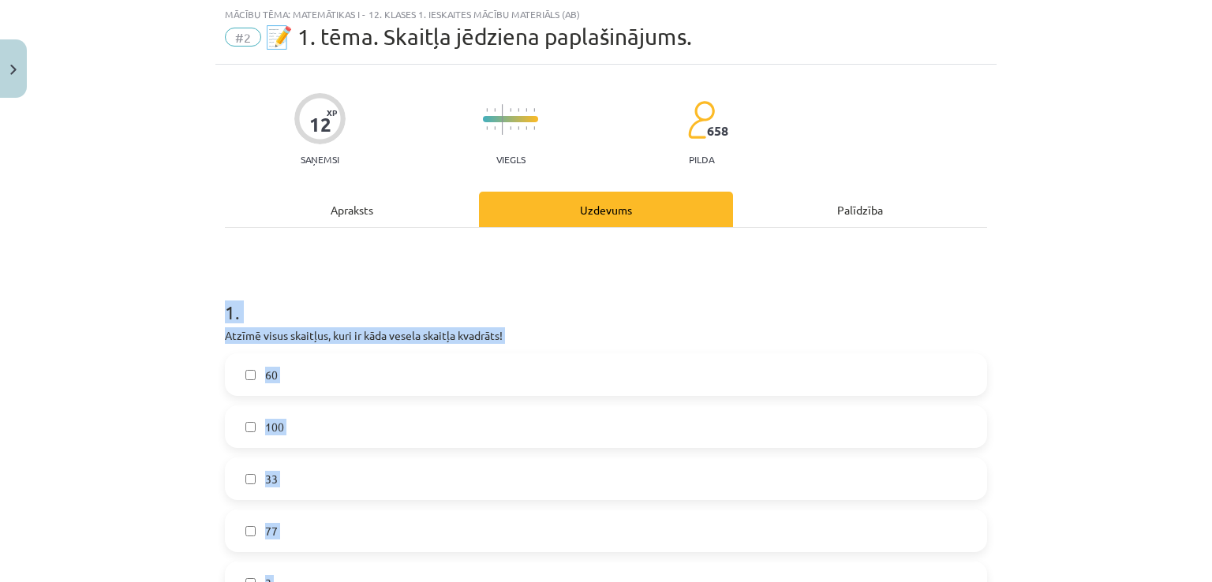
scroll to position [39, 0]
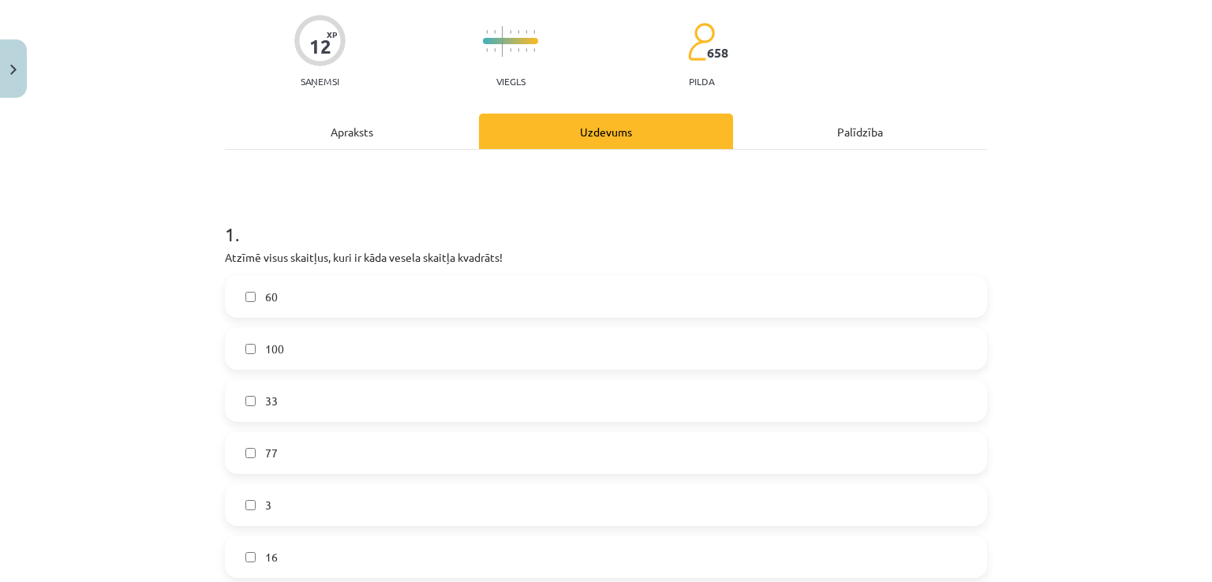
click at [367, 148] on div "Apraksts" at bounding box center [352, 131] width 254 height 35
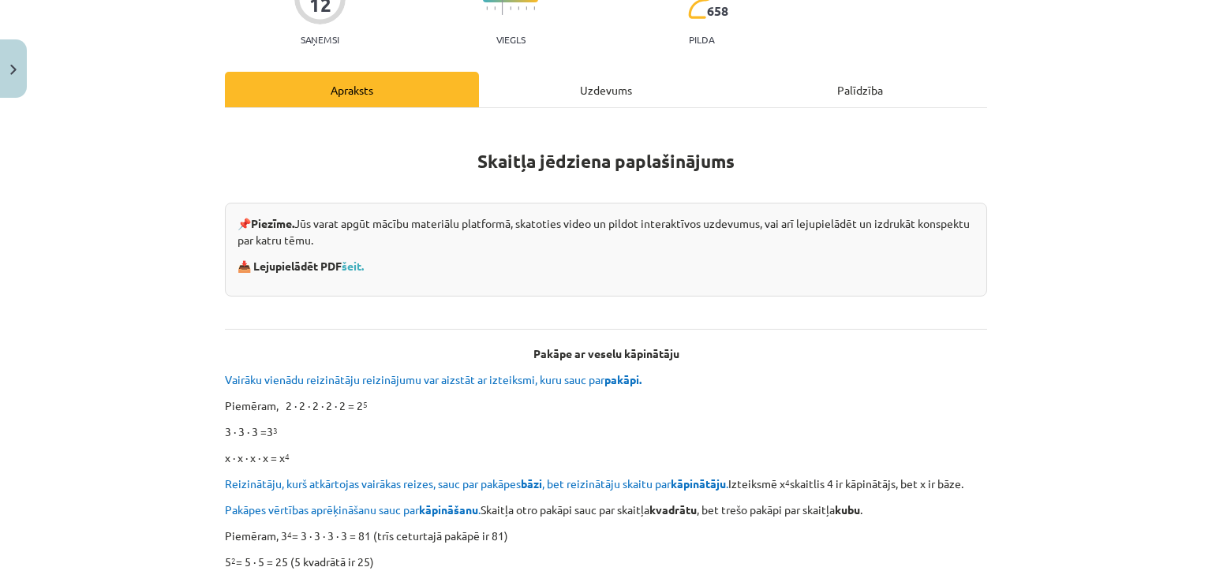
scroll to position [159, 0]
click at [340, 260] on strong "📥 Lejupielādēt PDF šeit." at bounding box center [301, 267] width 129 height 14
click at [354, 263] on link "šeit." at bounding box center [353, 267] width 22 height 14
click at [622, 80] on div "Uzdevums" at bounding box center [606, 90] width 254 height 35
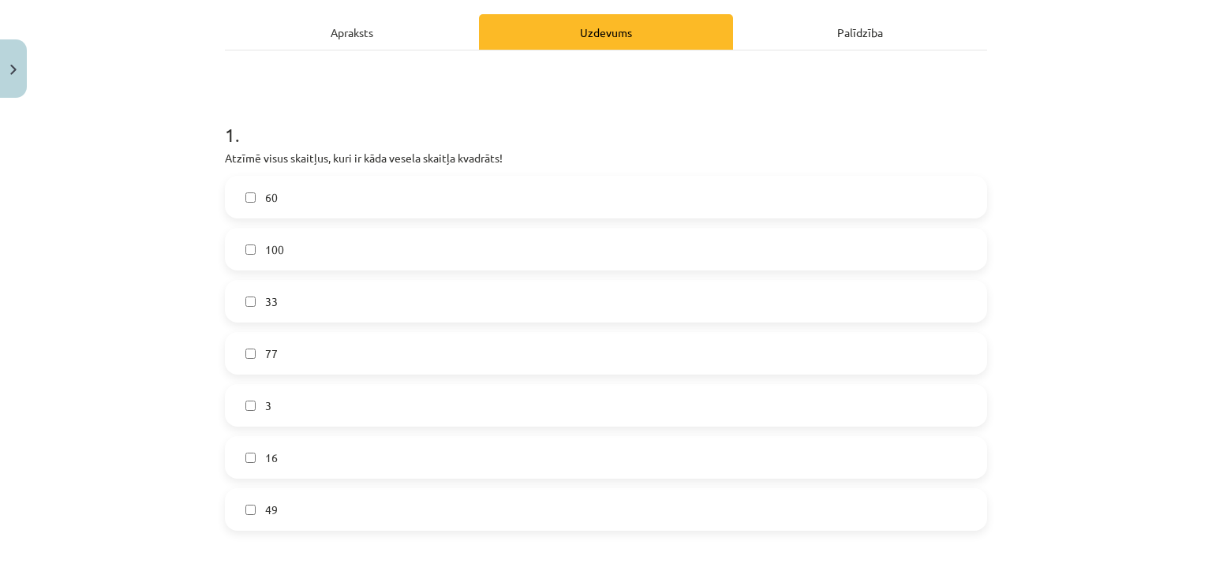
scroll to position [276, 0]
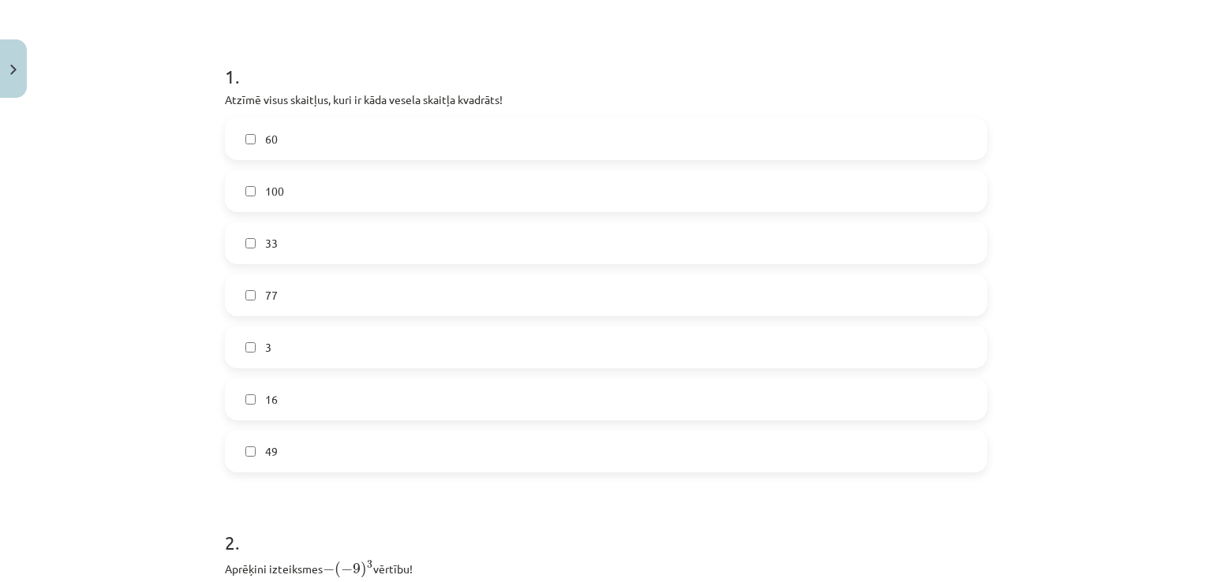
click at [266, 140] on span "60" at bounding box center [271, 139] width 13 height 17
click at [278, 180] on label "100" at bounding box center [605, 190] width 759 height 39
click at [293, 137] on label "60" at bounding box center [605, 138] width 759 height 39
click at [252, 450] on label "49" at bounding box center [605, 451] width 759 height 39
click at [250, 404] on label "16" at bounding box center [605, 398] width 759 height 39
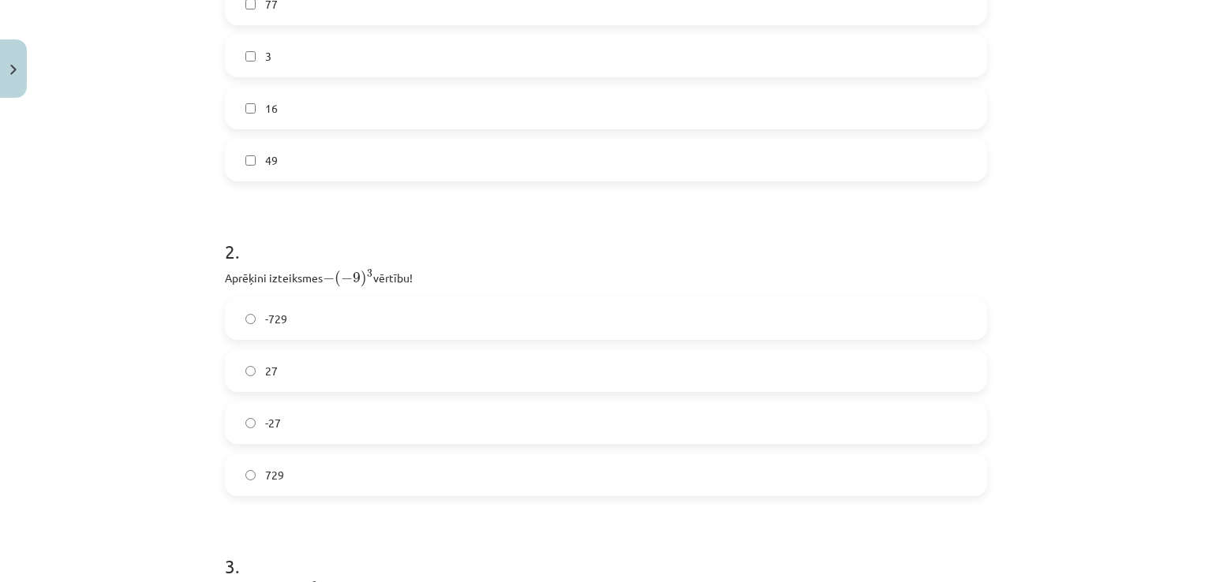
scroll to position [592, 0]
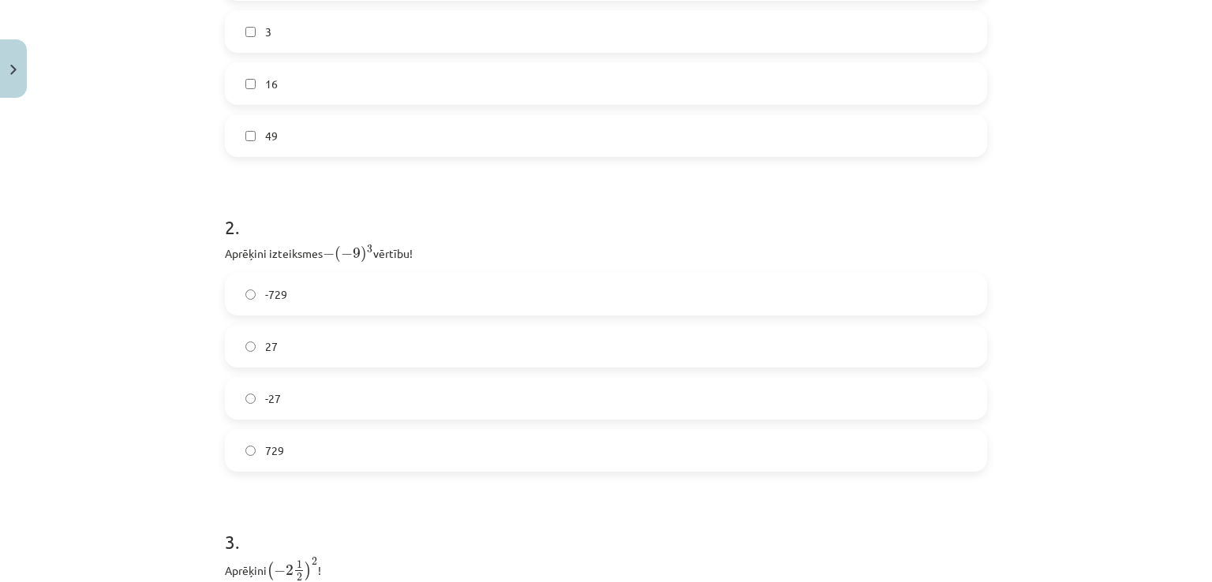
click at [265, 347] on span "27" at bounding box center [271, 346] width 13 height 17
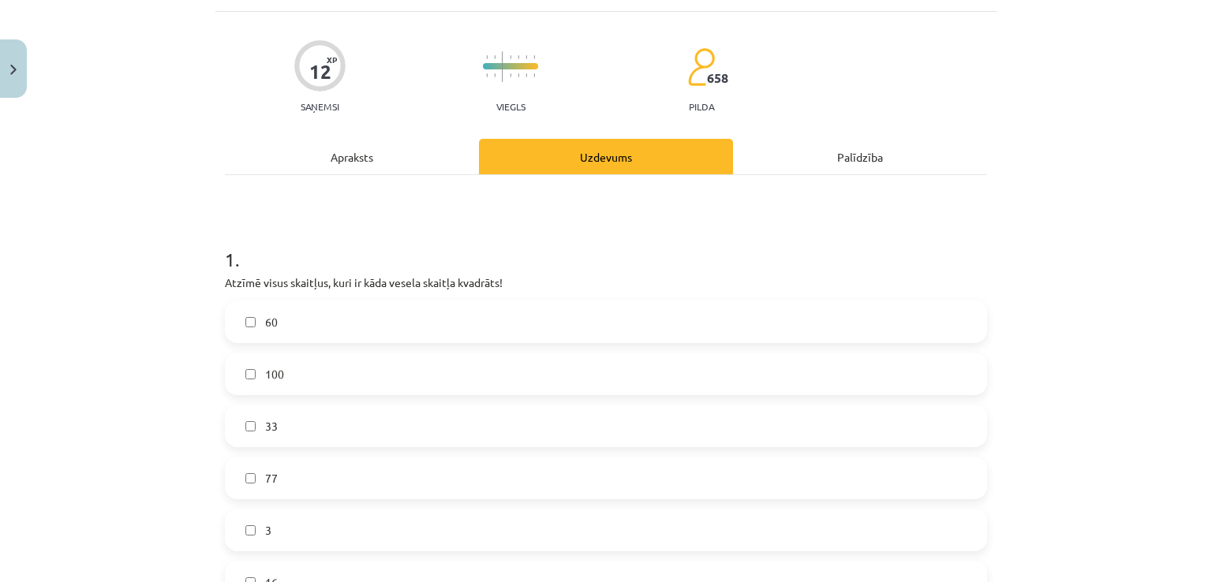
scroll to position [0, 0]
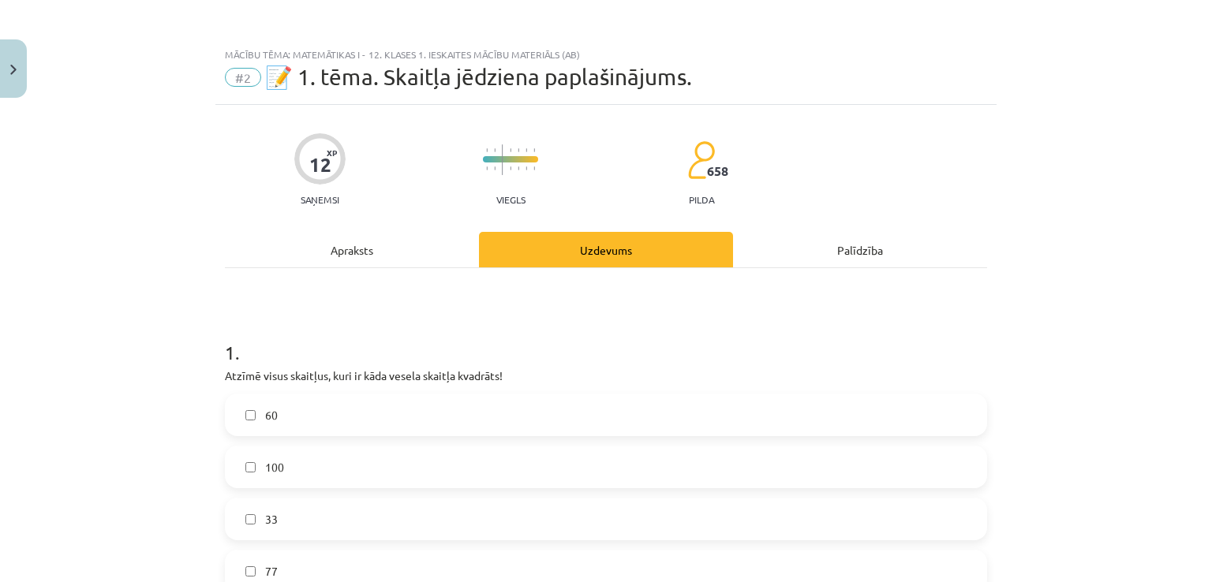
click at [346, 247] on div "Apraksts" at bounding box center [352, 249] width 254 height 35
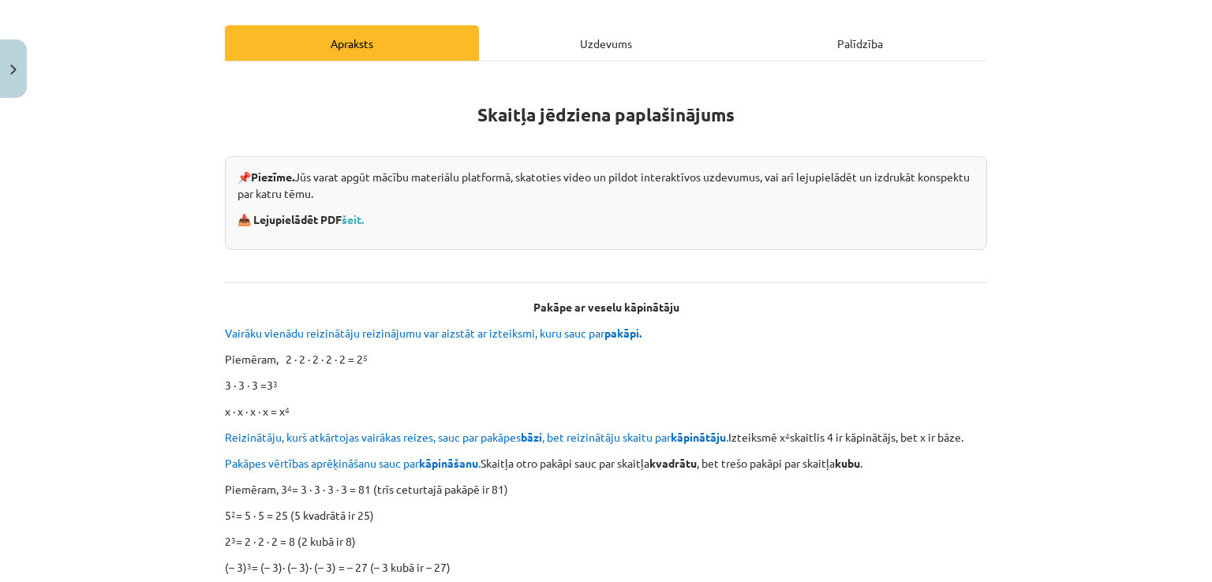
scroll to position [197, 0]
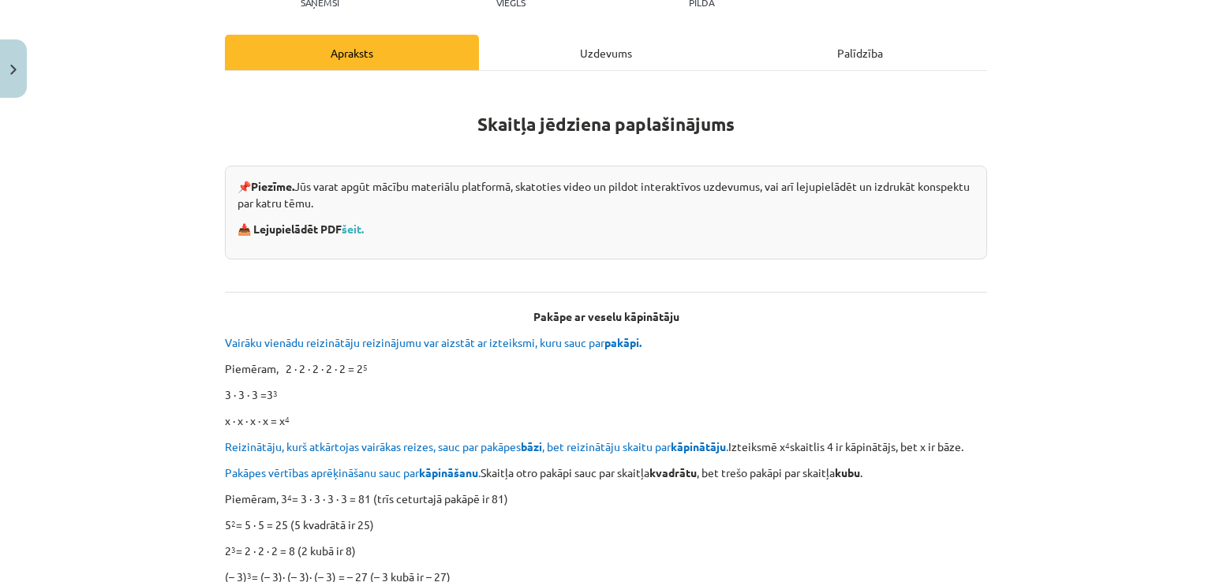
click at [595, 48] on div "Uzdevums" at bounding box center [606, 52] width 254 height 35
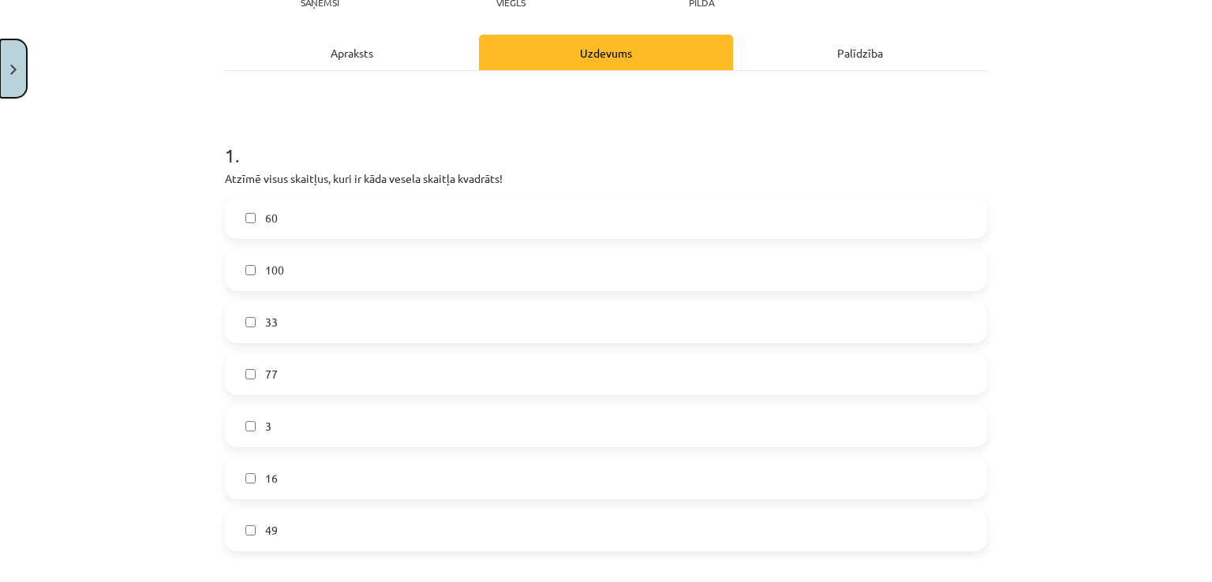
click at [0, 49] on button "Close" at bounding box center [13, 68] width 27 height 58
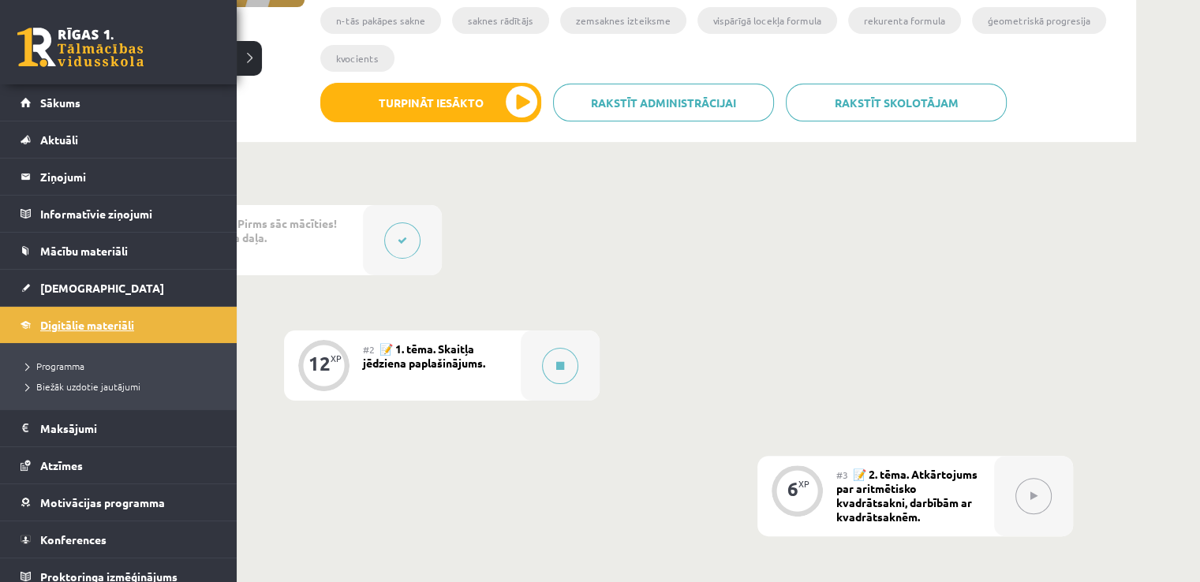
click at [99, 319] on span "Digitālie materiāli" at bounding box center [87, 325] width 94 height 14
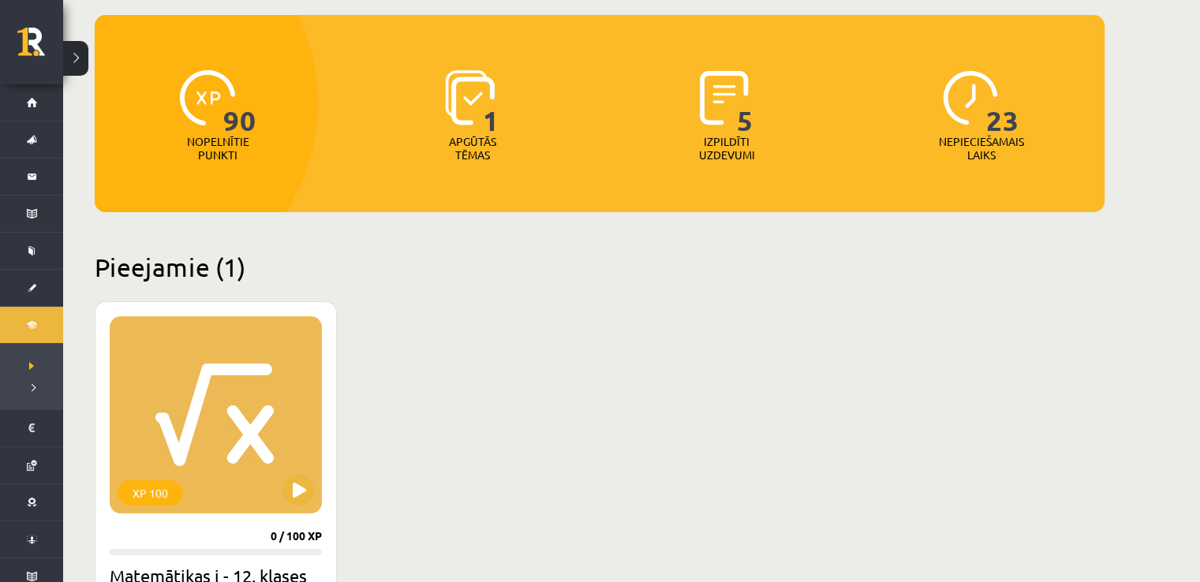
scroll to position [237, 0]
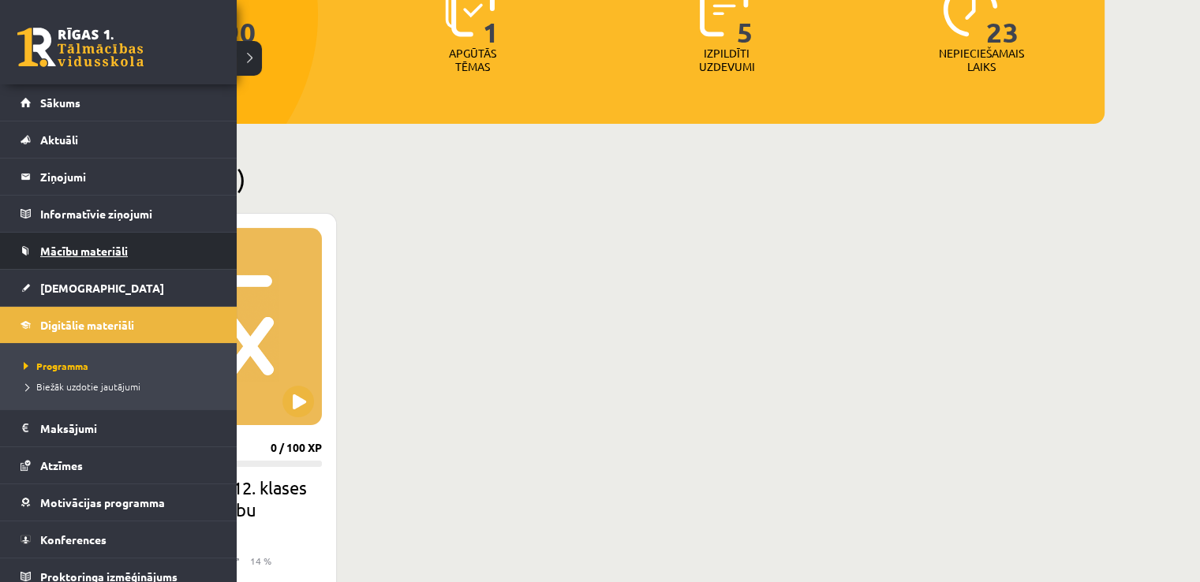
click at [88, 234] on link "Mācību materiāli" at bounding box center [119, 251] width 196 height 36
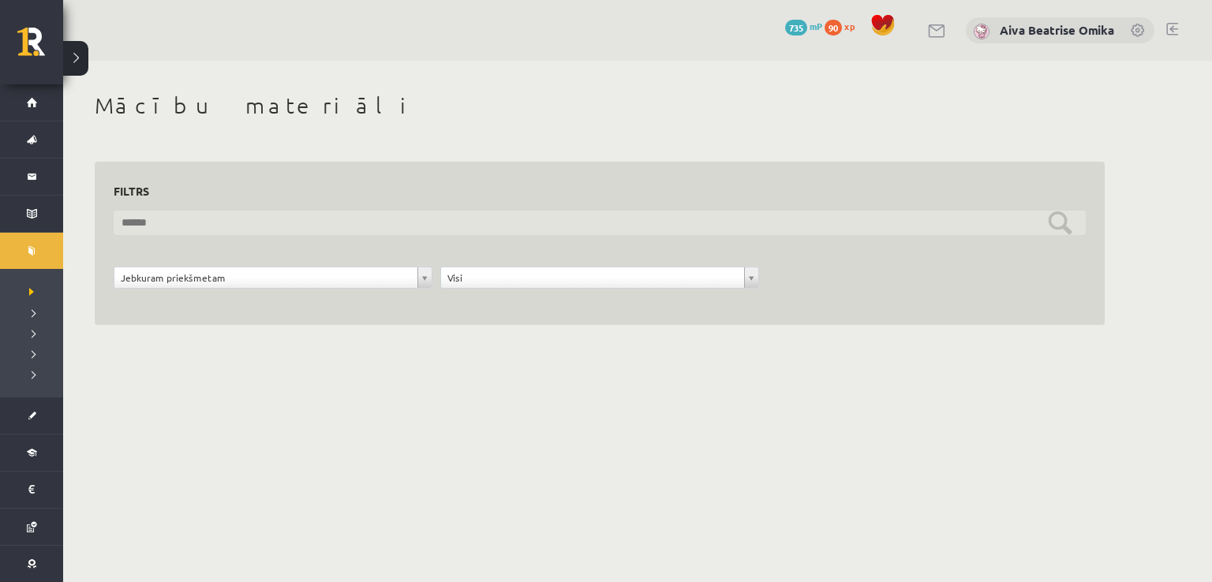
click at [187, 222] on input "text" at bounding box center [600, 223] width 972 height 24
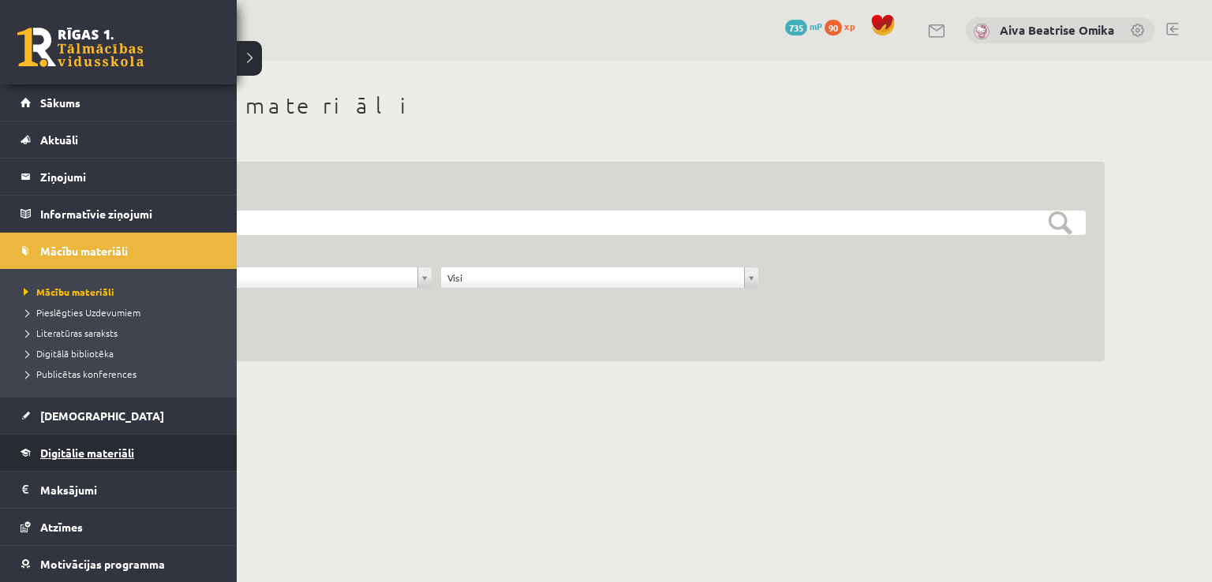
click at [118, 451] on span "Digitālie materiāli" at bounding box center [87, 453] width 94 height 14
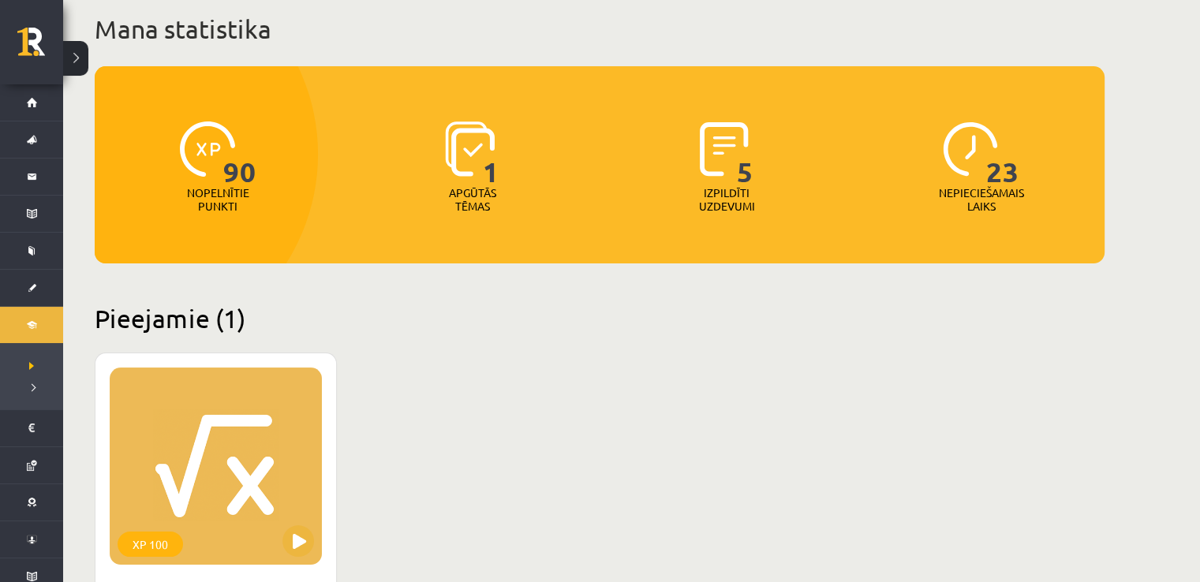
scroll to position [316, 0]
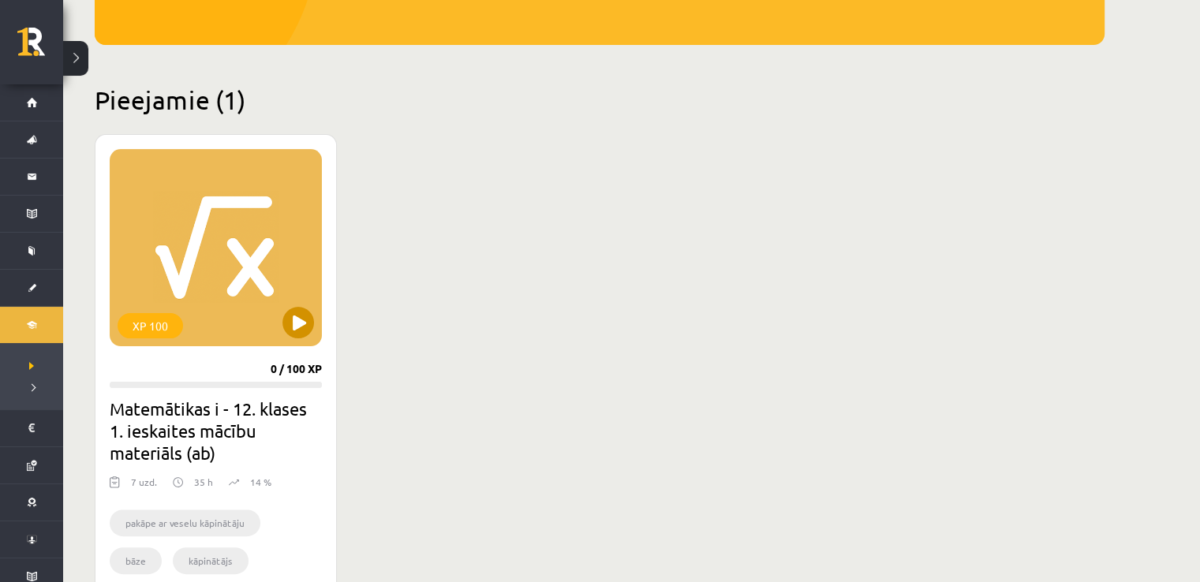
click at [196, 202] on div "XP 100" at bounding box center [216, 247] width 212 height 197
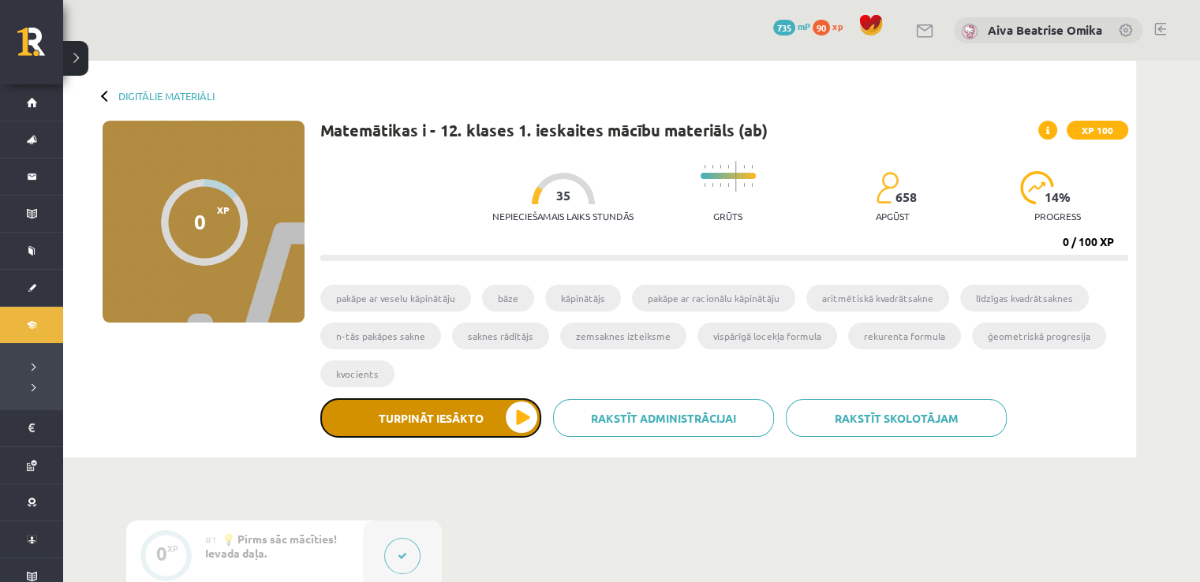
click at [389, 416] on button "Turpināt iesākto" at bounding box center [430, 417] width 221 height 39
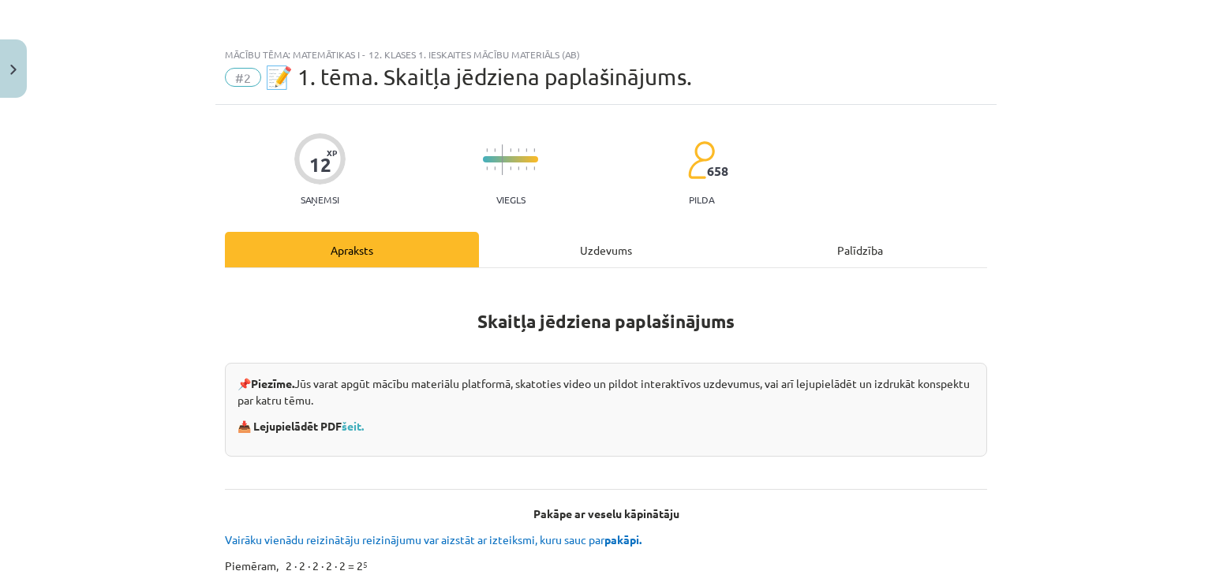
click at [618, 235] on div "Uzdevums" at bounding box center [606, 249] width 254 height 35
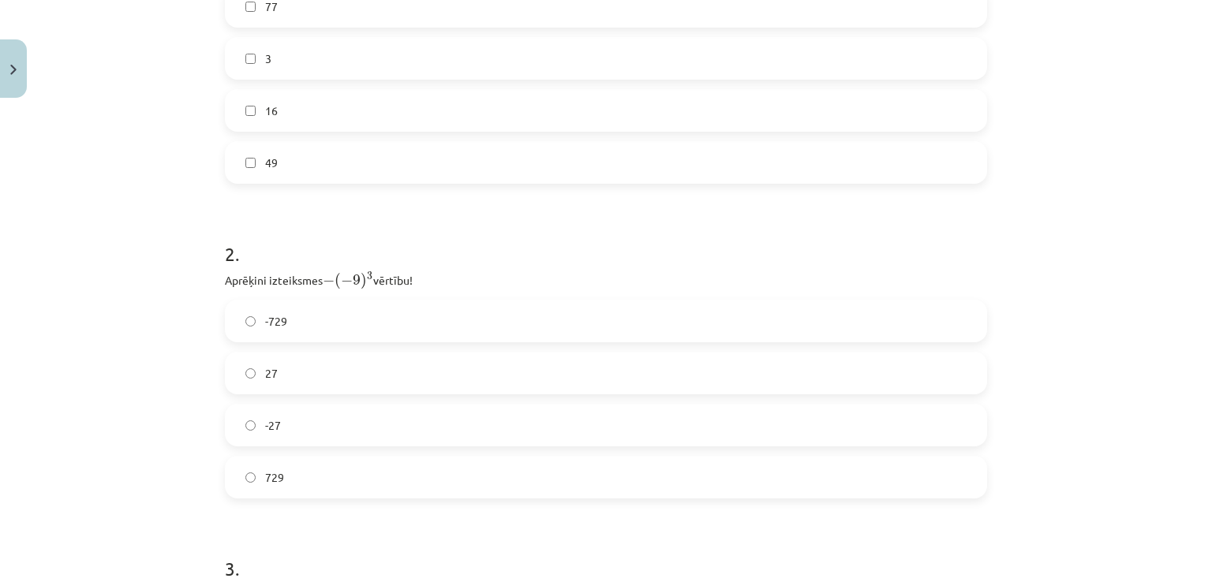
scroll to position [592, 0]
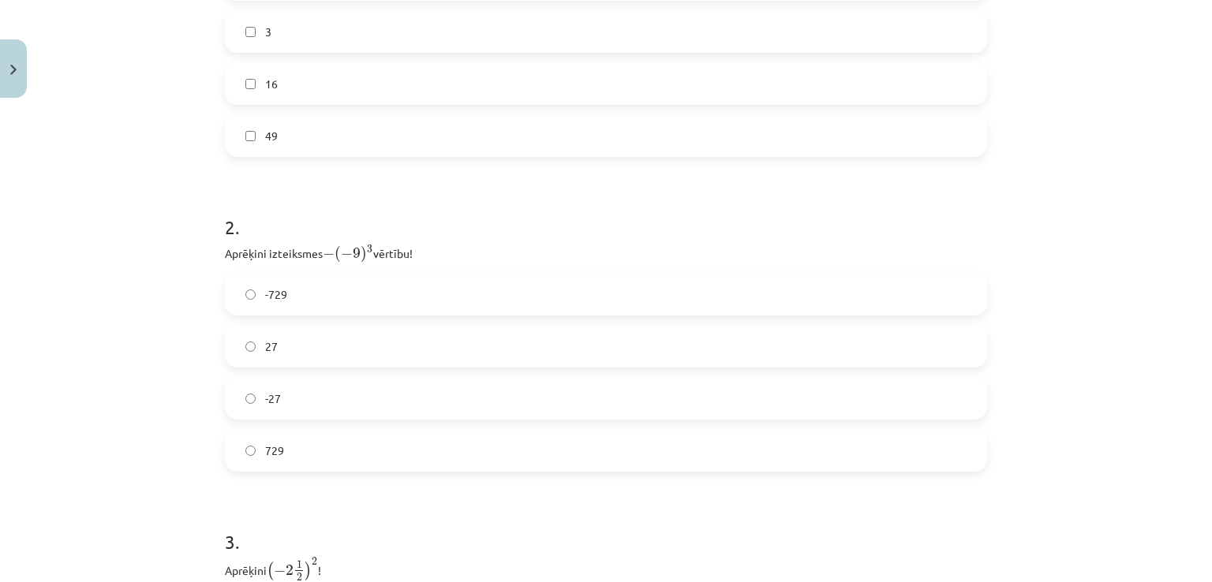
click at [331, 477] on form "1 . Atzīmē visus skaitļus, kuri ir kāda vesela skaitļa kvadrāts! 60 100 33 77 3…" at bounding box center [606, 230] width 762 height 1016
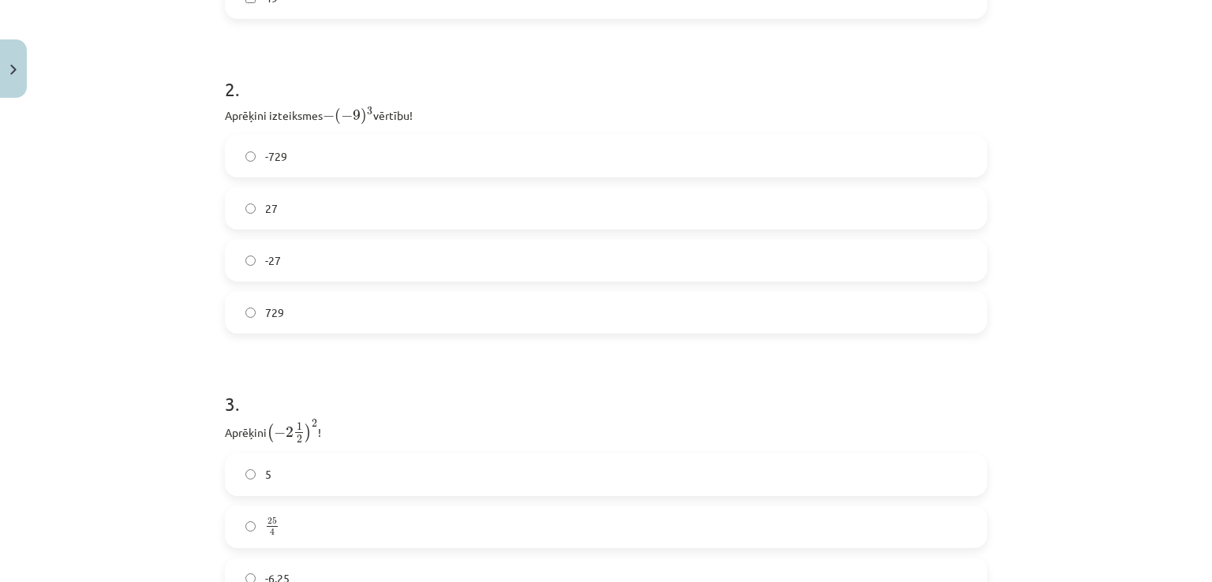
scroll to position [828, 0]
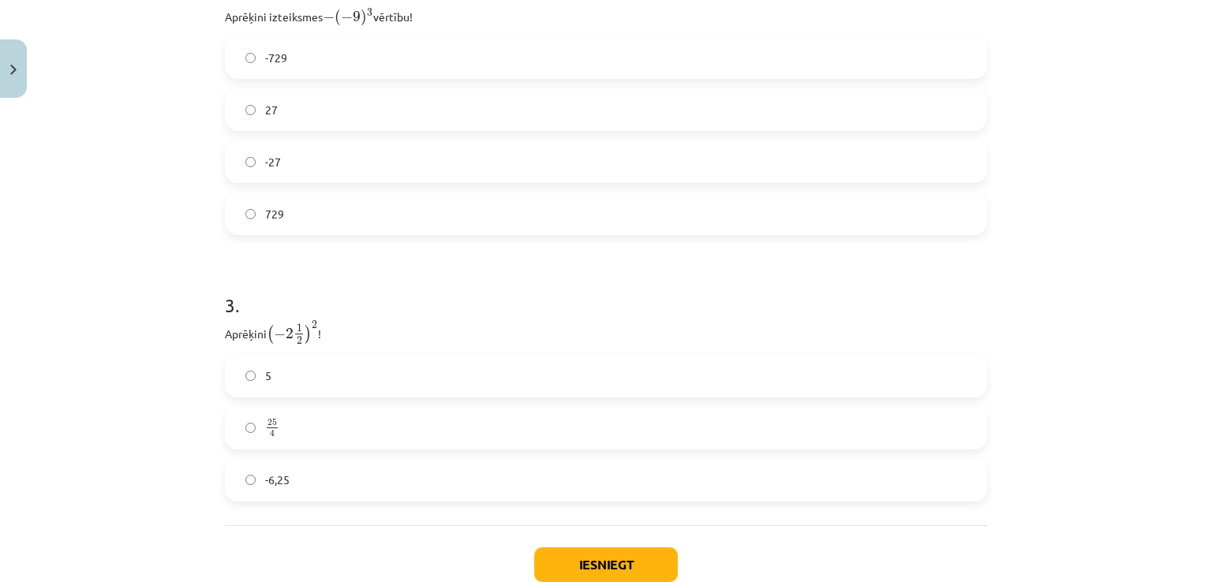
click at [319, 203] on label "729" at bounding box center [605, 213] width 759 height 39
click at [625, 288] on h1 "3 ." at bounding box center [606, 291] width 762 height 49
drag, startPoint x: 207, startPoint y: 287, endPoint x: 436, endPoint y: 514, distance: 323.0
click at [436, 514] on div "Mācību tēma: Matemātikas i - 12. klases 1. ieskaites mācību materiāls (ab) #2 📝…" at bounding box center [606, 291] width 1212 height 582
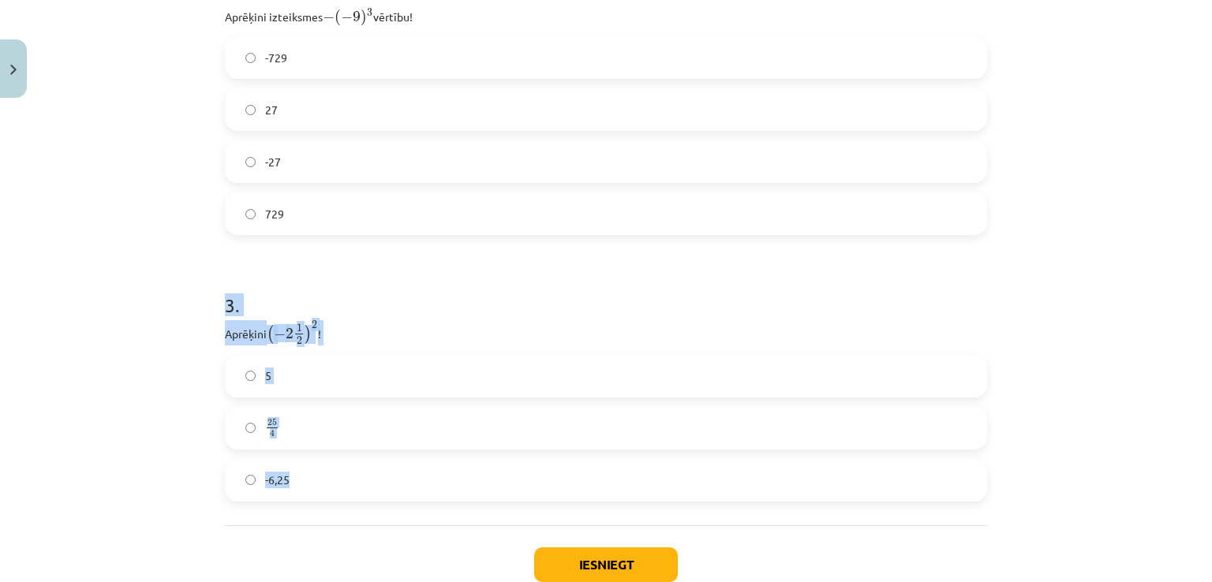
copy div "3 . Aprēķini ( − 2 1 2 ) 2 ( − 2 1 2 ) 2 ! 5 25 4 25 4 -6,25"
click at [368, 430] on label "25 4 25 4" at bounding box center [605, 428] width 759 height 39
click at [319, 483] on label "-6,25" at bounding box center [605, 480] width 759 height 39
click at [285, 432] on label "25 4 25 4" at bounding box center [605, 428] width 759 height 39
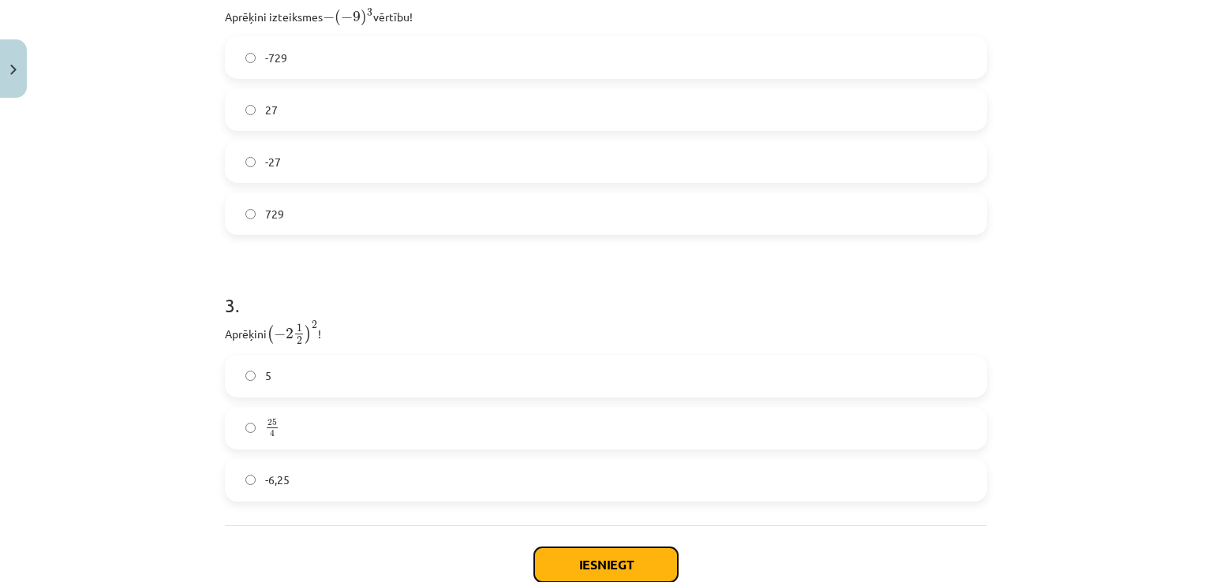
click at [630, 547] on button "Iesniegt" at bounding box center [606, 564] width 144 height 35
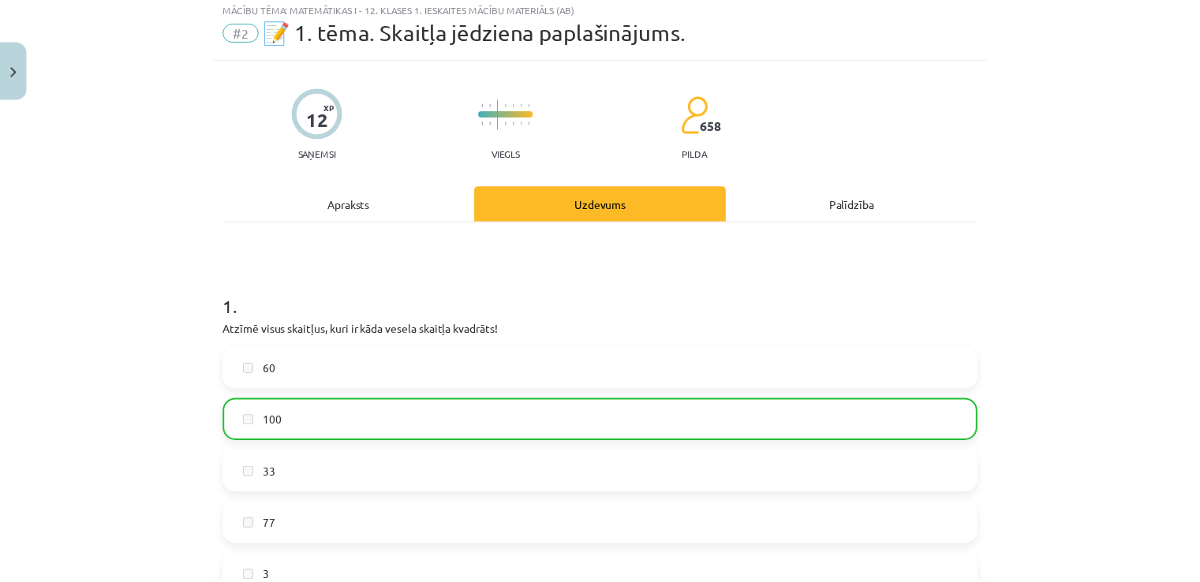
scroll to position [39, 0]
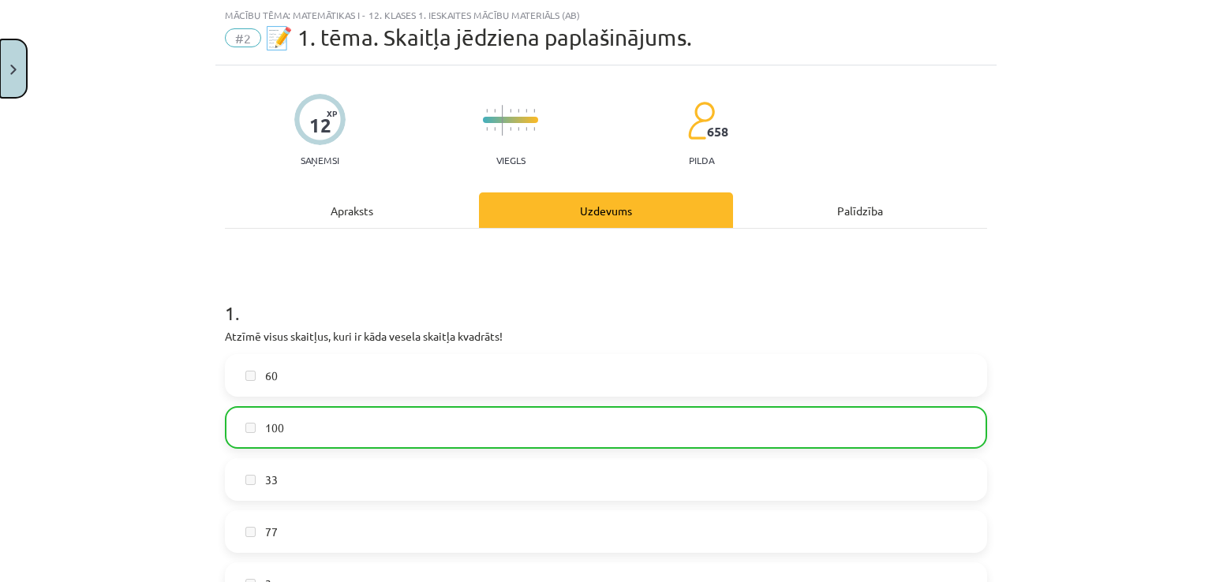
click at [7, 64] on button "Close" at bounding box center [13, 68] width 27 height 58
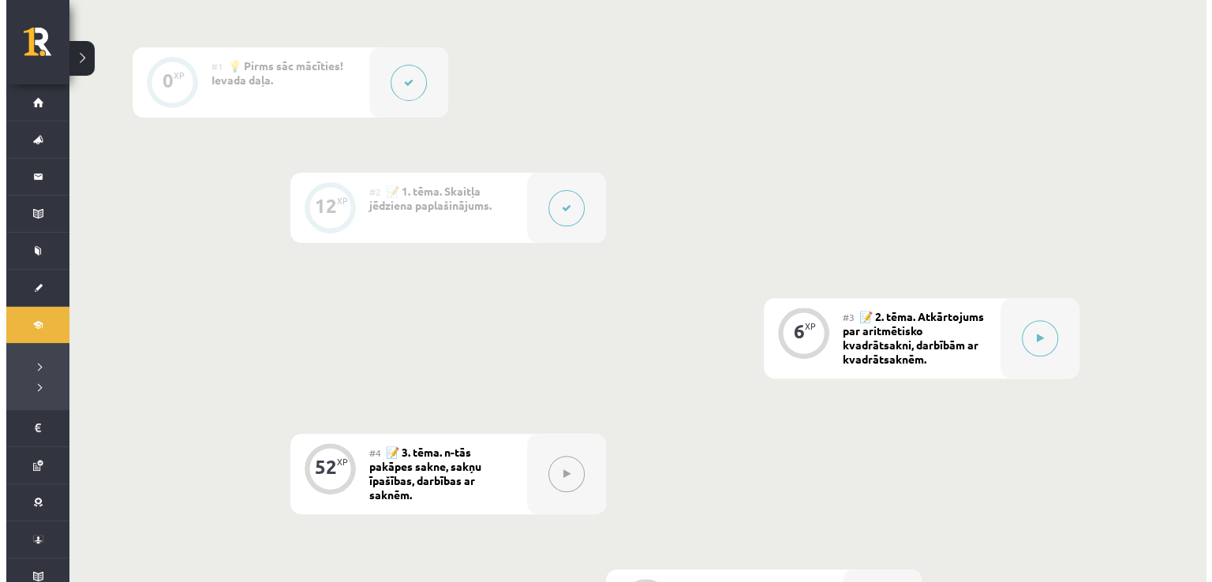
scroll to position [473, 0]
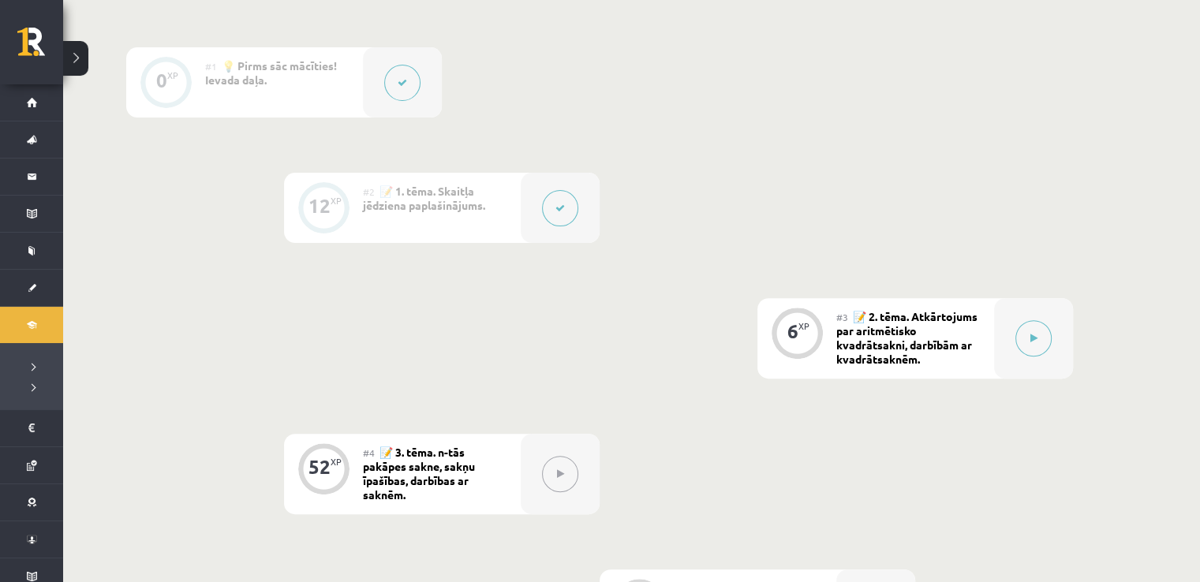
click at [547, 194] on button at bounding box center [560, 208] width 36 height 36
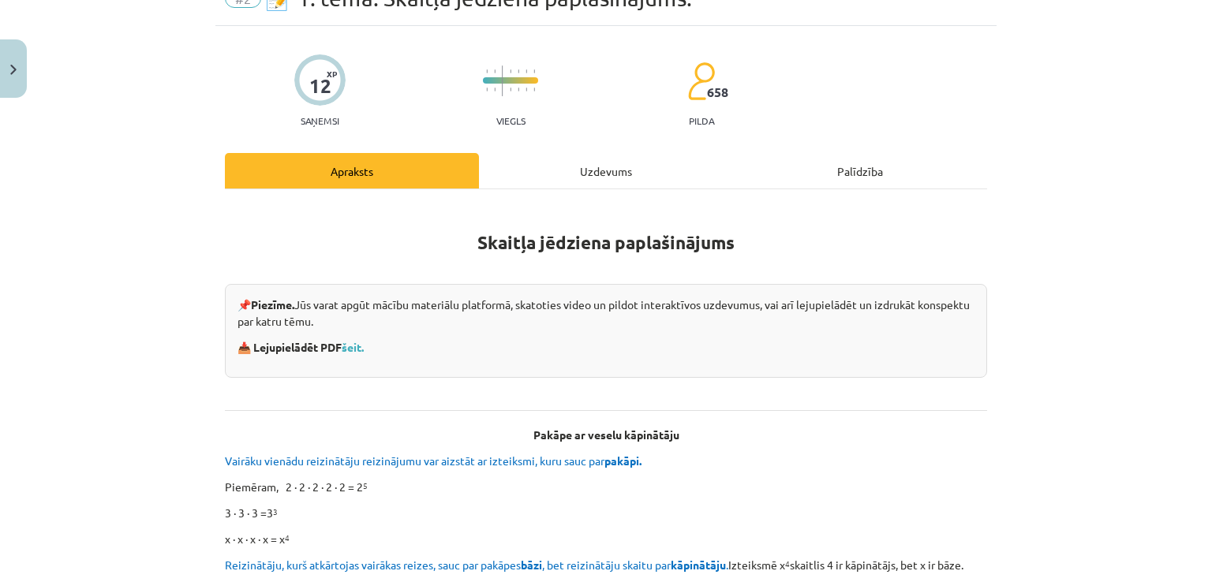
click at [594, 177] on div "Uzdevums" at bounding box center [606, 170] width 254 height 35
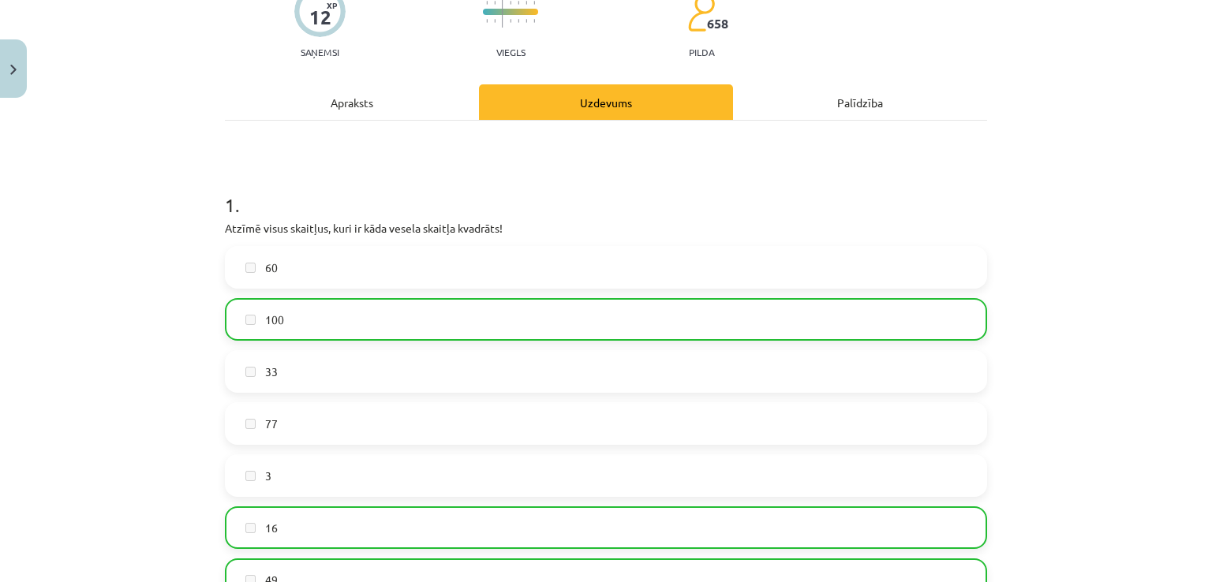
scroll to position [276, 0]
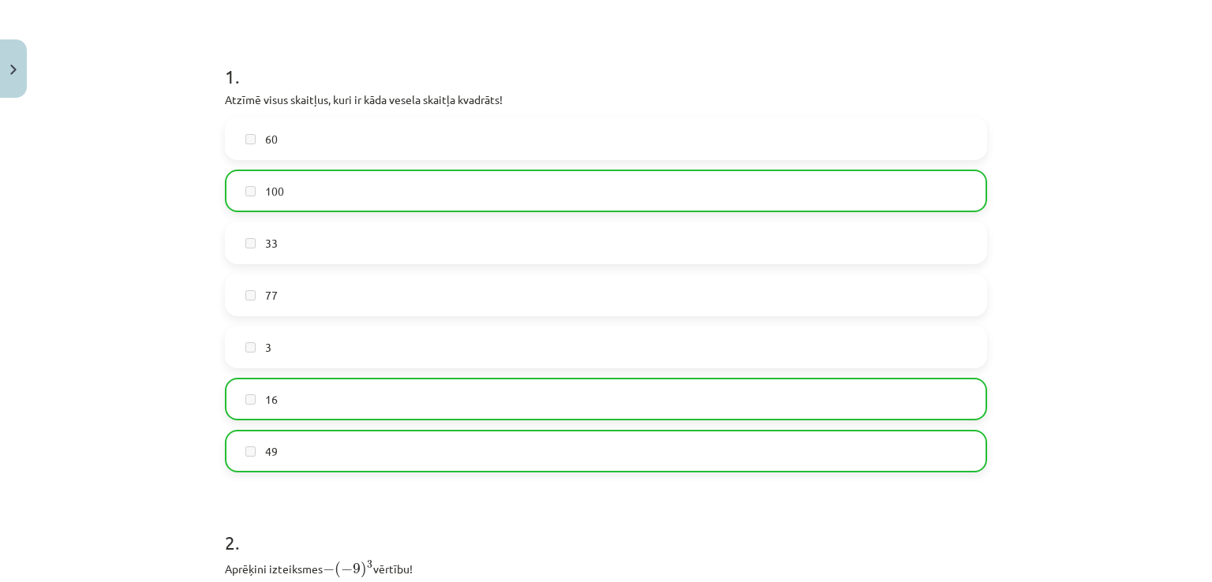
click at [267, 196] on span "100" at bounding box center [274, 191] width 19 height 17
click at [265, 402] on span "16" at bounding box center [271, 399] width 13 height 17
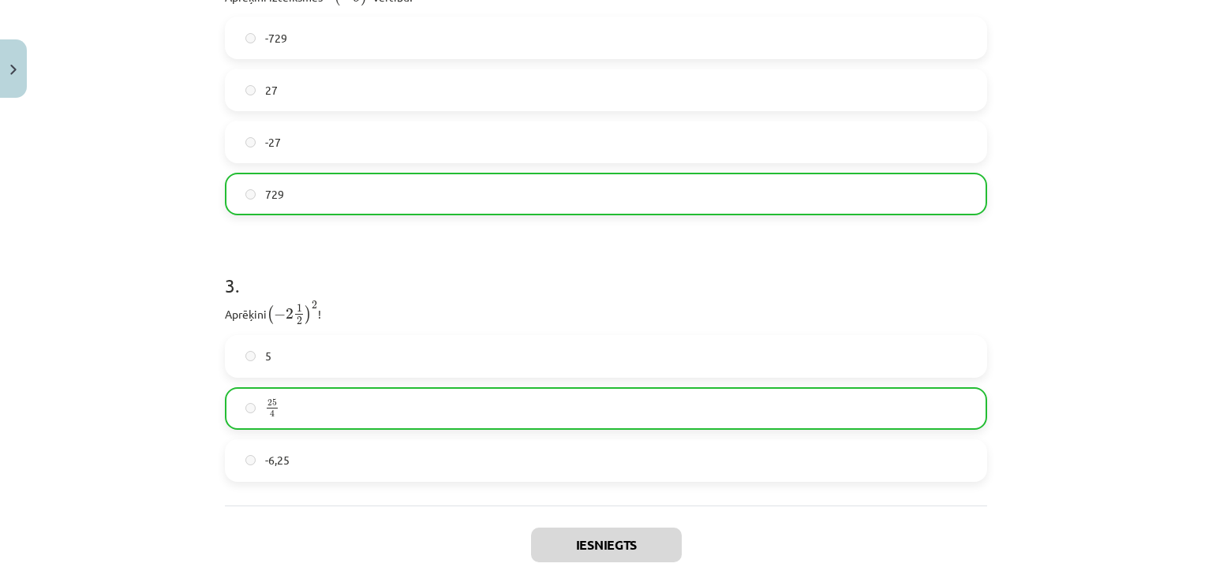
scroll to position [979, 0]
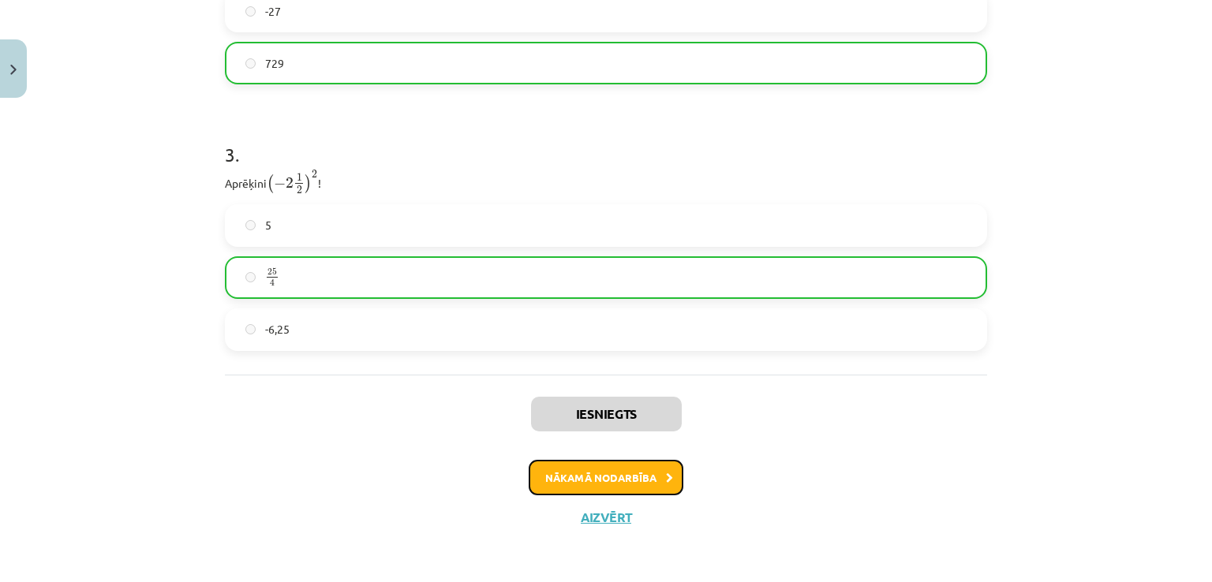
click at [600, 486] on button "Nākamā nodarbība" at bounding box center [606, 478] width 155 height 36
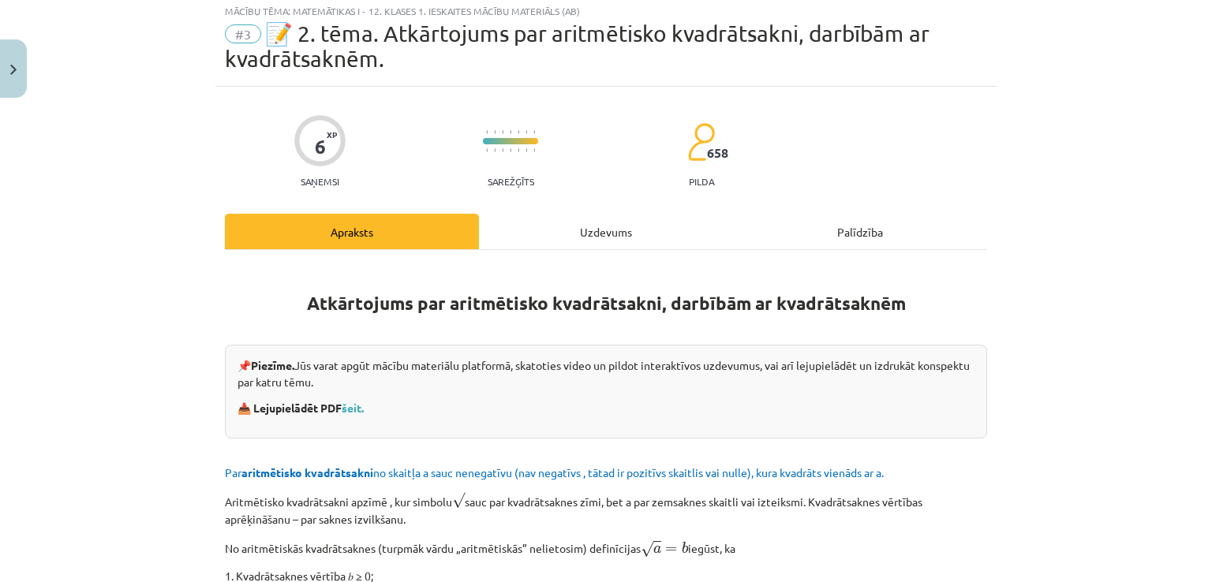
scroll to position [39, 0]
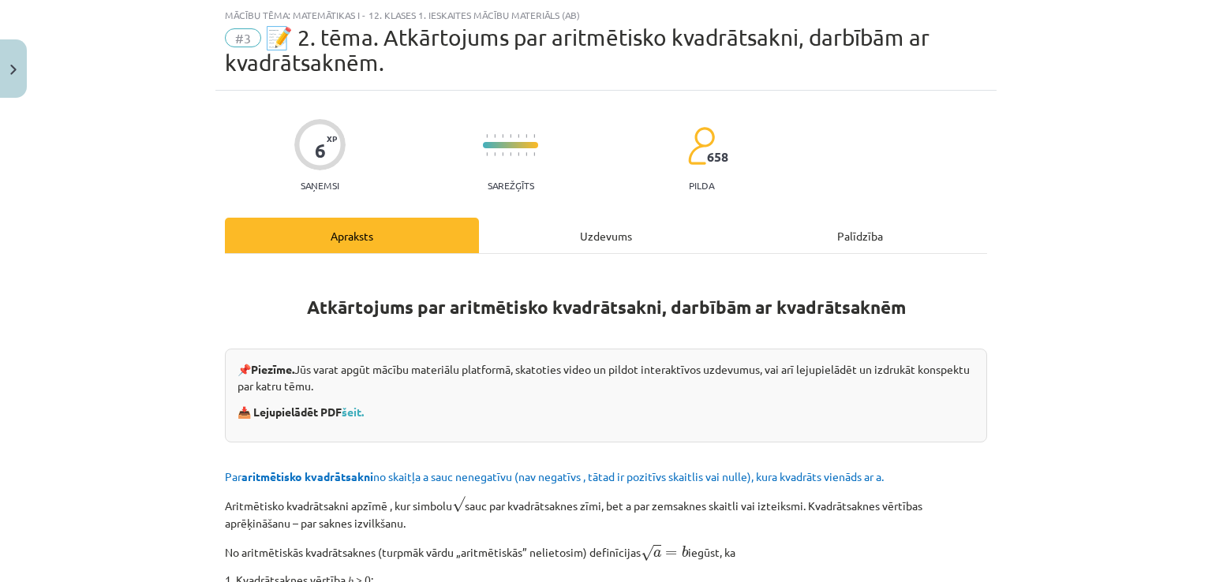
click at [603, 226] on div "Uzdevums" at bounding box center [606, 235] width 254 height 35
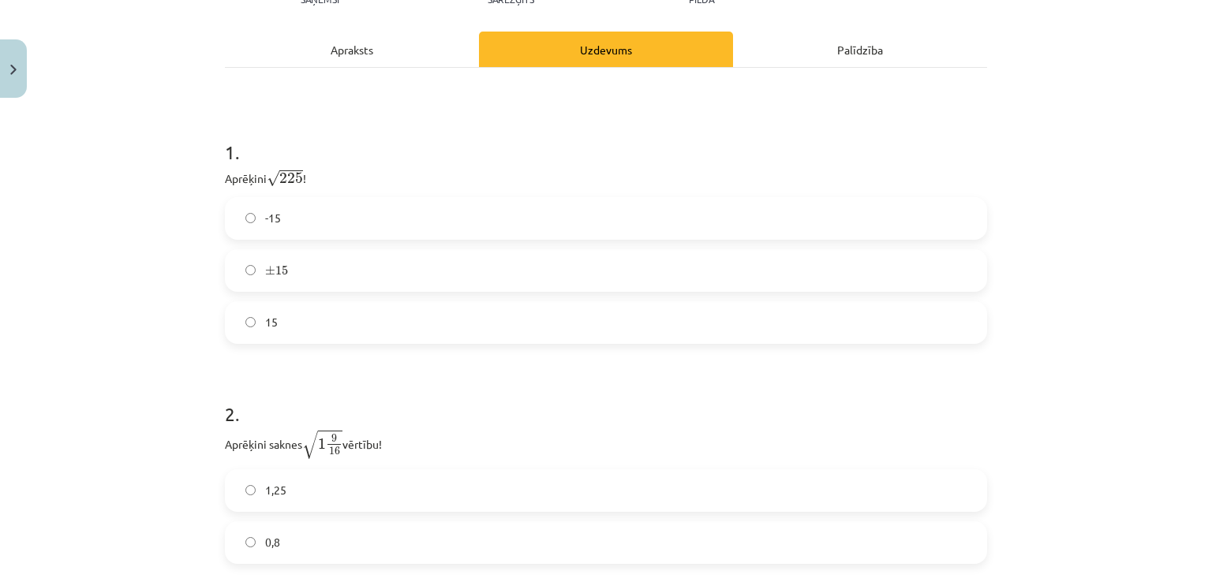
scroll to position [276, 0]
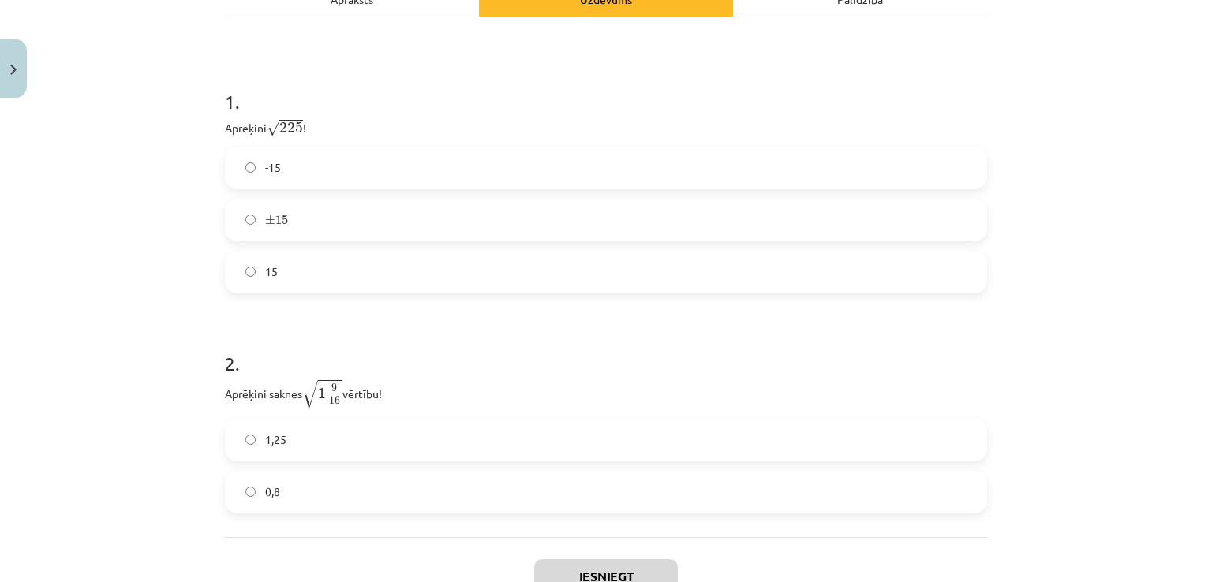
click at [328, 256] on label "15" at bounding box center [605, 271] width 759 height 39
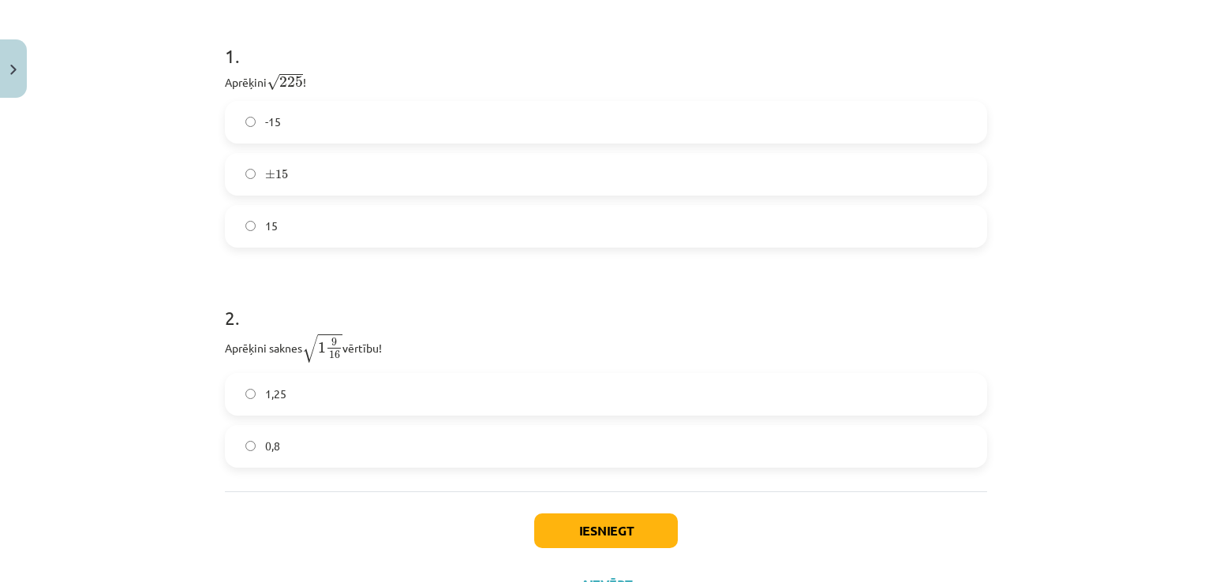
scroll to position [389, 0]
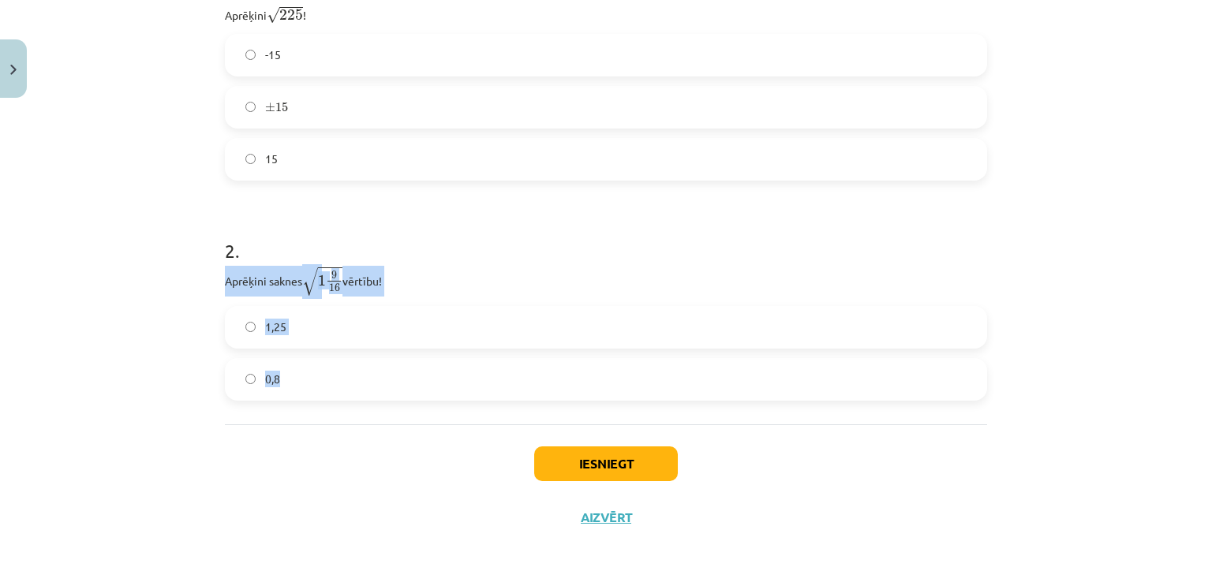
drag, startPoint x: 171, startPoint y: 271, endPoint x: 535, endPoint y: 394, distance: 383.9
click at [535, 394] on div "Mācību tēma: Matemātikas i - 12. klases 1. ieskaites mācību materiāls (ab) #3 📝…" at bounding box center [606, 291] width 1212 height 582
copy div "Aprēķini saknes √ 1 9 16 1 9 16 vērtību! 1,25 0,8"
click at [326, 317] on label "1,25" at bounding box center [605, 327] width 759 height 39
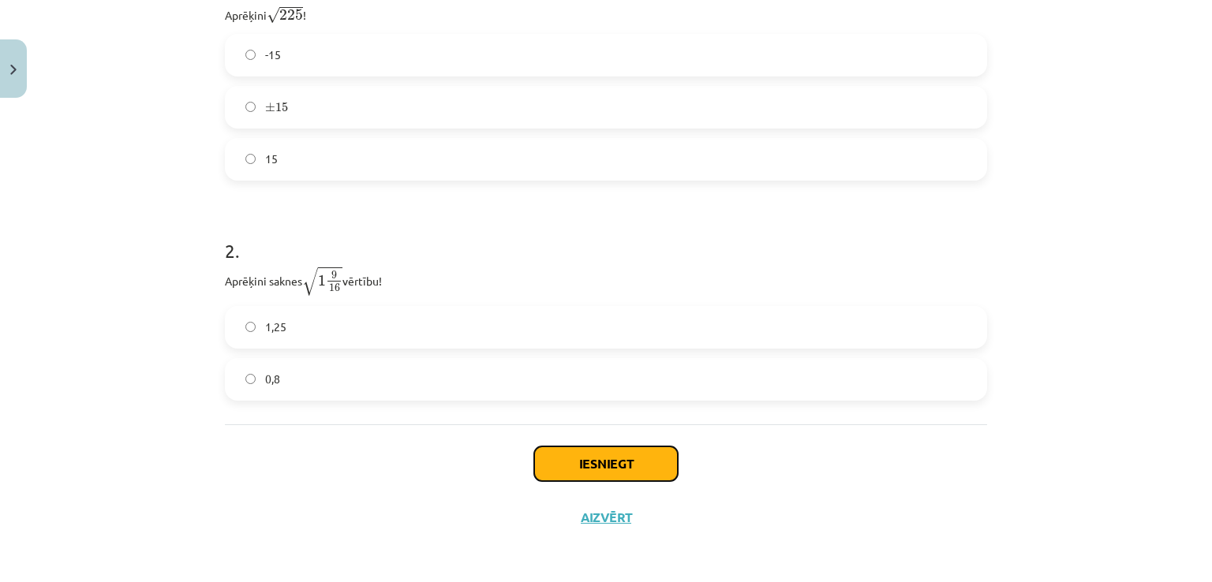
click at [641, 447] on button "Iesniegt" at bounding box center [606, 464] width 144 height 35
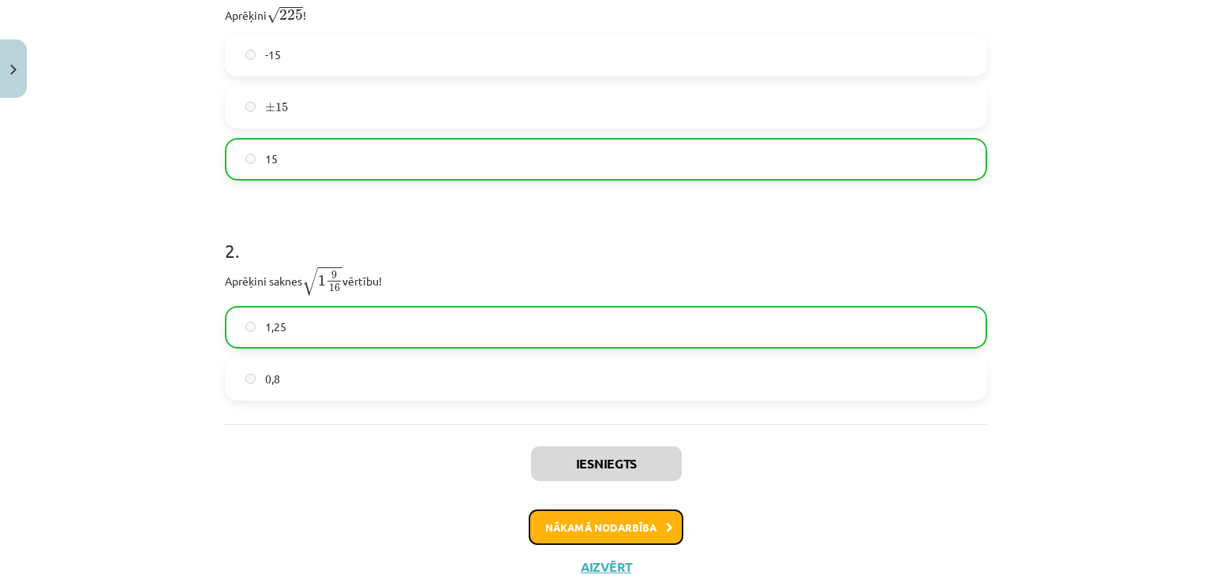
click at [551, 522] on button "Nākamā nodarbība" at bounding box center [606, 528] width 155 height 36
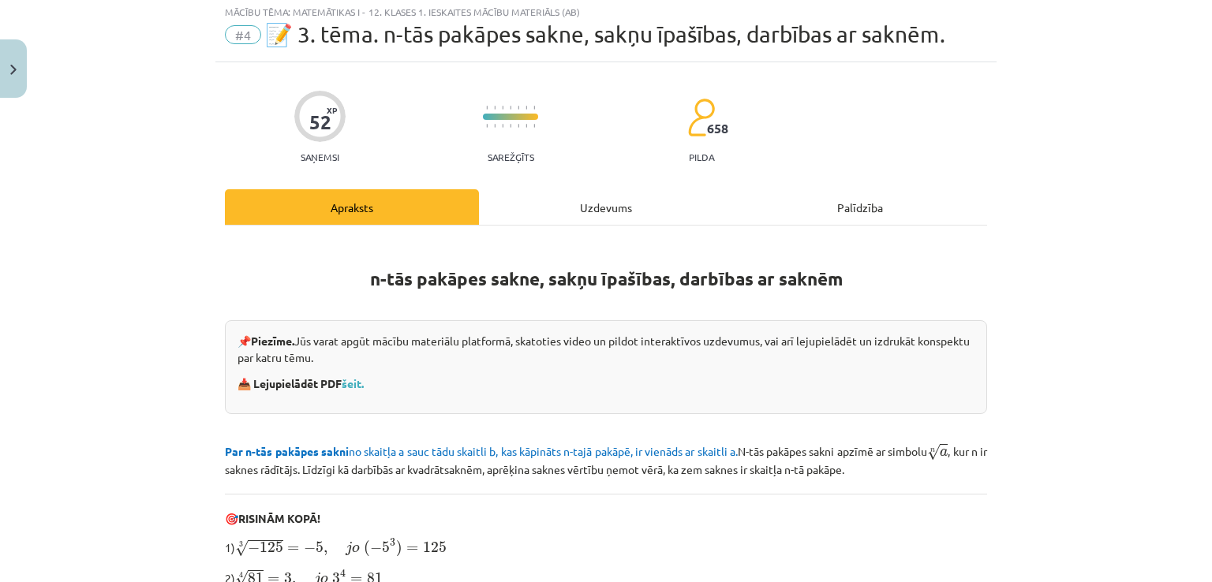
scroll to position [39, 0]
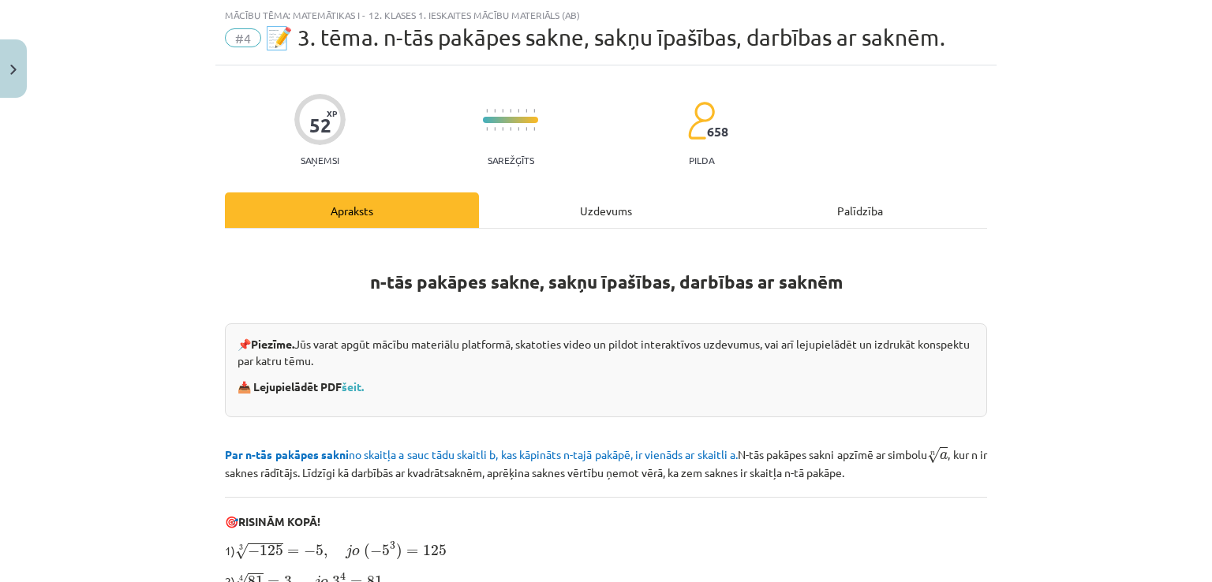
click at [621, 199] on div "Uzdevums" at bounding box center [606, 209] width 254 height 35
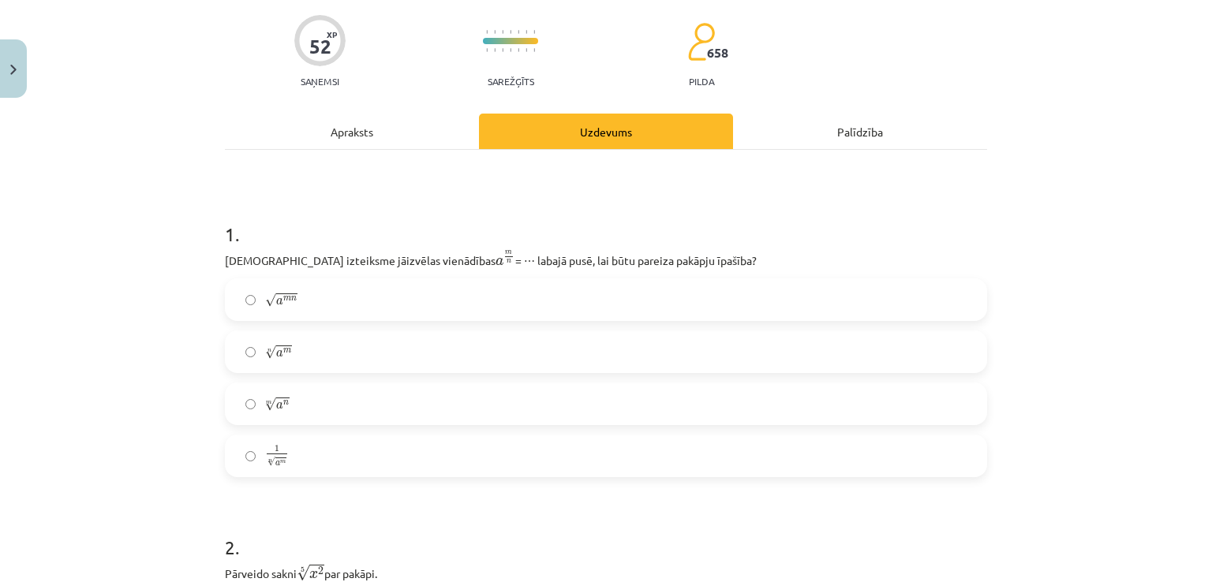
scroll to position [237, 0]
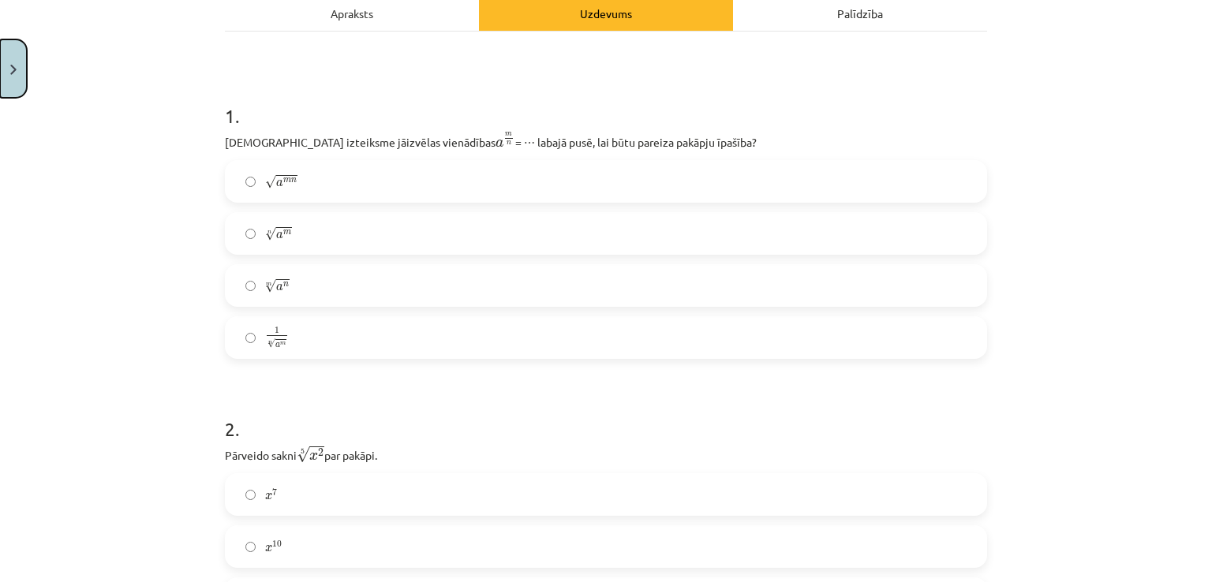
click at [2, 50] on button "Close" at bounding box center [13, 68] width 27 height 58
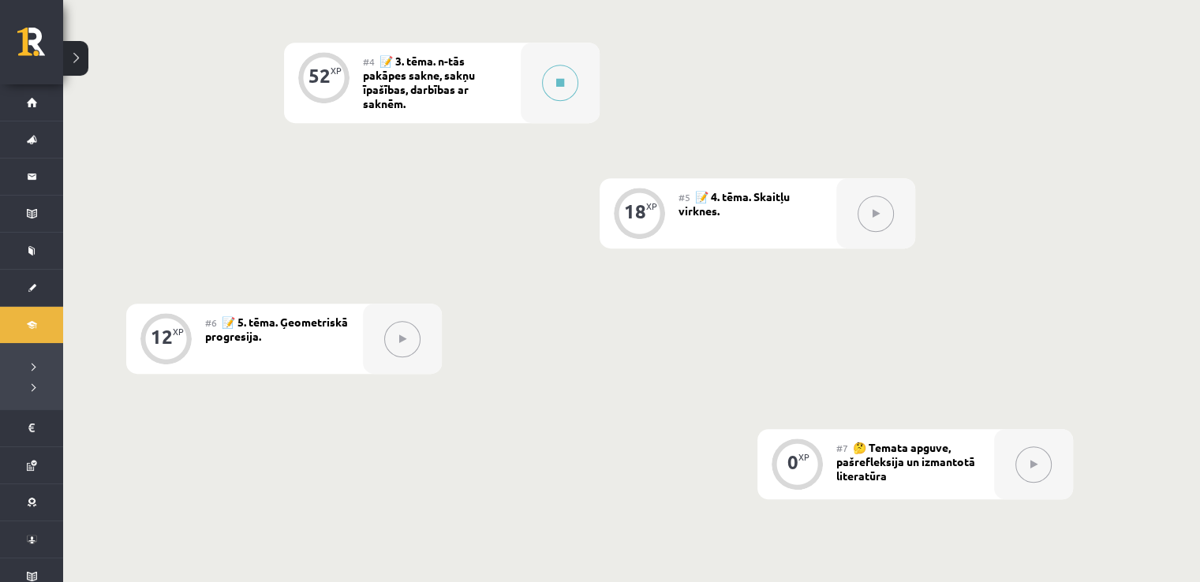
scroll to position [820, 0]
